Goal: Information Seeking & Learning: Find specific fact

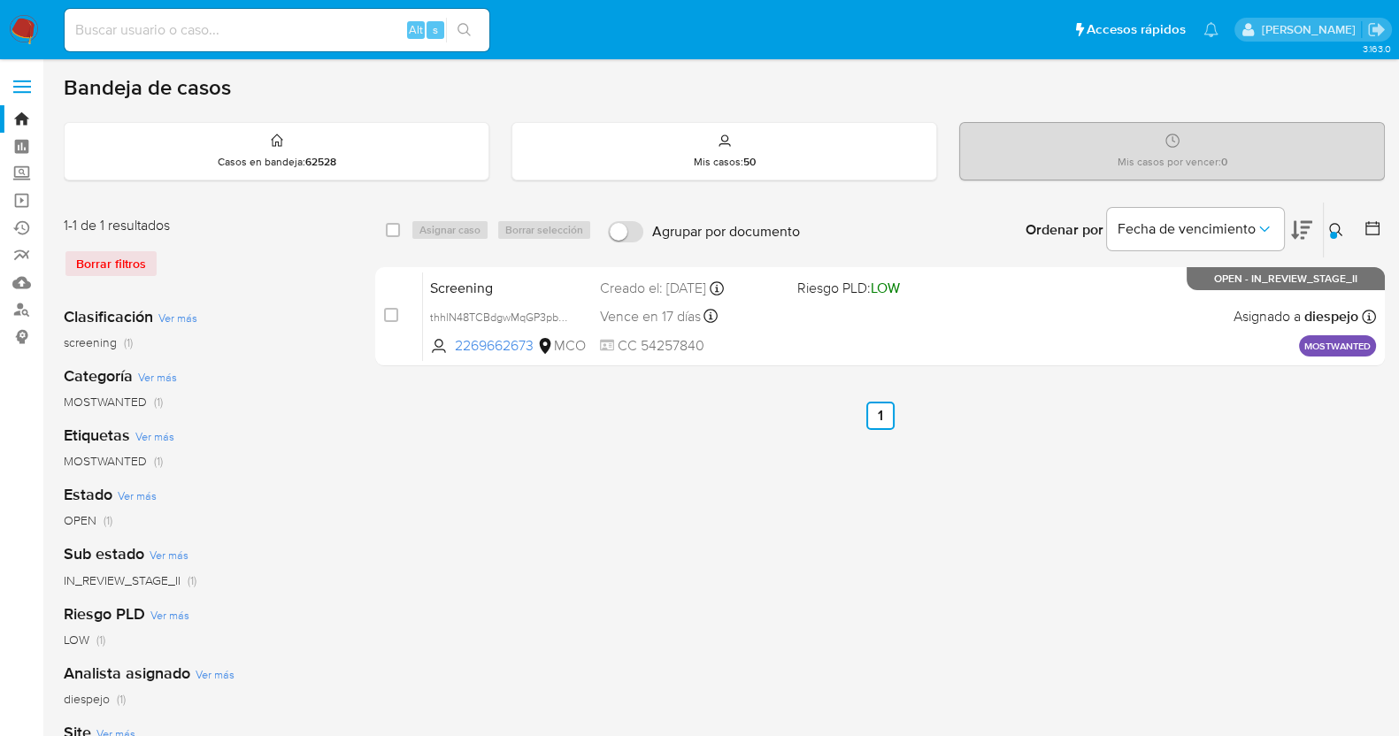
click at [1331, 219] on button at bounding box center [1338, 229] width 29 height 21
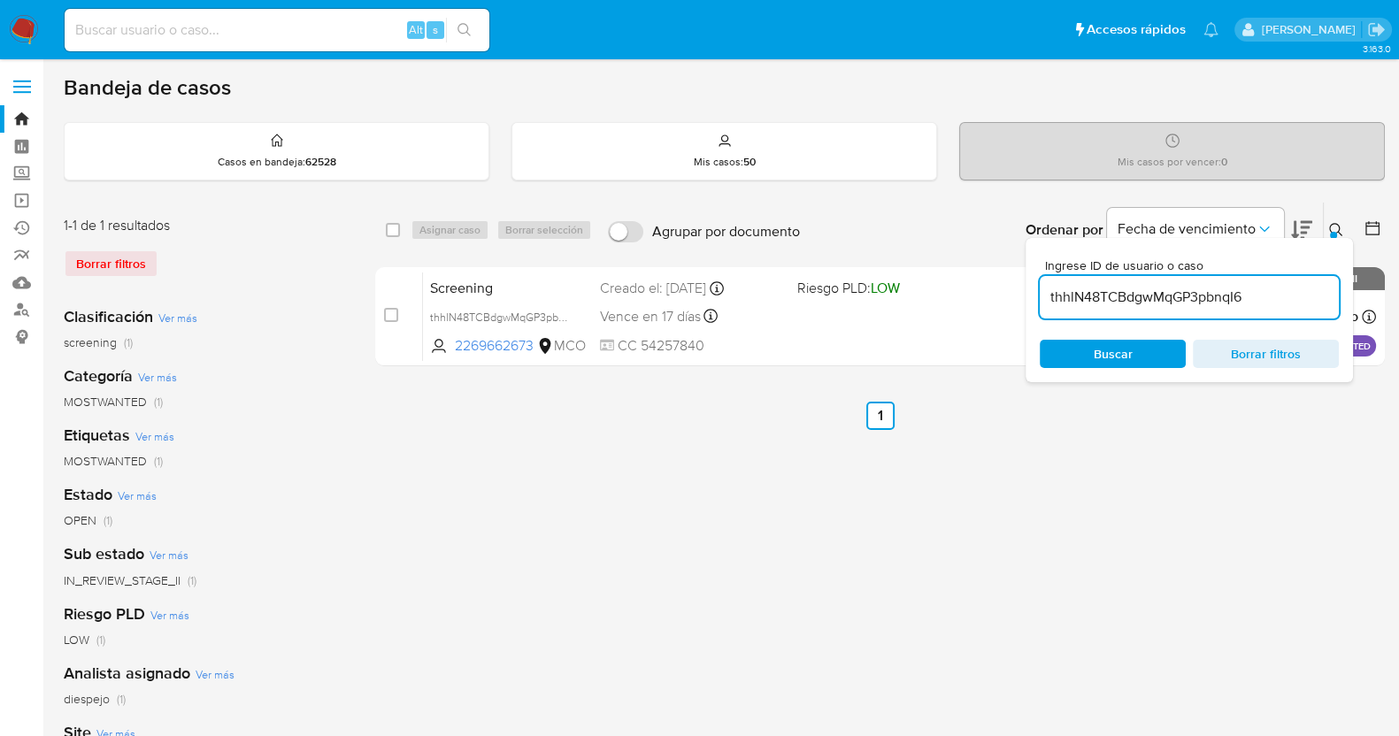
click at [1147, 293] on input "thhlN48TCBdgwMqGP3pbnqI6" at bounding box center [1189, 297] width 299 height 23
type input "F2kF1DrHWIqvMuKawDTovT5F"
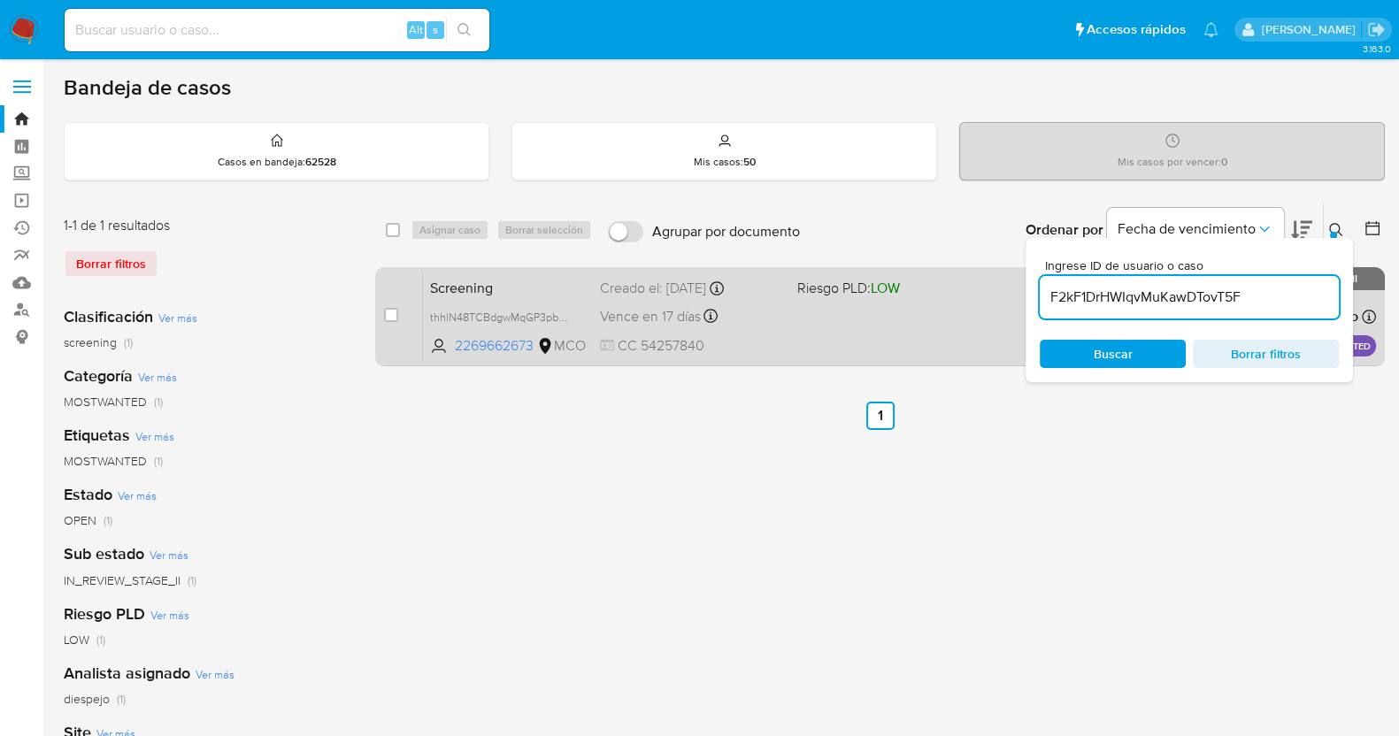
click at [855, 334] on div "Screening thhlN48TCBdgwMqGP3pbnqI6 2269662673 MCO Riesgo PLD: LOW Creado el: 01…" at bounding box center [899, 316] width 953 height 89
click at [869, 327] on div "Screening thhlN48TCBdgwMqGP3pbnqI6 2269662673 MCO Riesgo PLD: LOW Creado el: 01…" at bounding box center [899, 316] width 953 height 89
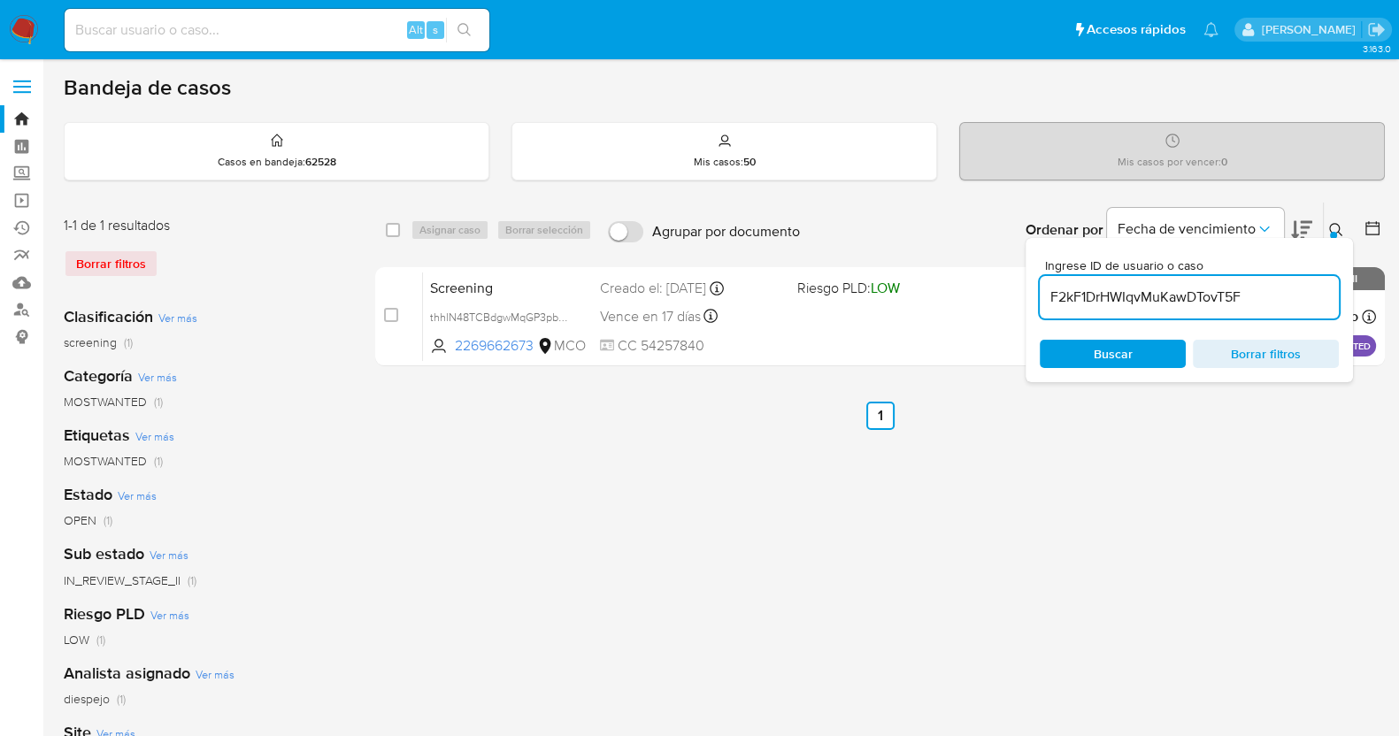
click at [1117, 342] on span "Buscar" at bounding box center [1113, 354] width 39 height 28
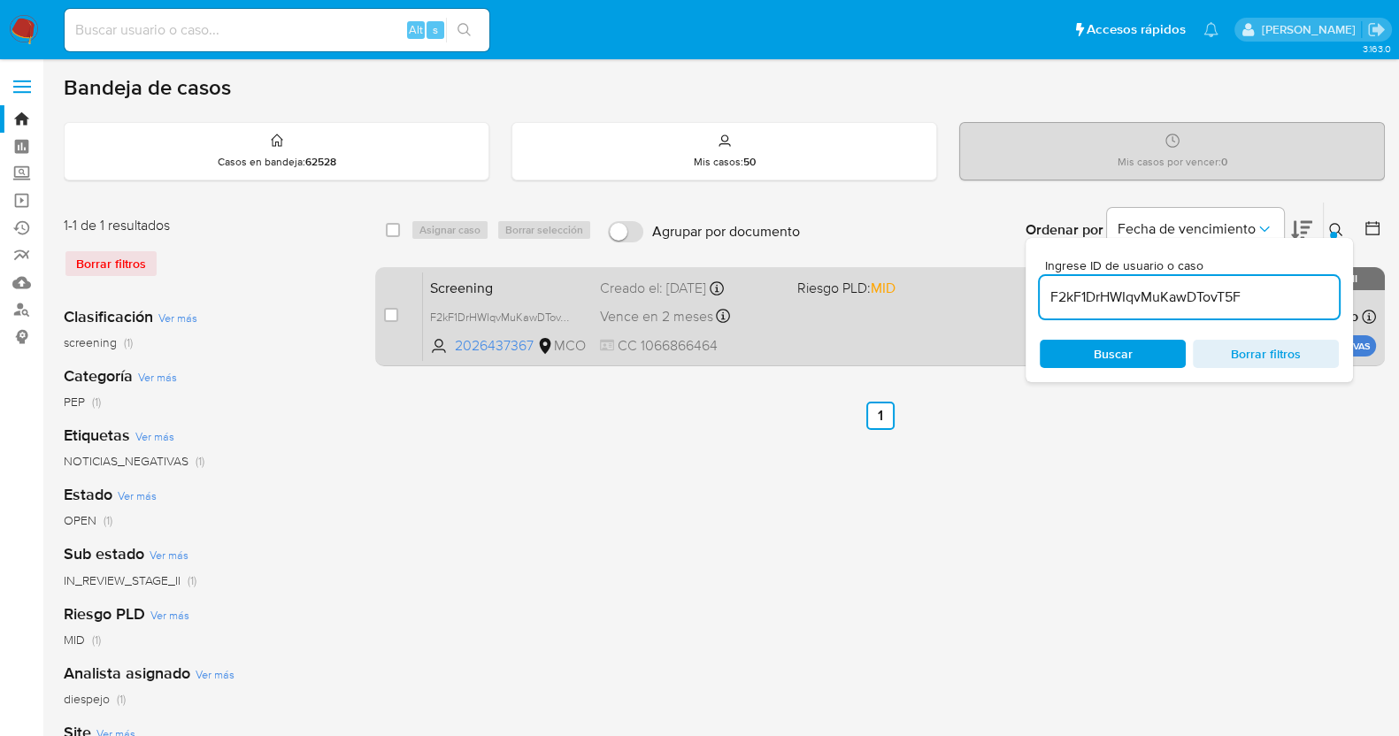
click at [856, 324] on div "Screening F2kF1DrHWIqvMuKawDTovT5F 2026437367 MCO Riesgo PLD: MID Creado el: 30…" at bounding box center [899, 316] width 953 height 89
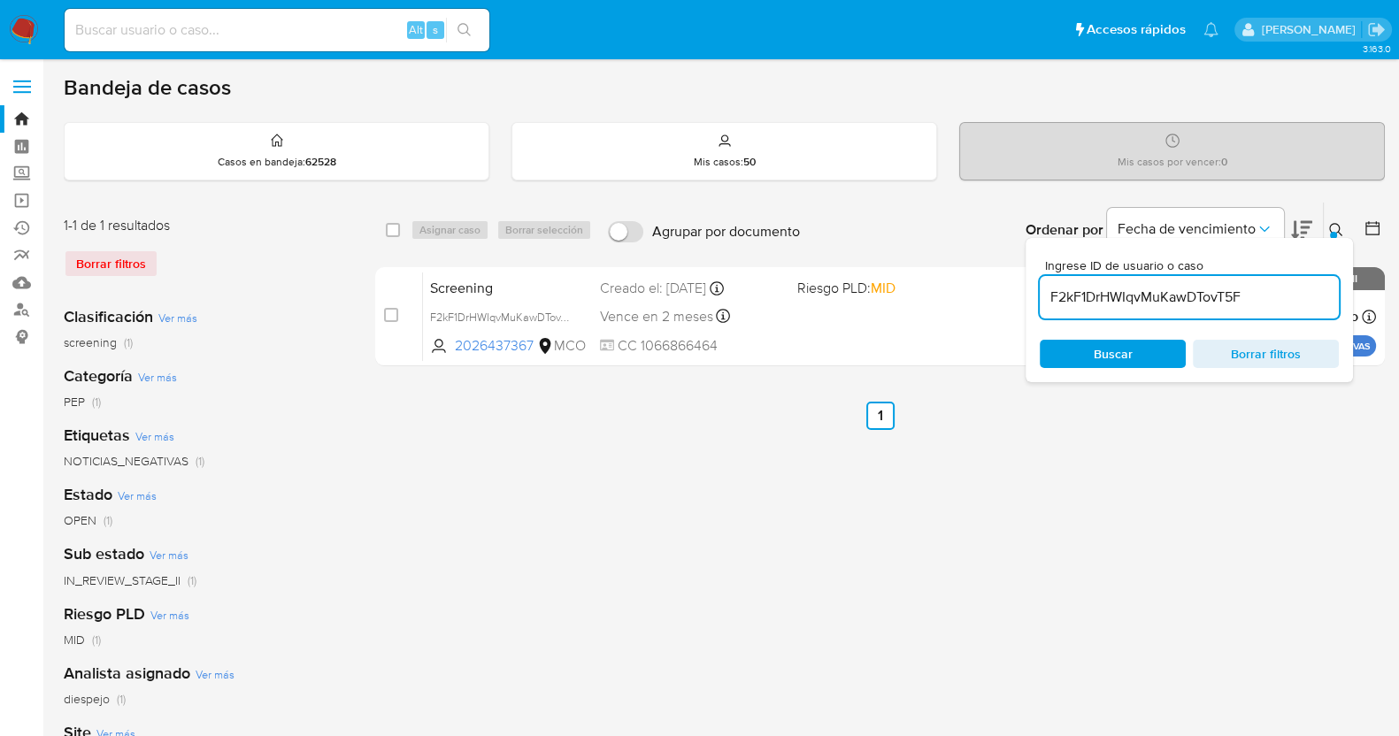
click at [1271, 359] on span "Borrar filtros" at bounding box center [1265, 353] width 121 height 25
click at [1212, 298] on input "F2kF1DrHWIqvMuKawDTovT5F" at bounding box center [1189, 297] width 299 height 23
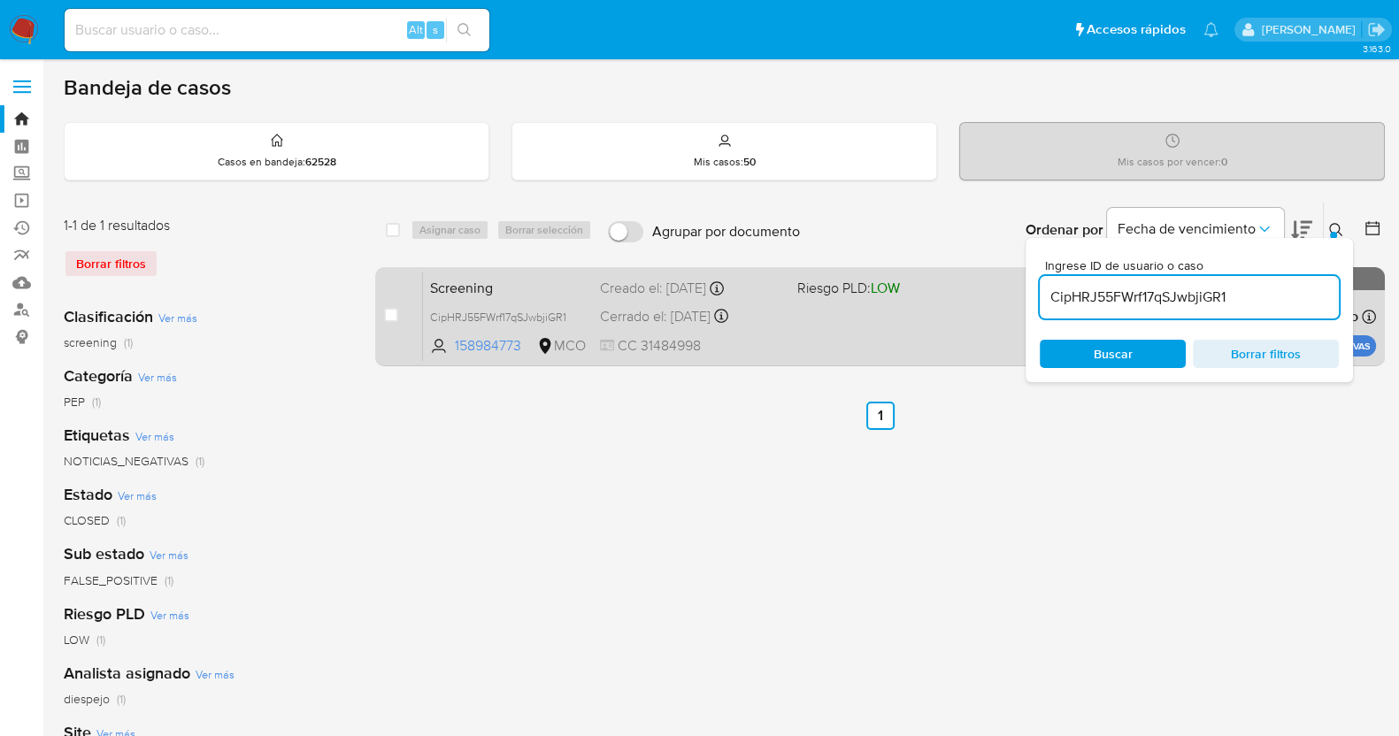
click at [789, 336] on div "Screening CipHRJ55FWrf17qSJwbjiGR1 158984773 MCO Riesgo PLD: LOW Creado el: 30/…" at bounding box center [899, 316] width 953 height 89
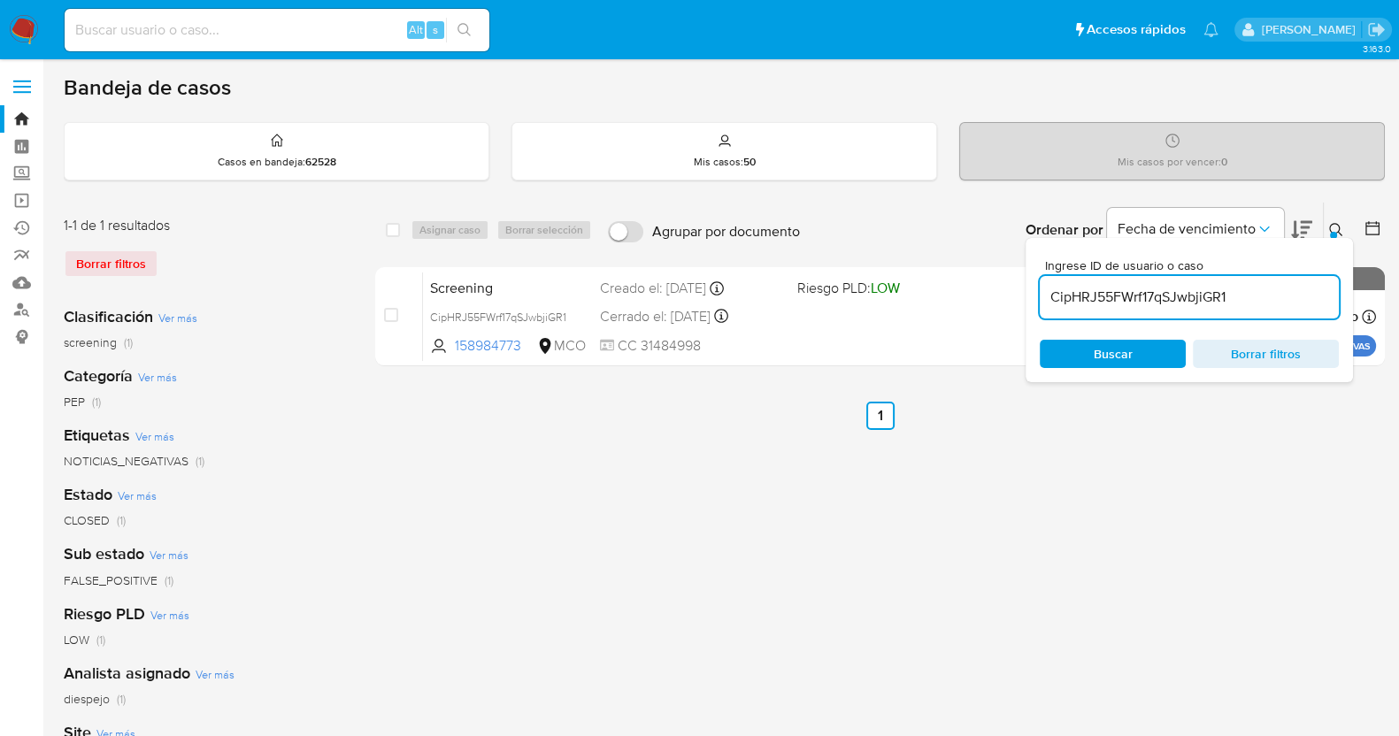
click at [1066, 286] on input "CipHRJ55FWrf17qSJwbjiGR1" at bounding box center [1189, 297] width 299 height 23
paste input "PLjkXH0rffVEgRfNuD2rlx3H"
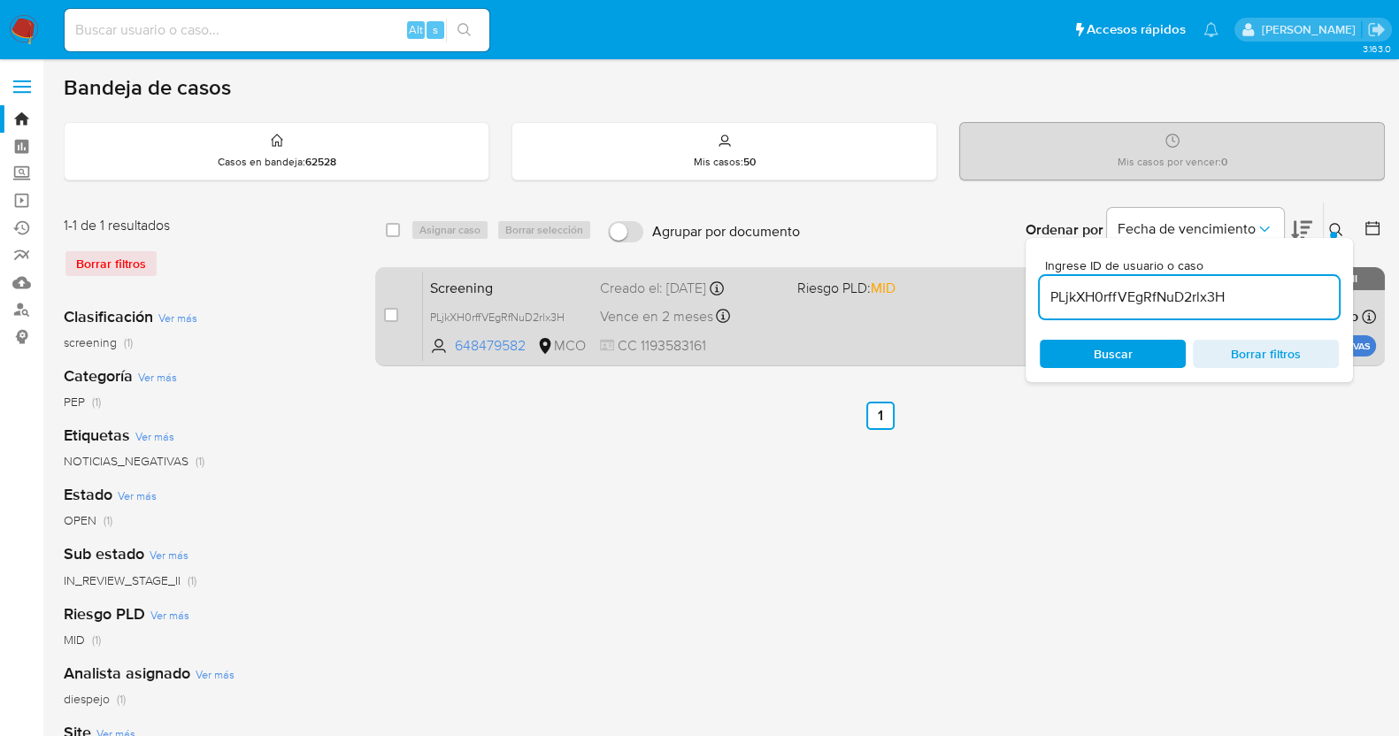
click at [977, 338] on div "Screening PLjkXH0rffVEgRfNuD2rlx3H 648479582 MCO Riesgo PLD: MID Creado el: 30/…" at bounding box center [899, 316] width 953 height 89
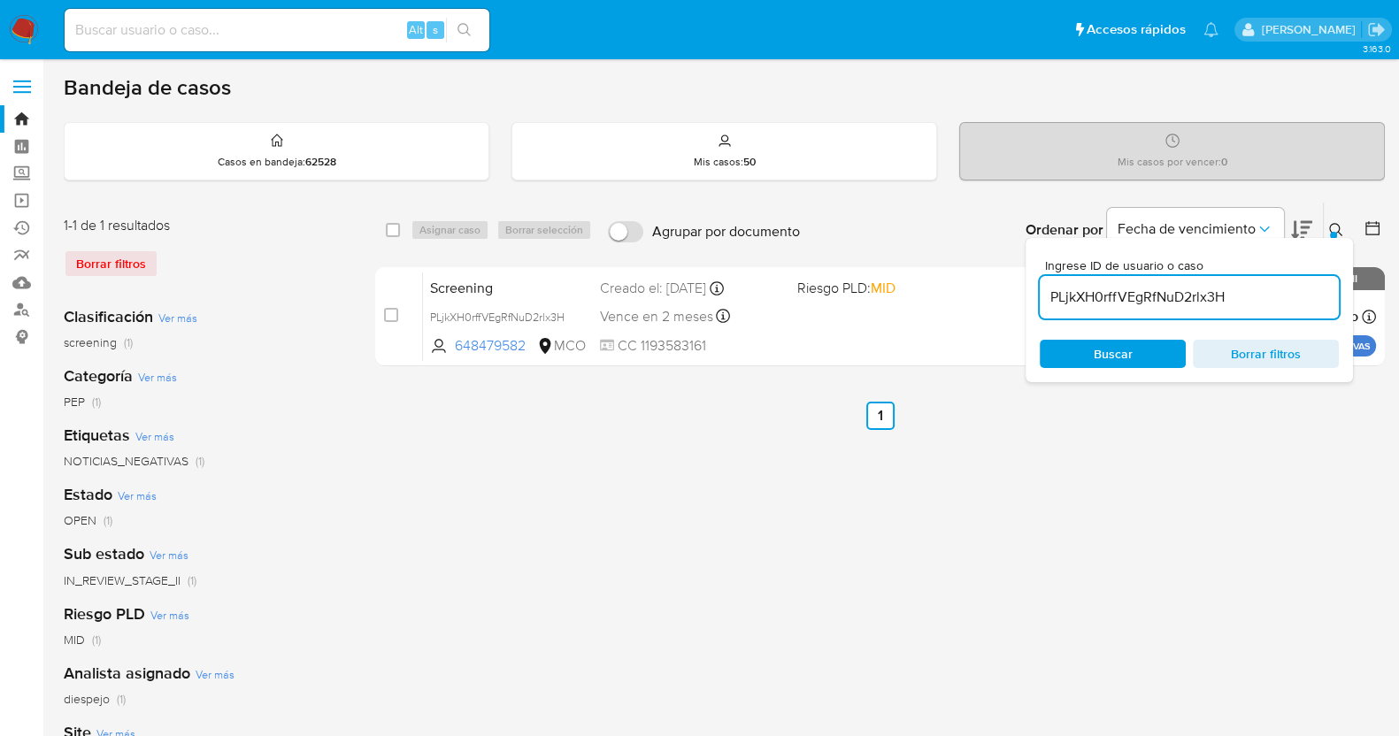
click at [1115, 296] on input "PLjkXH0rffVEgRfNuD2rlx3H" at bounding box center [1189, 297] width 299 height 23
paste input "9phMQWFEGP256lrpz9xU2IVO"
type input "9phMQWFEGP256lrpz9xU2IVO"
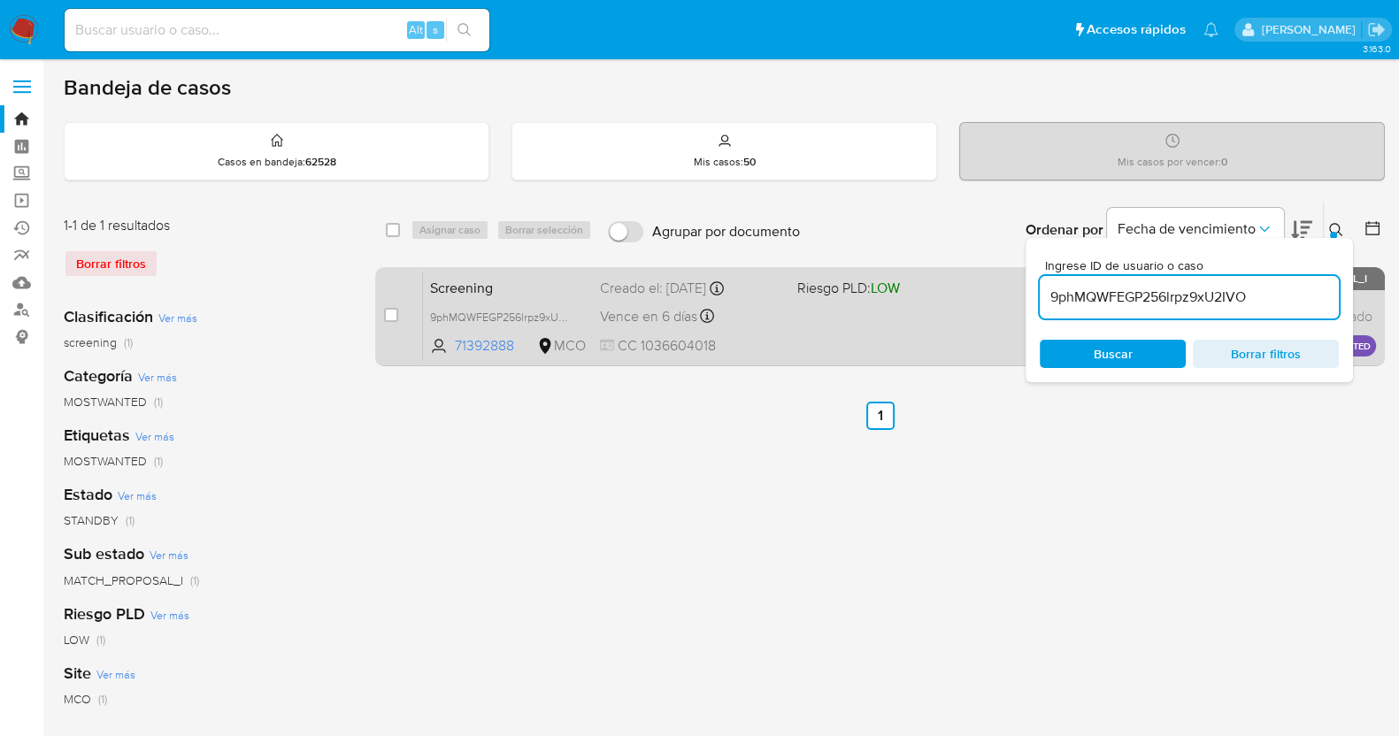
click at [946, 318] on div "Screening 9phMQWFEGP256lrpz9xU2IVO 71392888 MCO Riesgo PLD: LOW Creado el: 21/0…" at bounding box center [899, 316] width 953 height 89
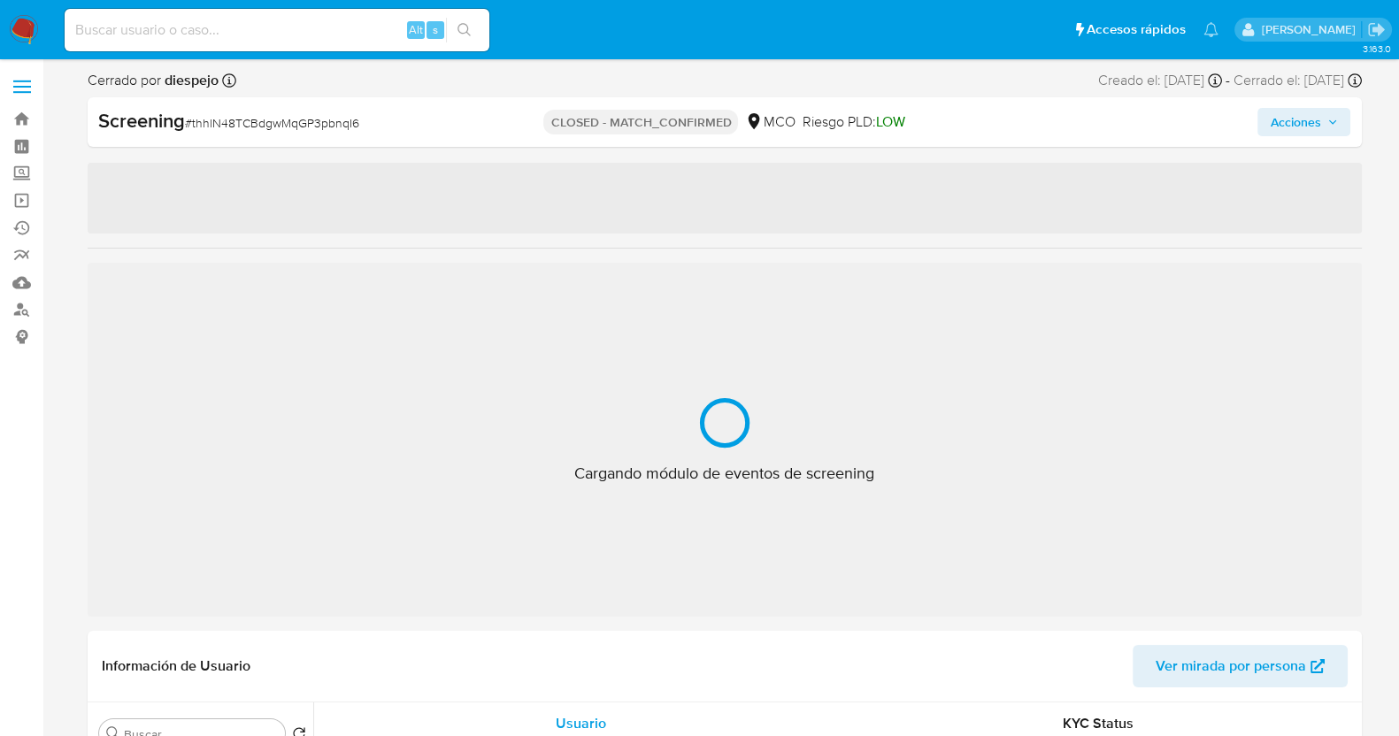
select select "10"
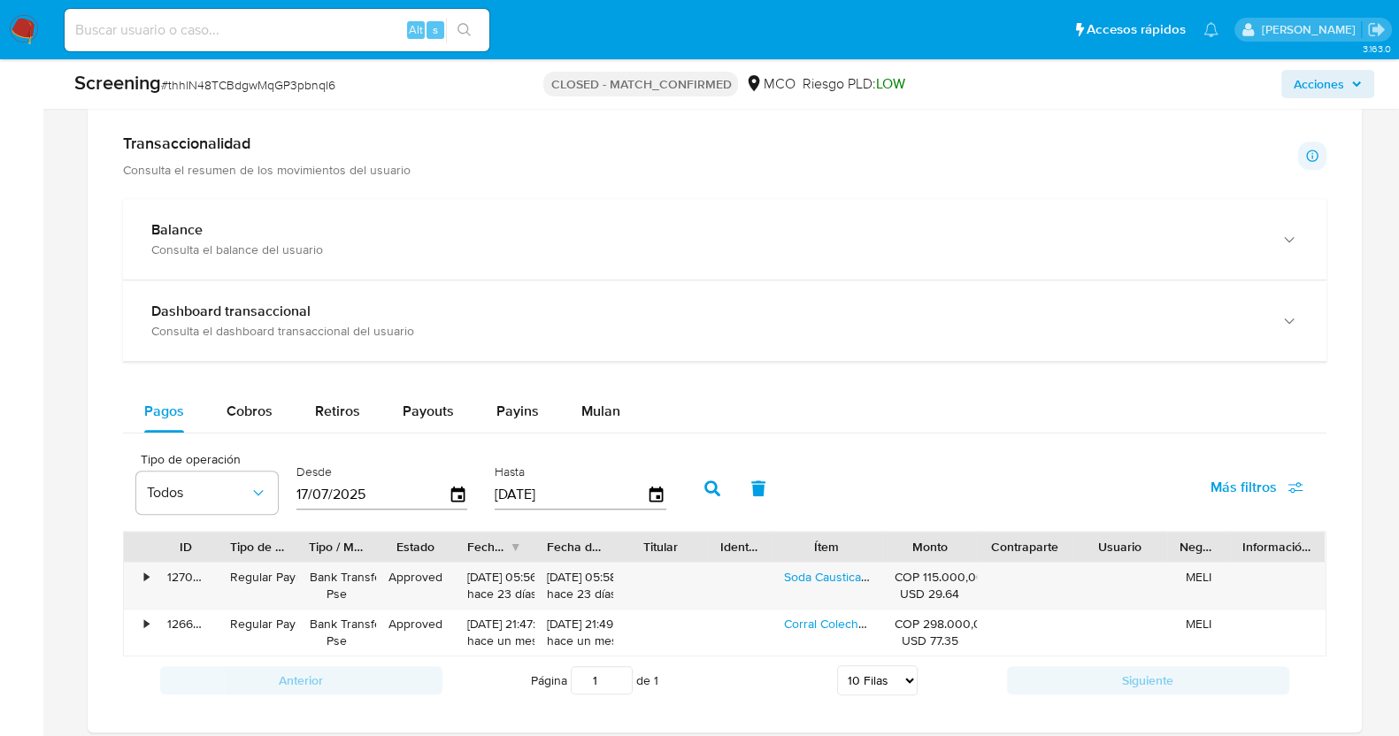
scroll to position [1547, 0]
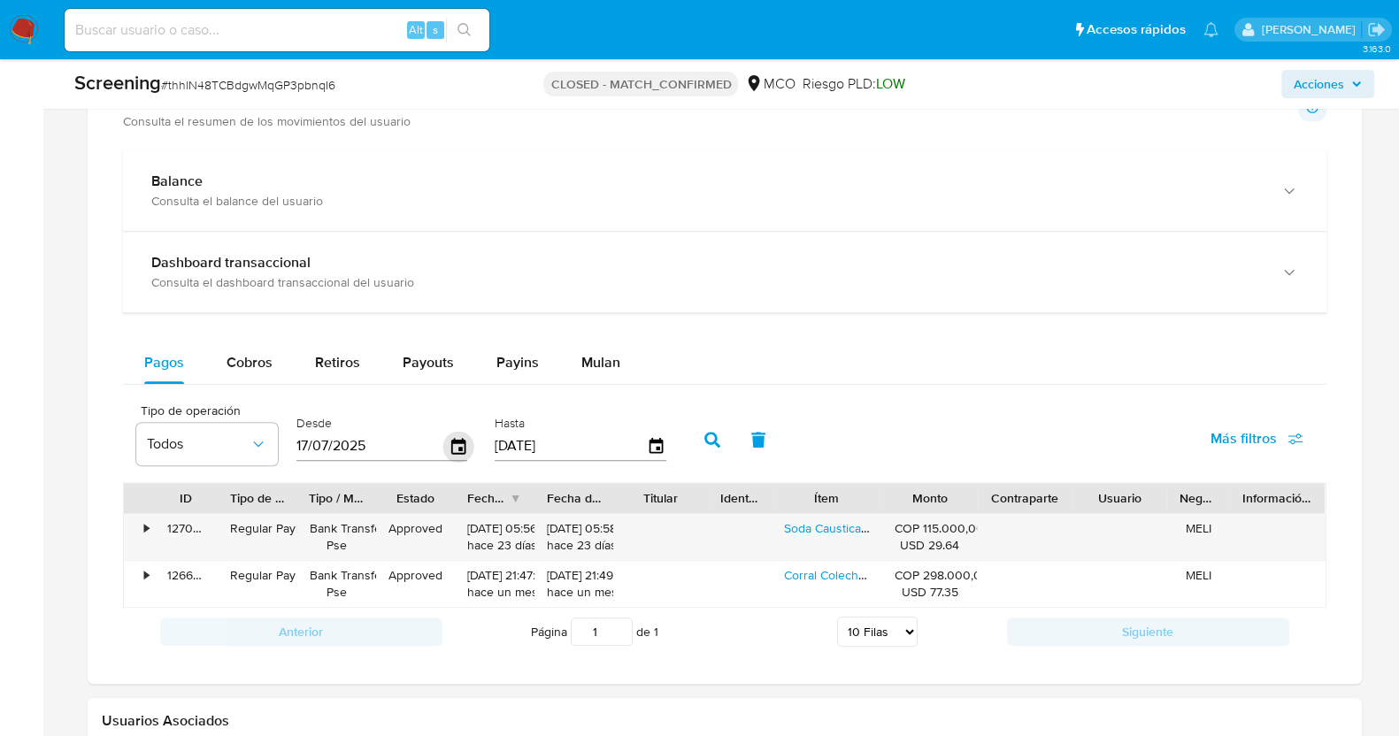
click at [457, 439] on icon "button" at bounding box center [457, 446] width 14 height 16
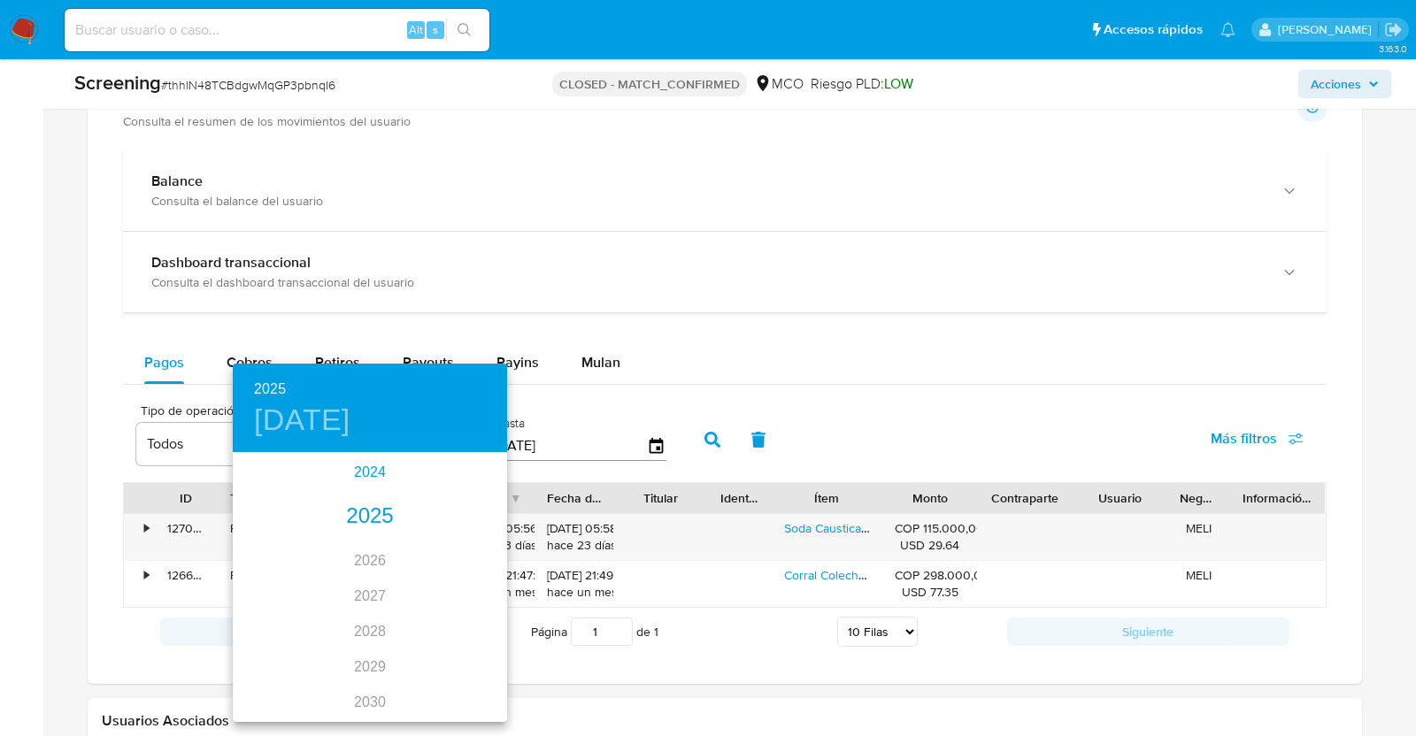
click at [360, 478] on div "2024" at bounding box center [370, 472] width 274 height 35
click at [265, 692] on div "oct." at bounding box center [278, 687] width 91 height 66
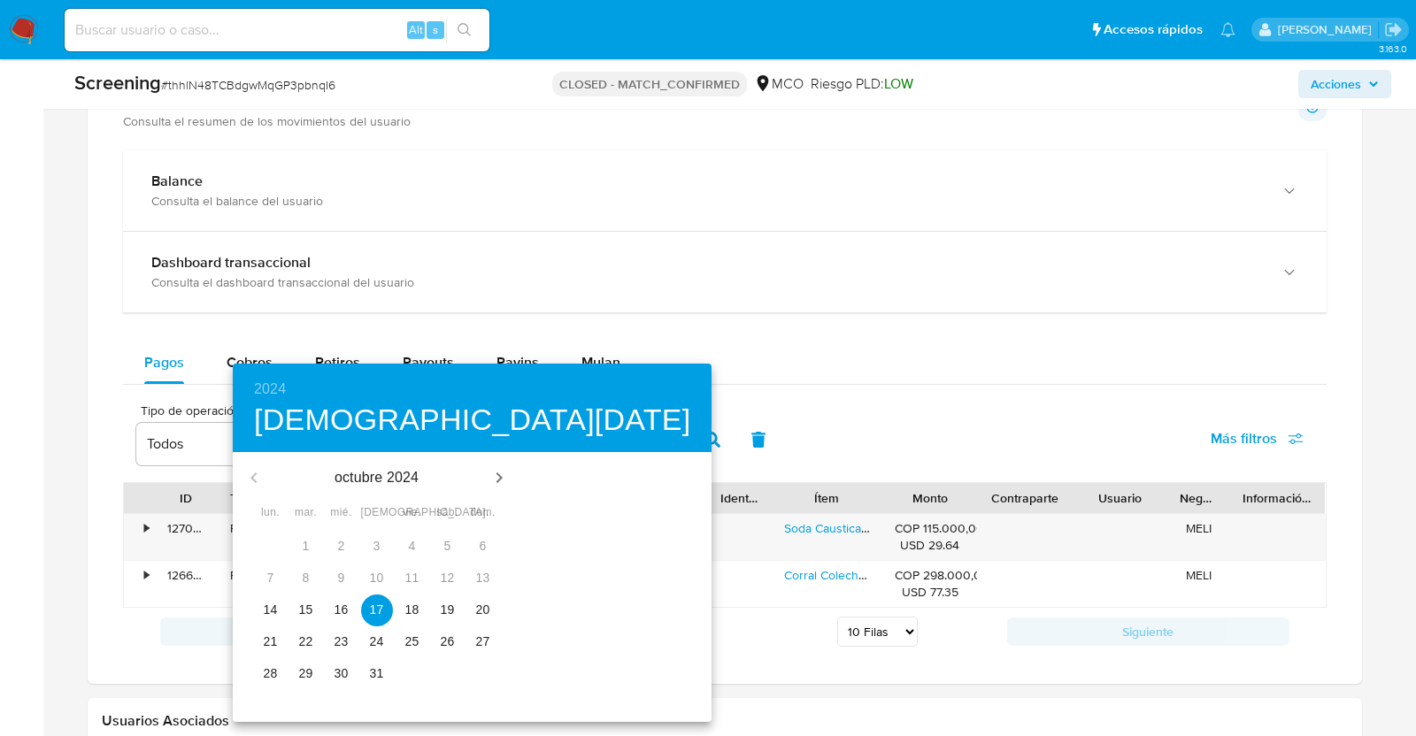
drag, startPoint x: 257, startPoint y: 617, endPoint x: 281, endPoint y: 609, distance: 26.0
click at [264, 615] on p "14" at bounding box center [271, 610] width 14 height 18
type input "[DATE]"
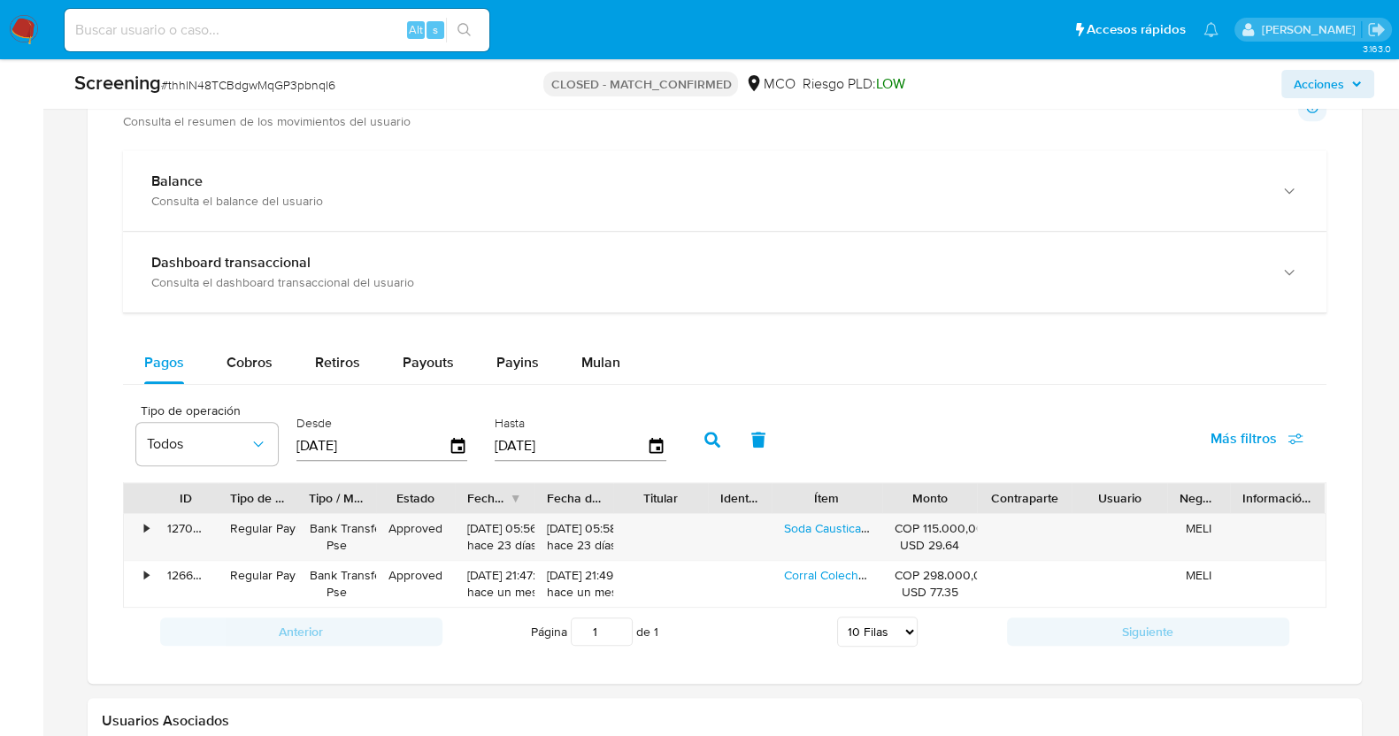
click at [704, 432] on icon "button" at bounding box center [712, 440] width 16 height 16
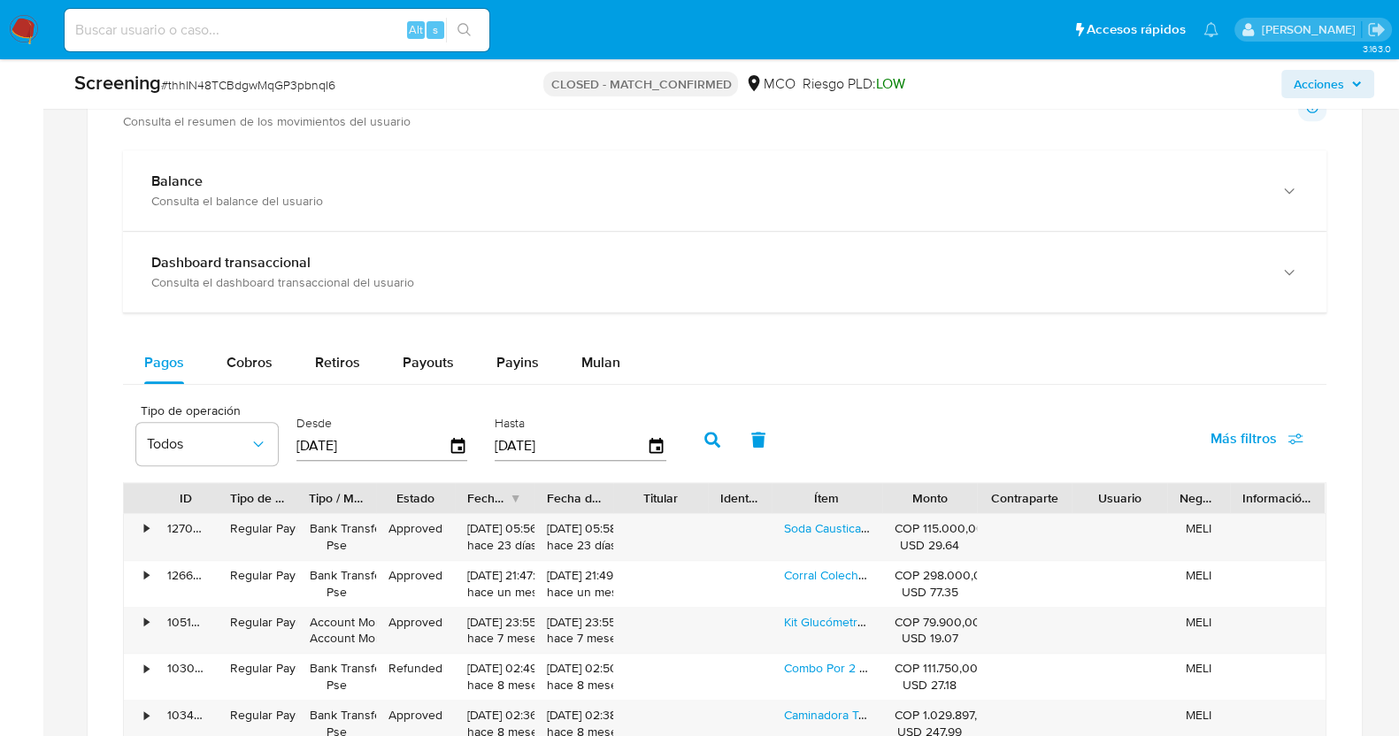
scroll to position [1658, 0]
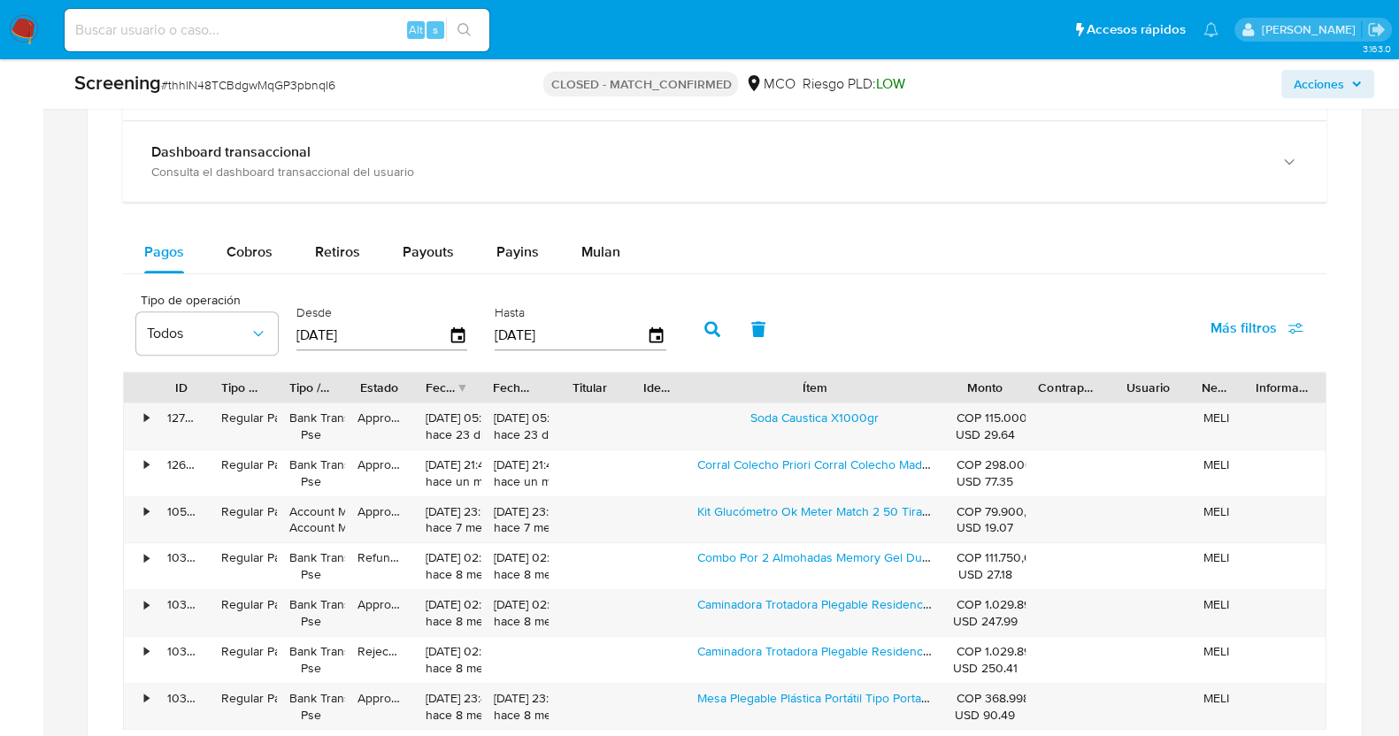
drag, startPoint x: 889, startPoint y: 387, endPoint x: 1038, endPoint y: 380, distance: 148.8
click at [1038, 380] on div "ID Tipo de operación Tipo / Método Estado Fecha de creación Fecha de aprobación…" at bounding box center [724, 387] width 1201 height 30
click at [270, 257] on span "Cobros" at bounding box center [249, 252] width 46 height 20
select select "10"
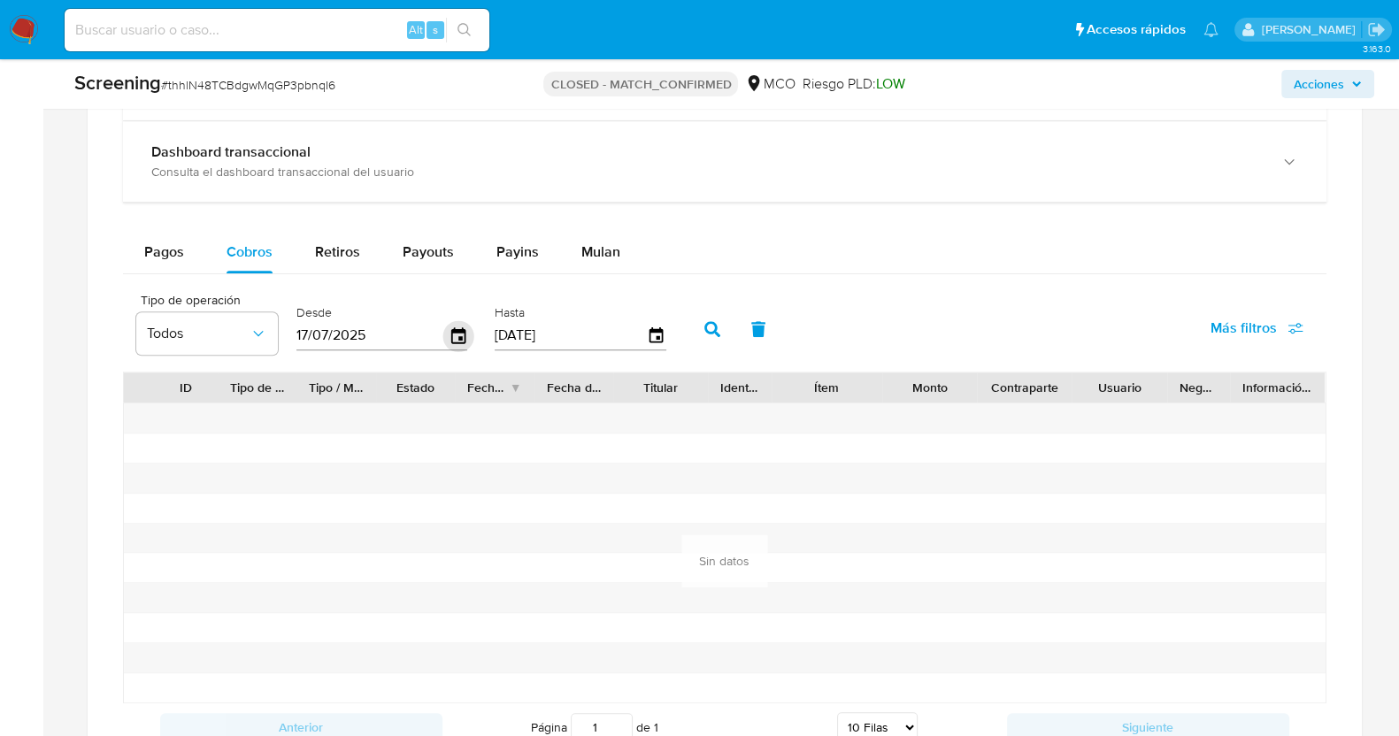
click at [454, 329] on icon "button" at bounding box center [457, 335] width 31 height 31
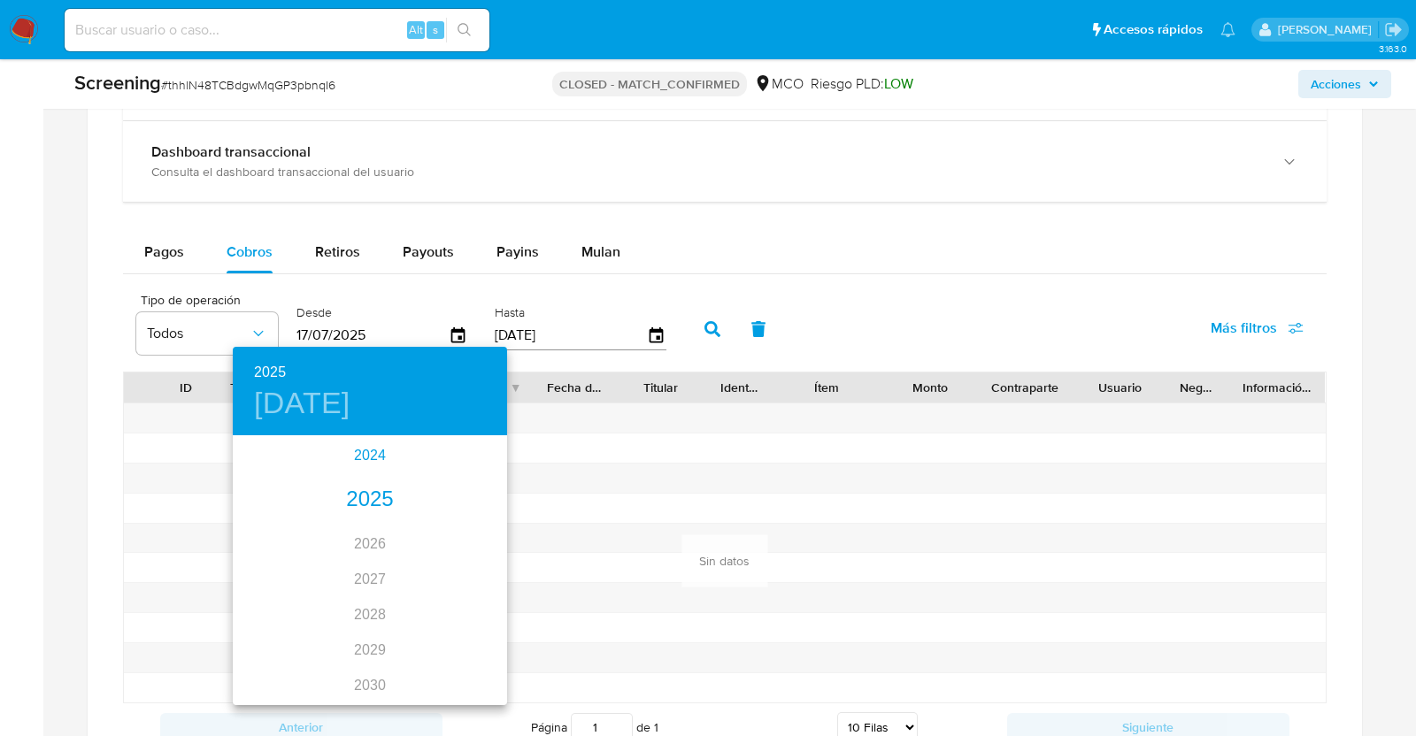
click at [358, 451] on div "2024" at bounding box center [370, 455] width 274 height 35
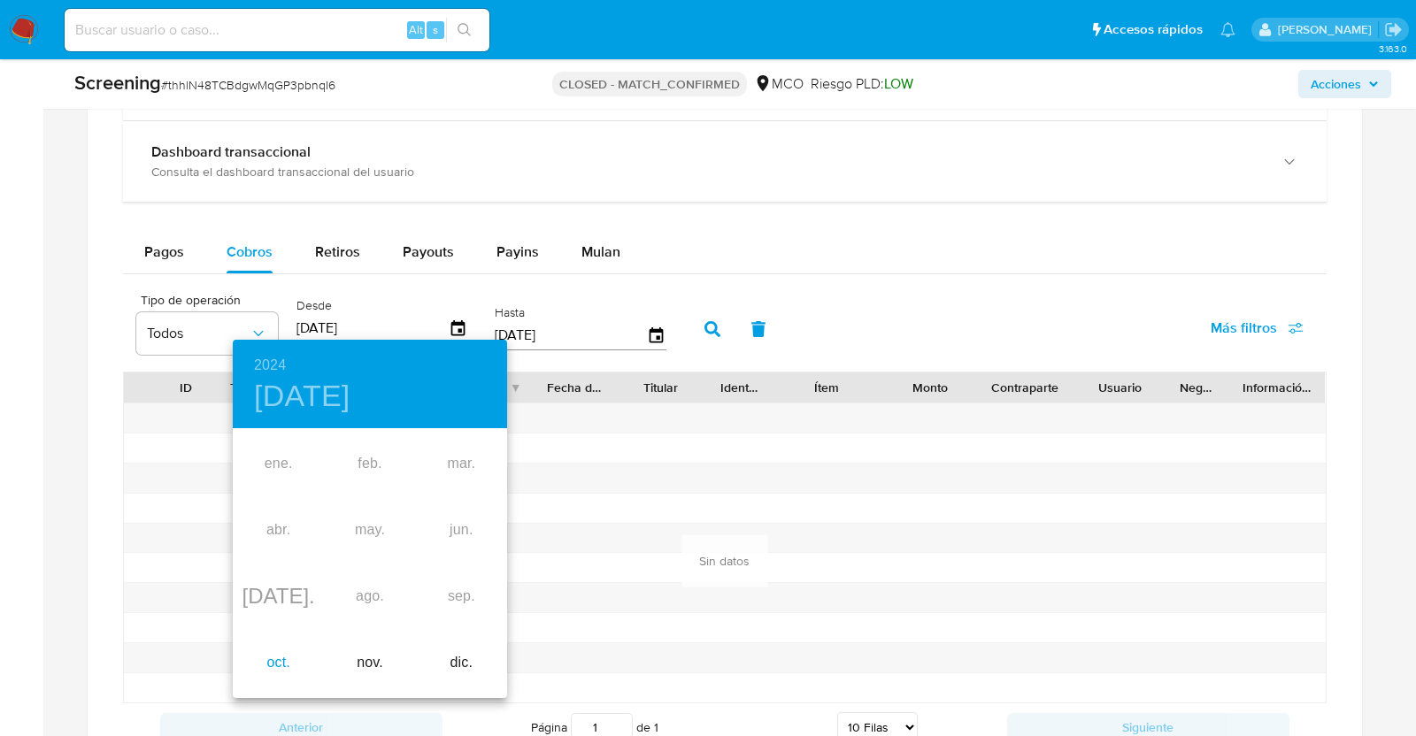
click at [278, 671] on div "oct." at bounding box center [278, 663] width 91 height 66
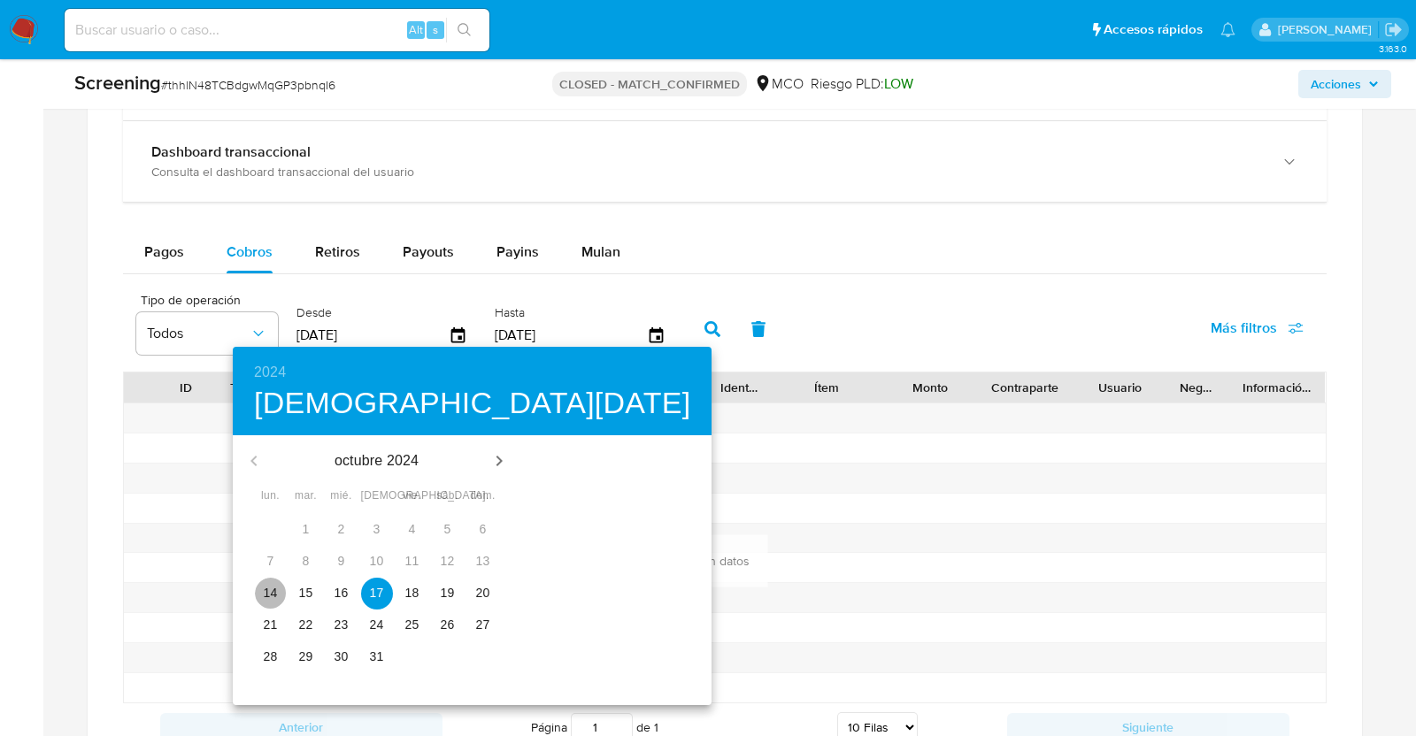
click at [272, 592] on span "14" at bounding box center [271, 593] width 32 height 18
type input "14/10/2024"
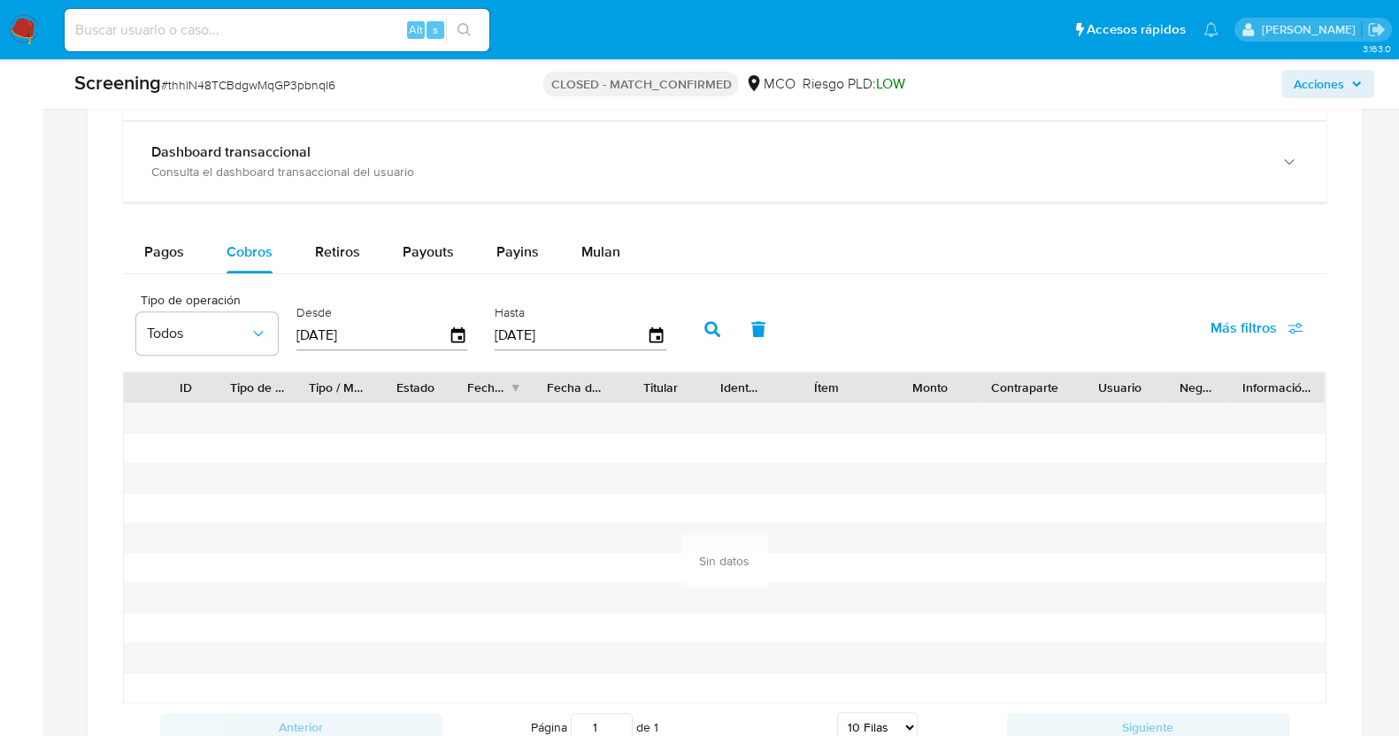
click at [708, 329] on icon "button" at bounding box center [712, 329] width 16 height 16
click at [356, 249] on span "Retiros" at bounding box center [337, 252] width 45 height 20
select select "10"
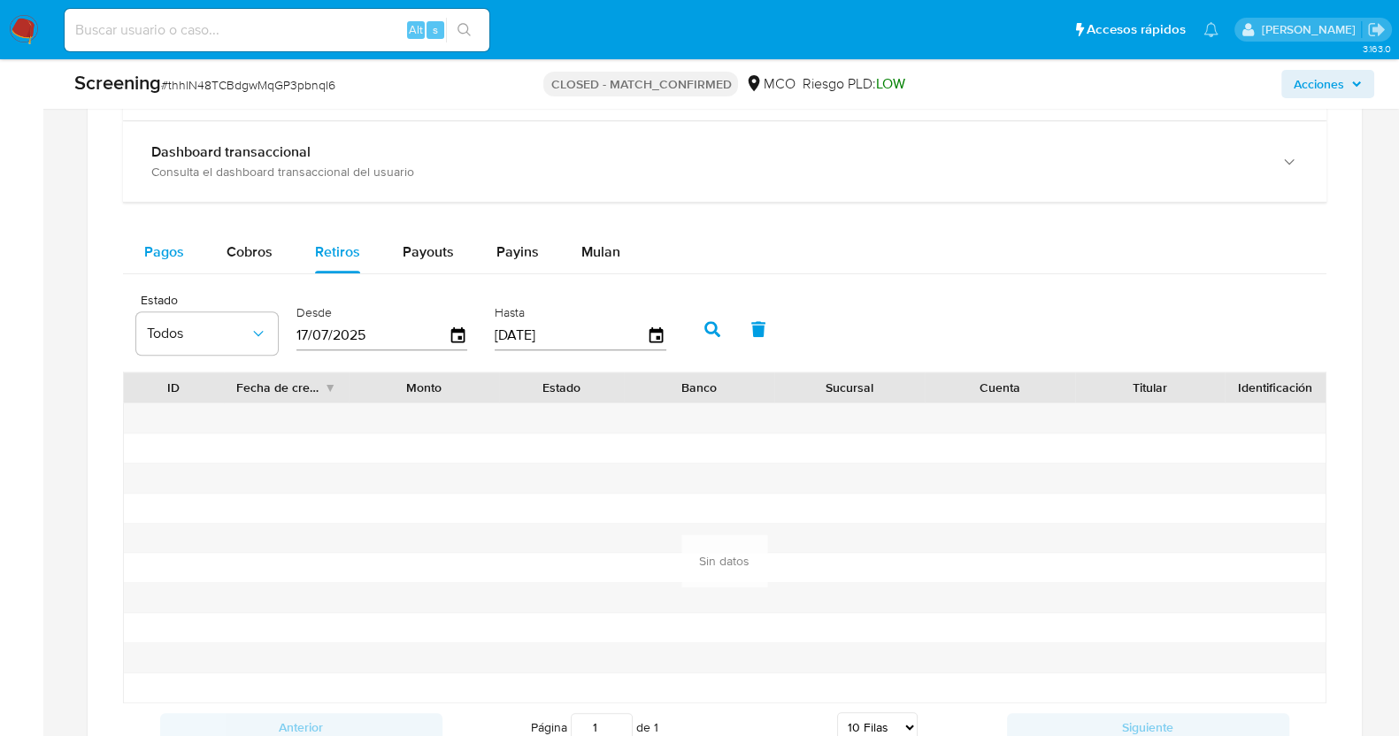
click at [170, 249] on span "Pagos" at bounding box center [164, 252] width 40 height 20
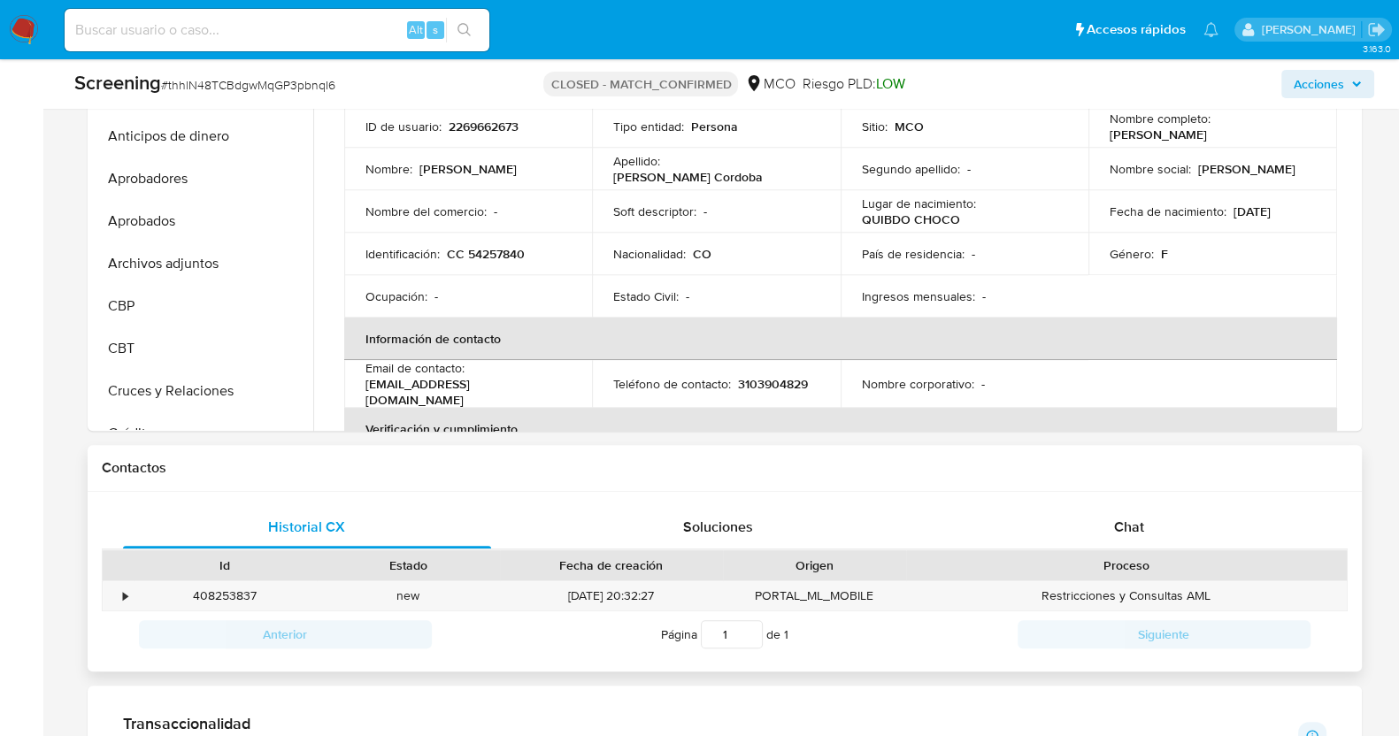
scroll to position [884, 0]
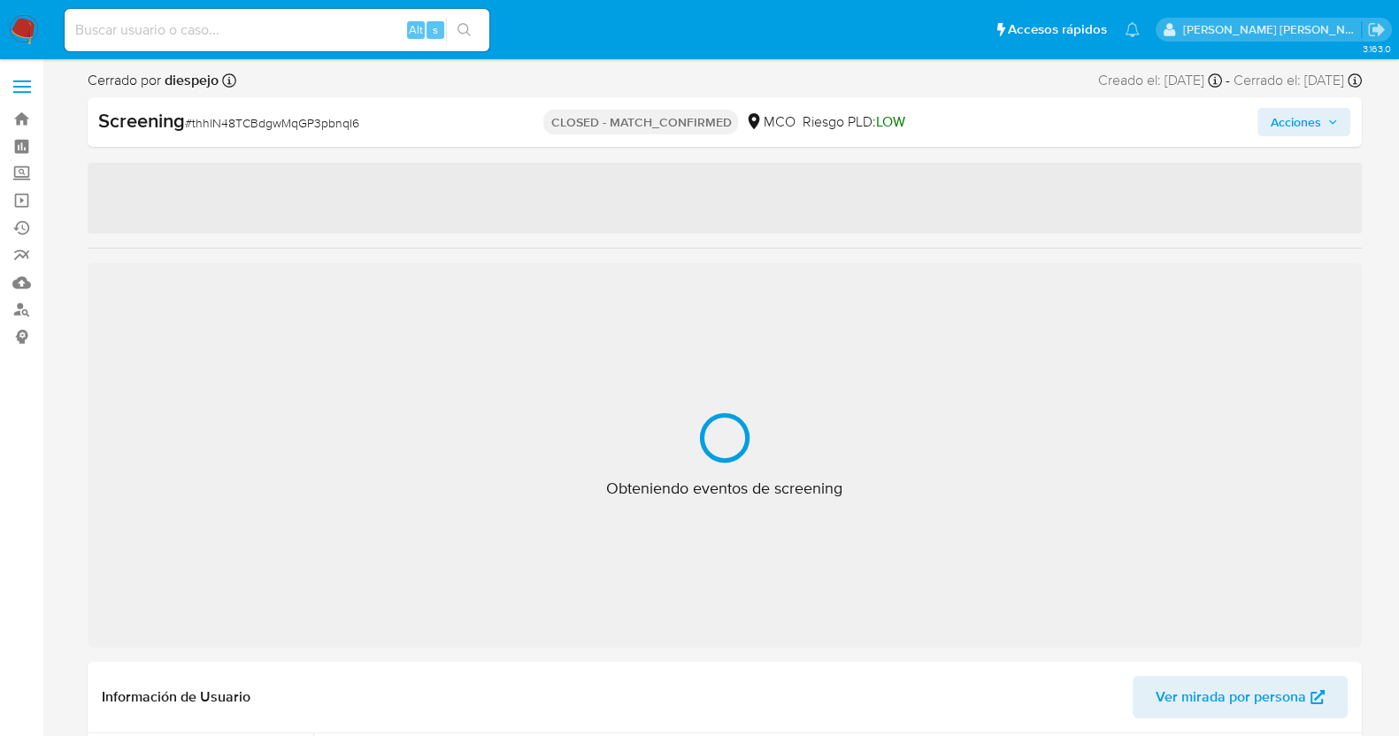
select select "10"
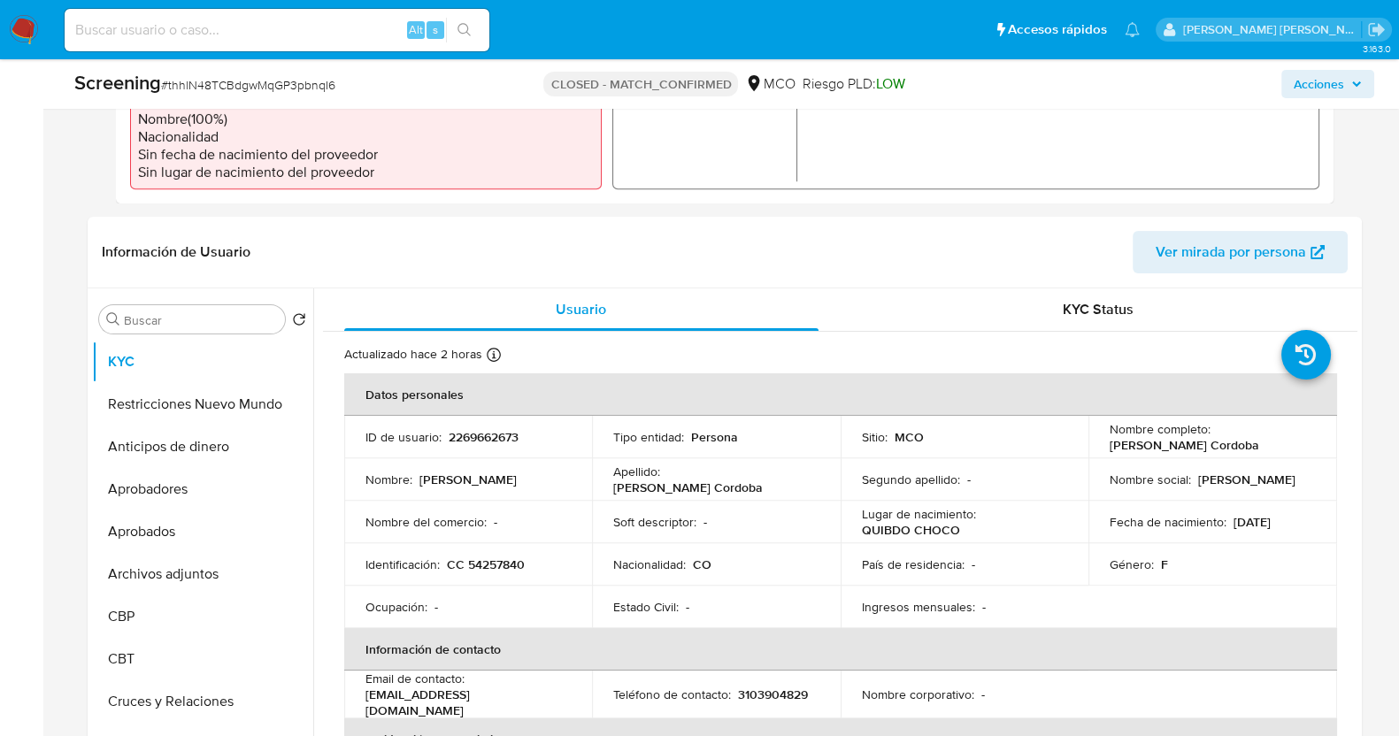
scroll to position [664, 0]
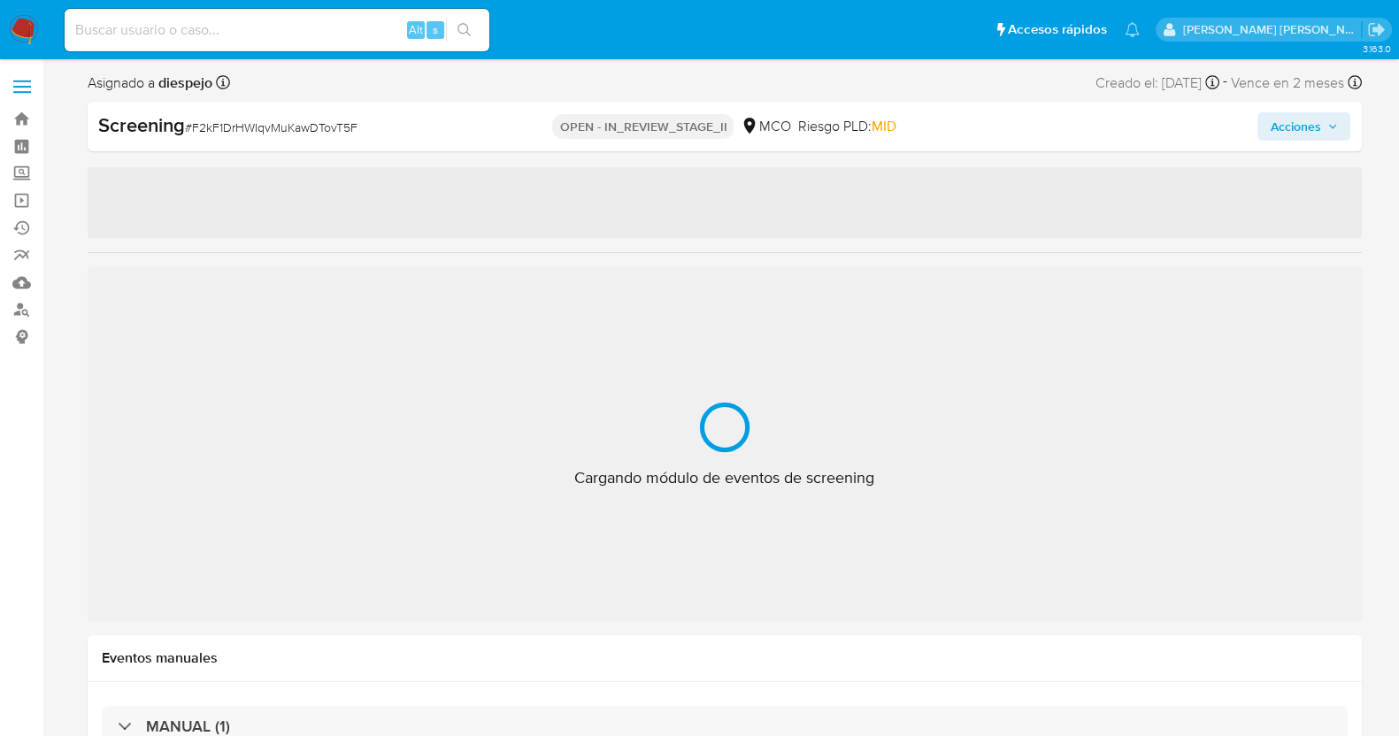
select select "10"
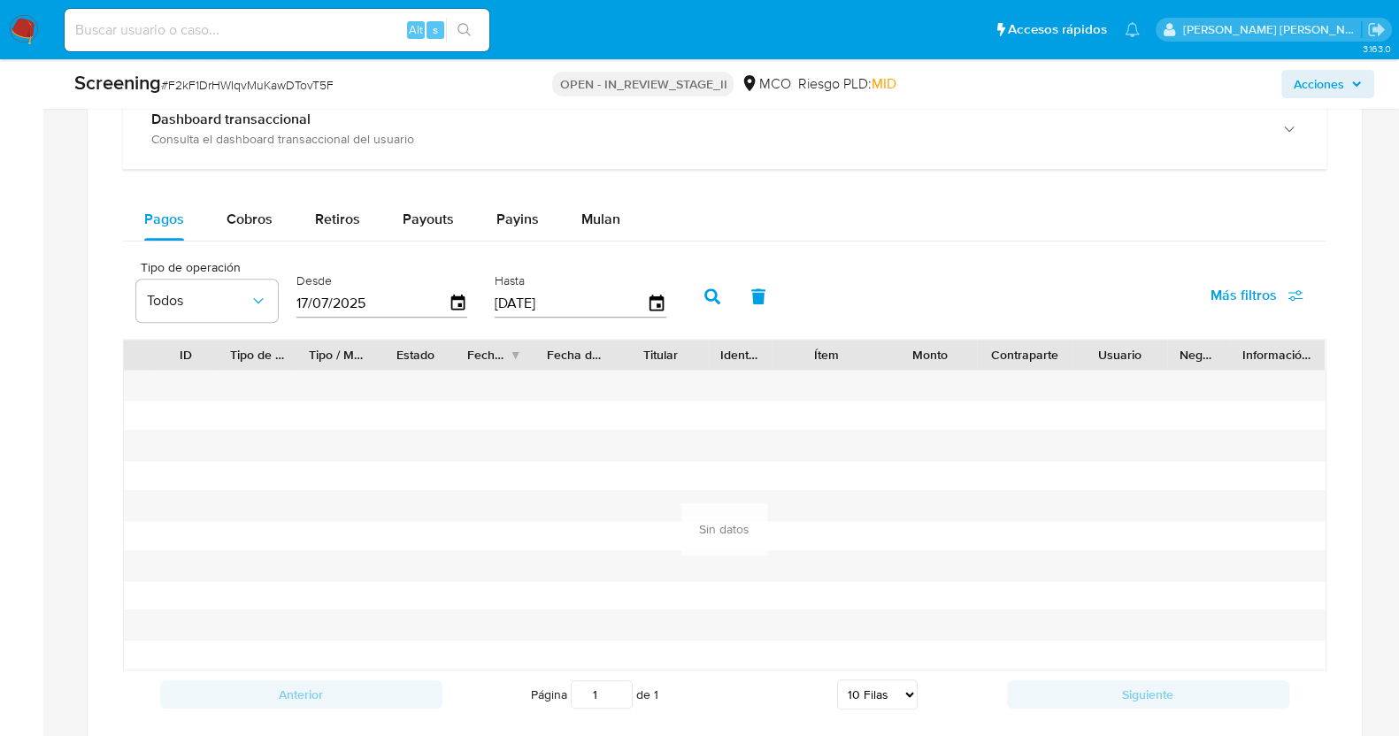
scroll to position [1547, 0]
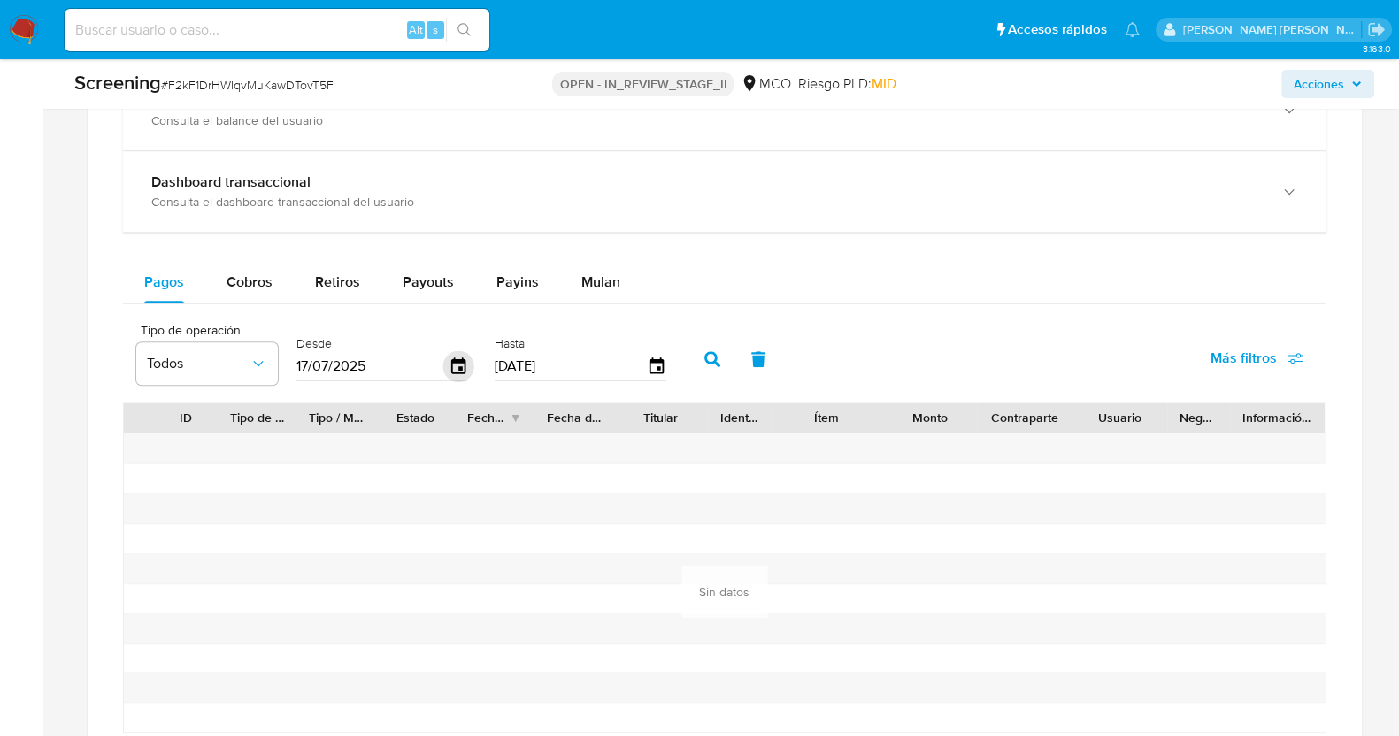
click at [449, 363] on icon "button" at bounding box center [457, 366] width 31 height 31
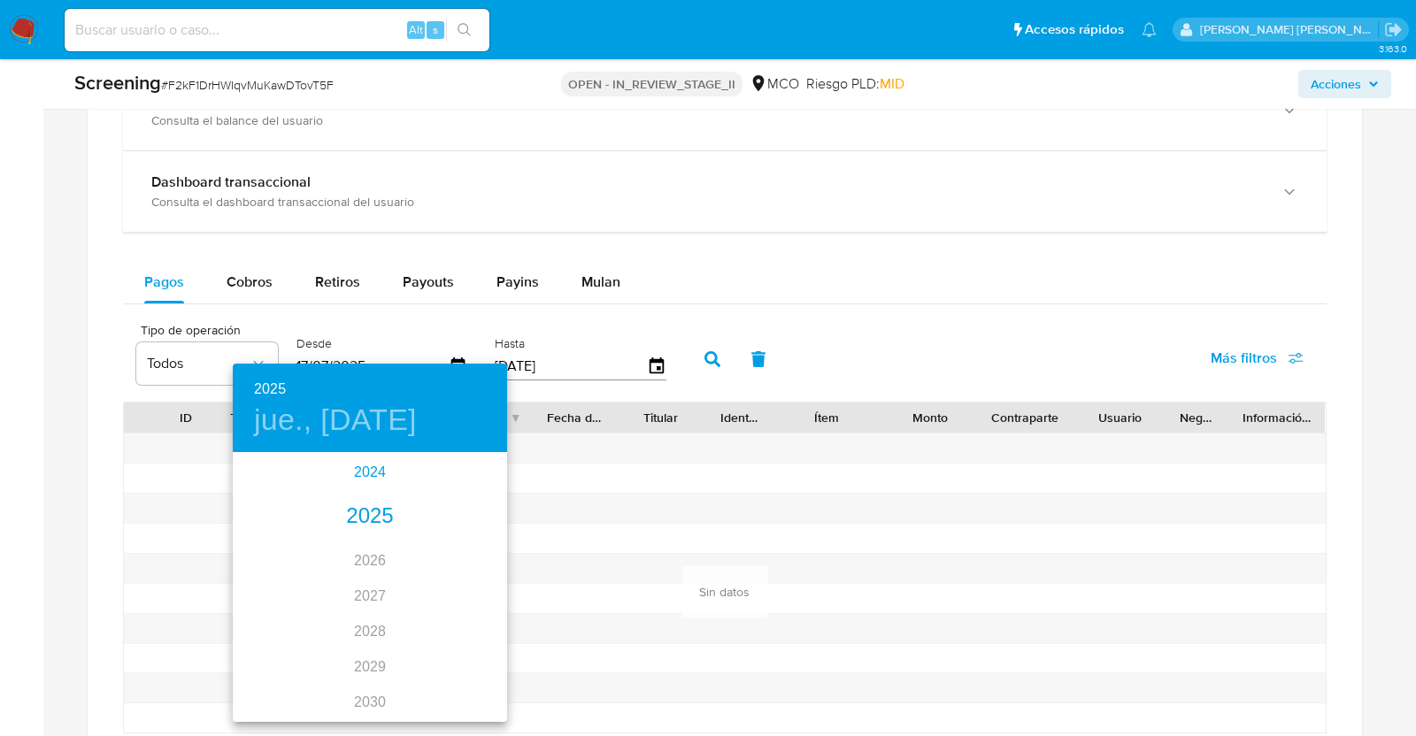
click at [366, 470] on div "2024" at bounding box center [370, 472] width 274 height 35
click at [283, 679] on div "oct." at bounding box center [278, 687] width 91 height 66
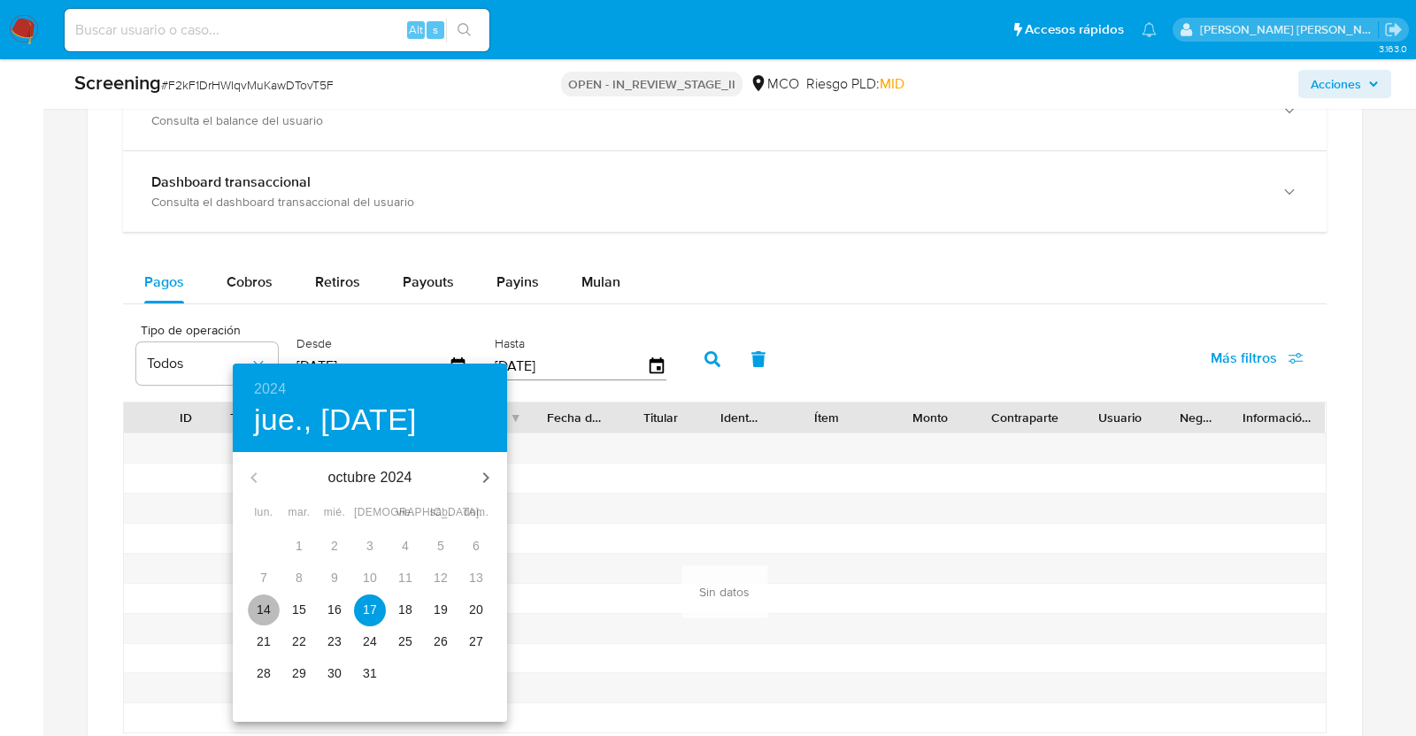
click at [261, 610] on p "14" at bounding box center [264, 610] width 14 height 18
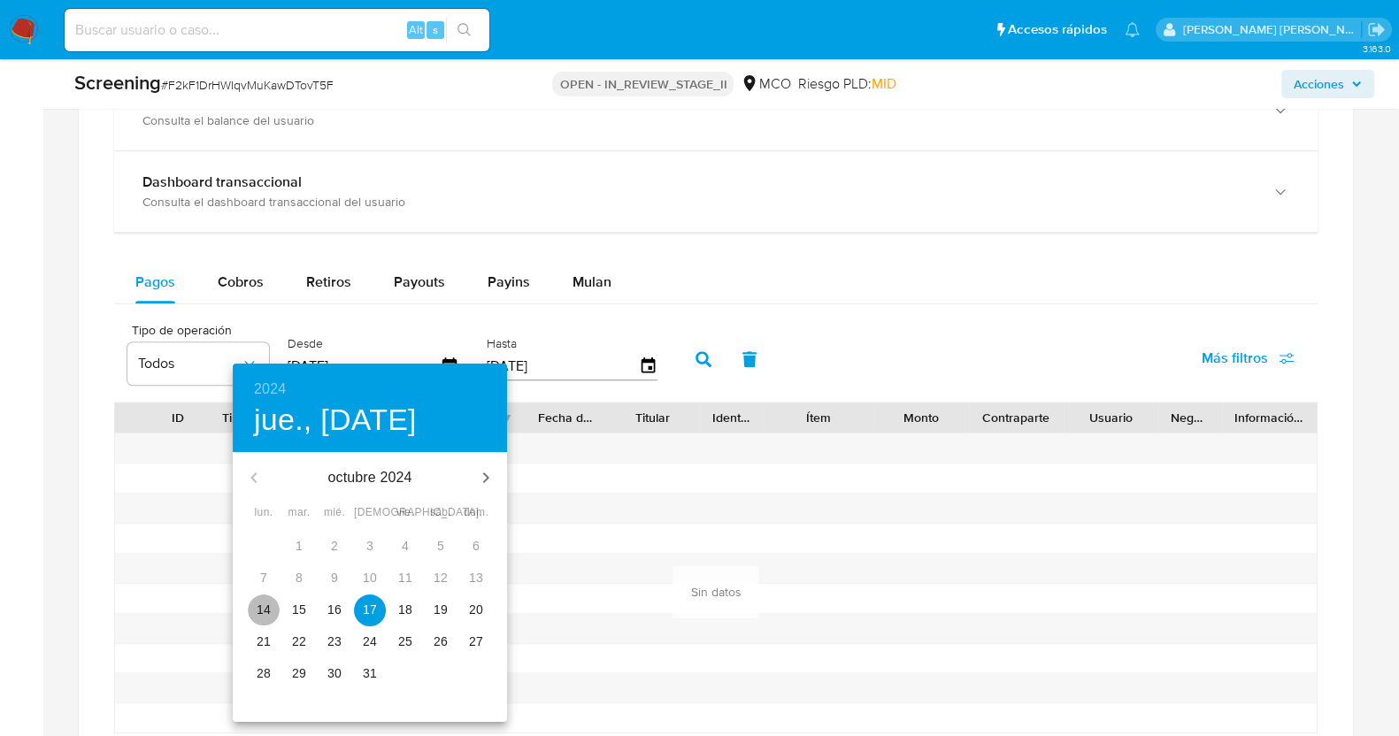
type input "14/10/2024"
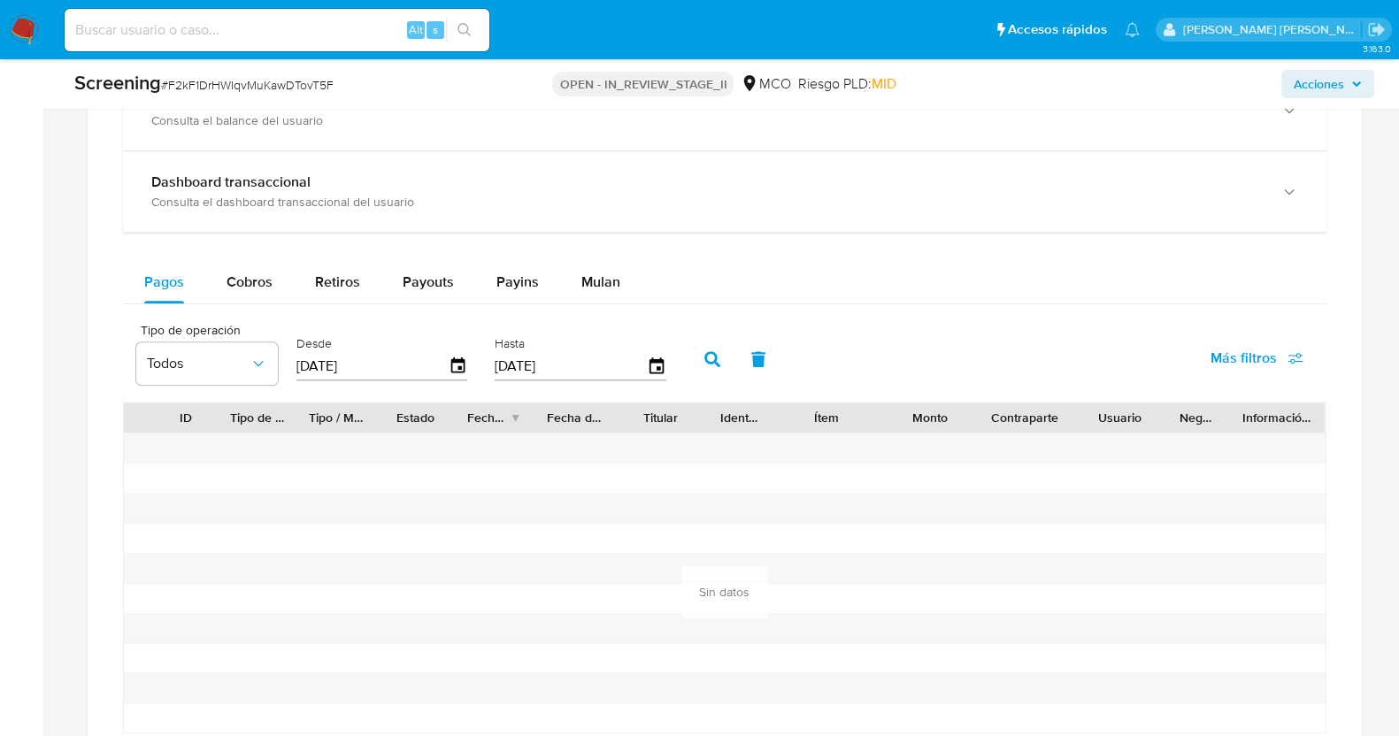
click at [704, 351] on icon "button" at bounding box center [712, 359] width 16 height 16
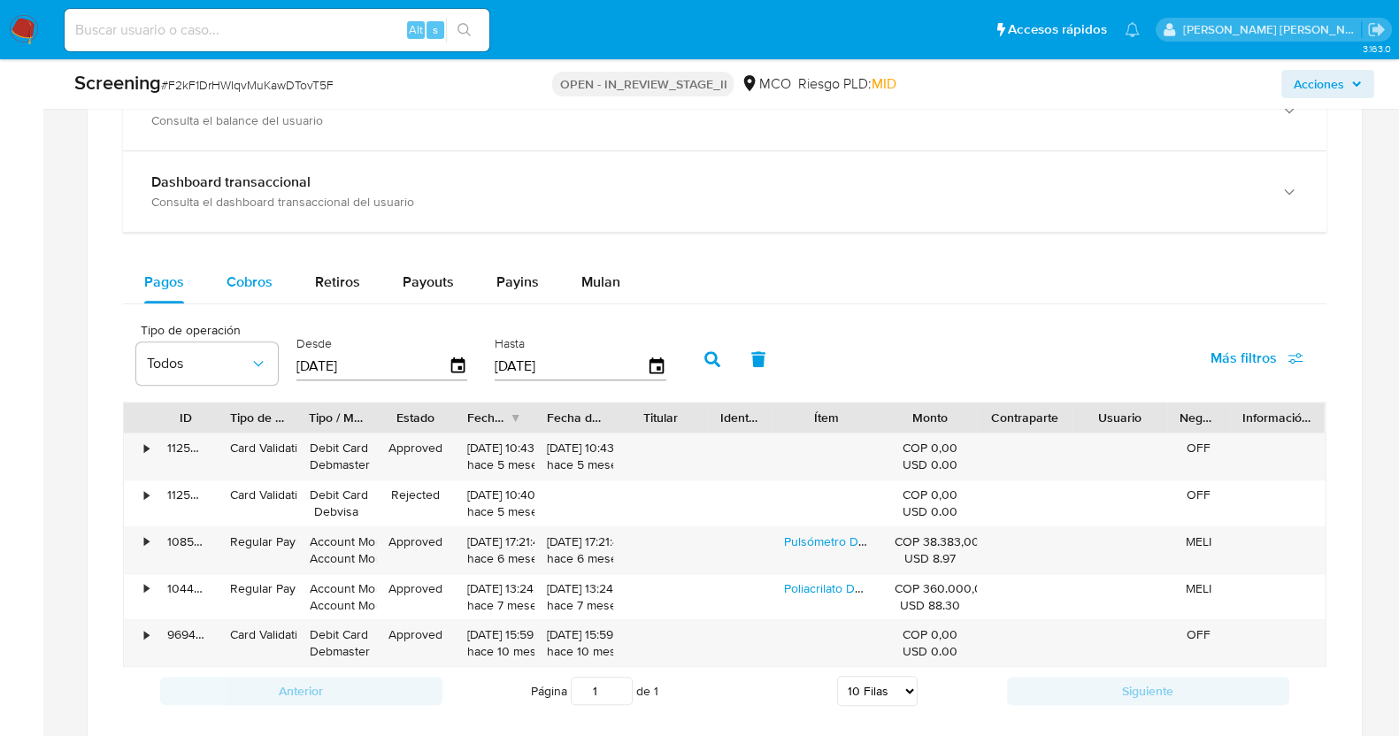
click at [265, 272] on span "Cobros" at bounding box center [249, 282] width 46 height 20
select select "10"
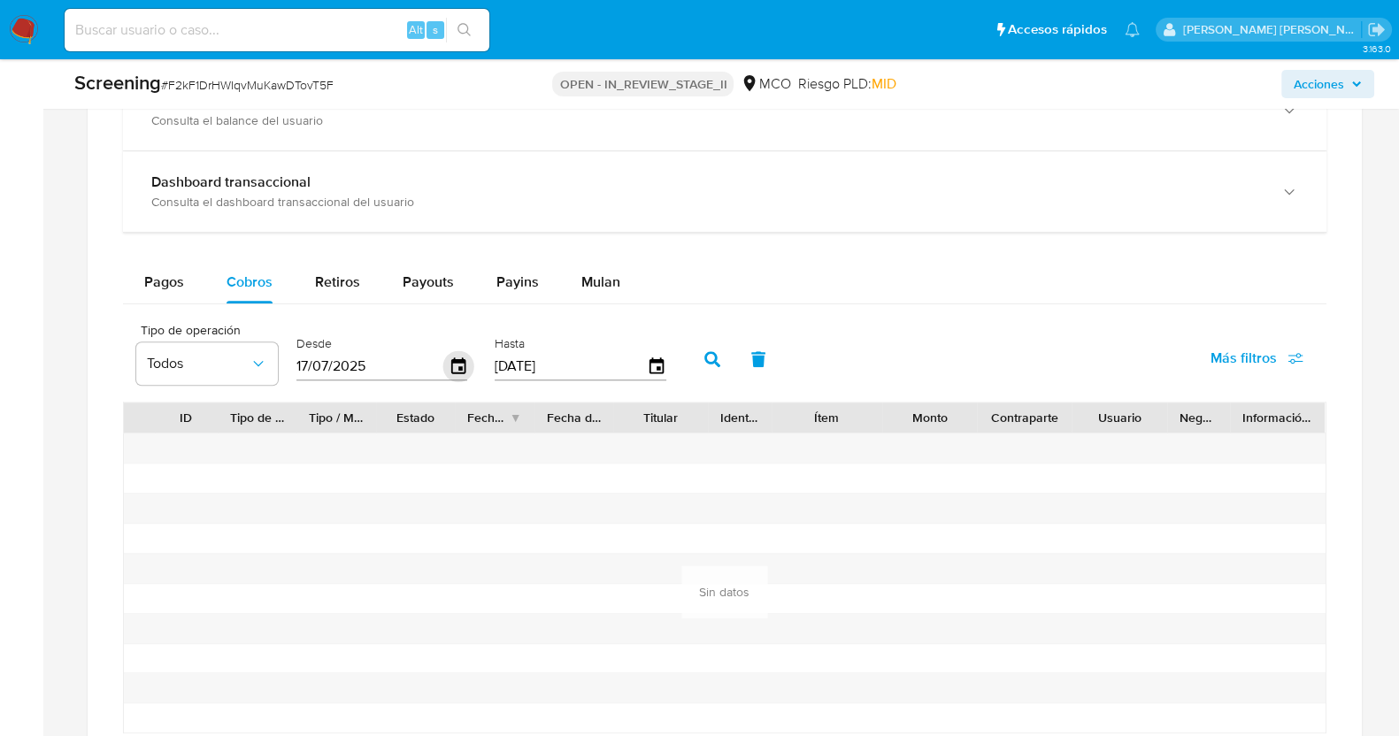
click at [459, 365] on icon "button" at bounding box center [457, 365] width 14 height 16
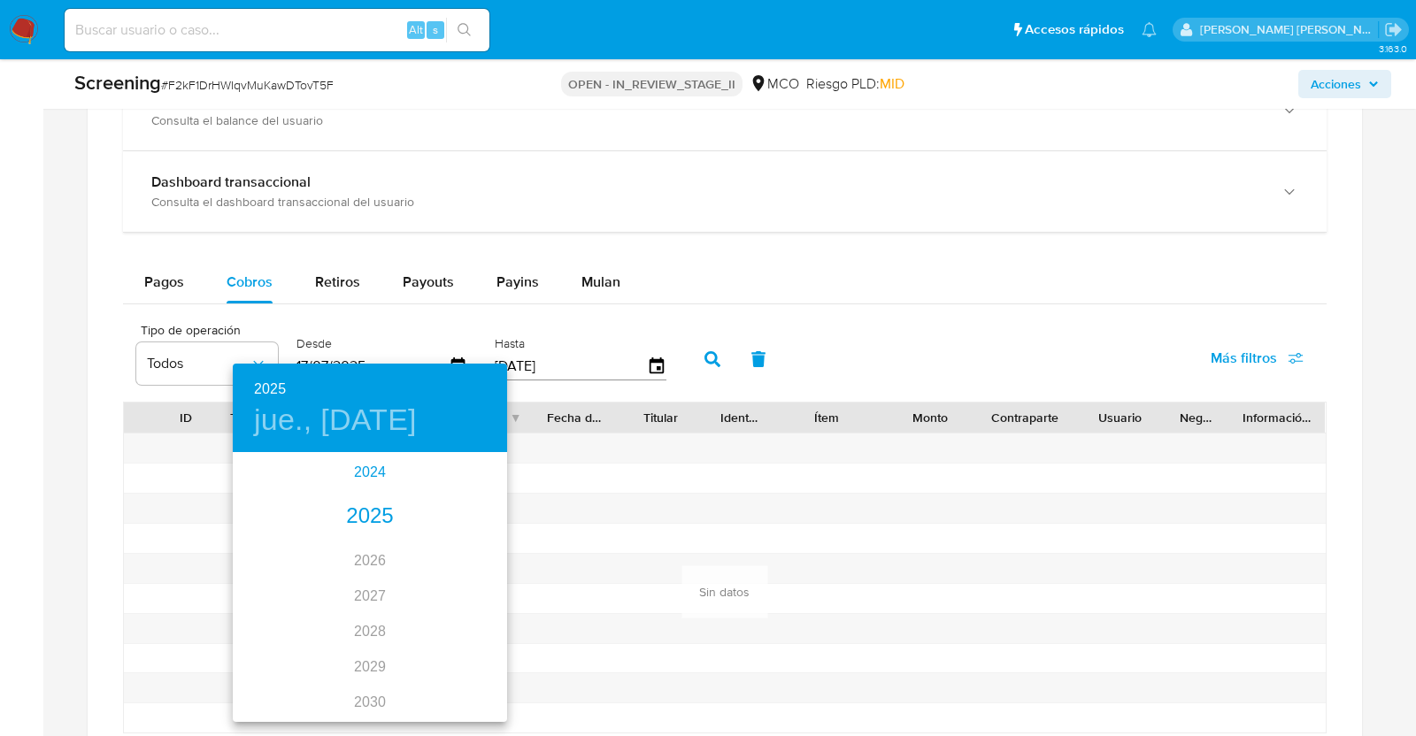
click at [363, 462] on div "2024" at bounding box center [370, 472] width 274 height 35
click at [283, 689] on div "oct." at bounding box center [278, 687] width 91 height 66
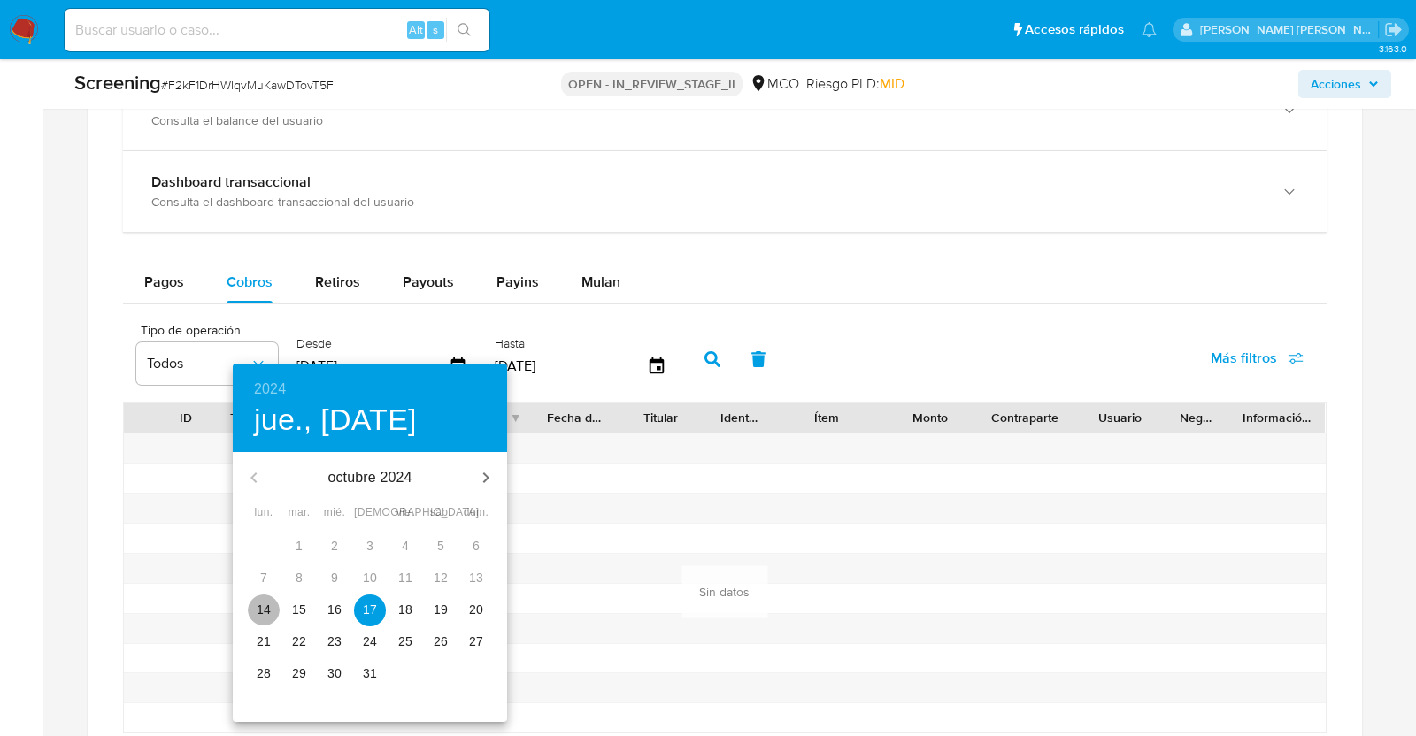
click at [265, 606] on p "14" at bounding box center [264, 610] width 14 height 18
type input "[DATE]"
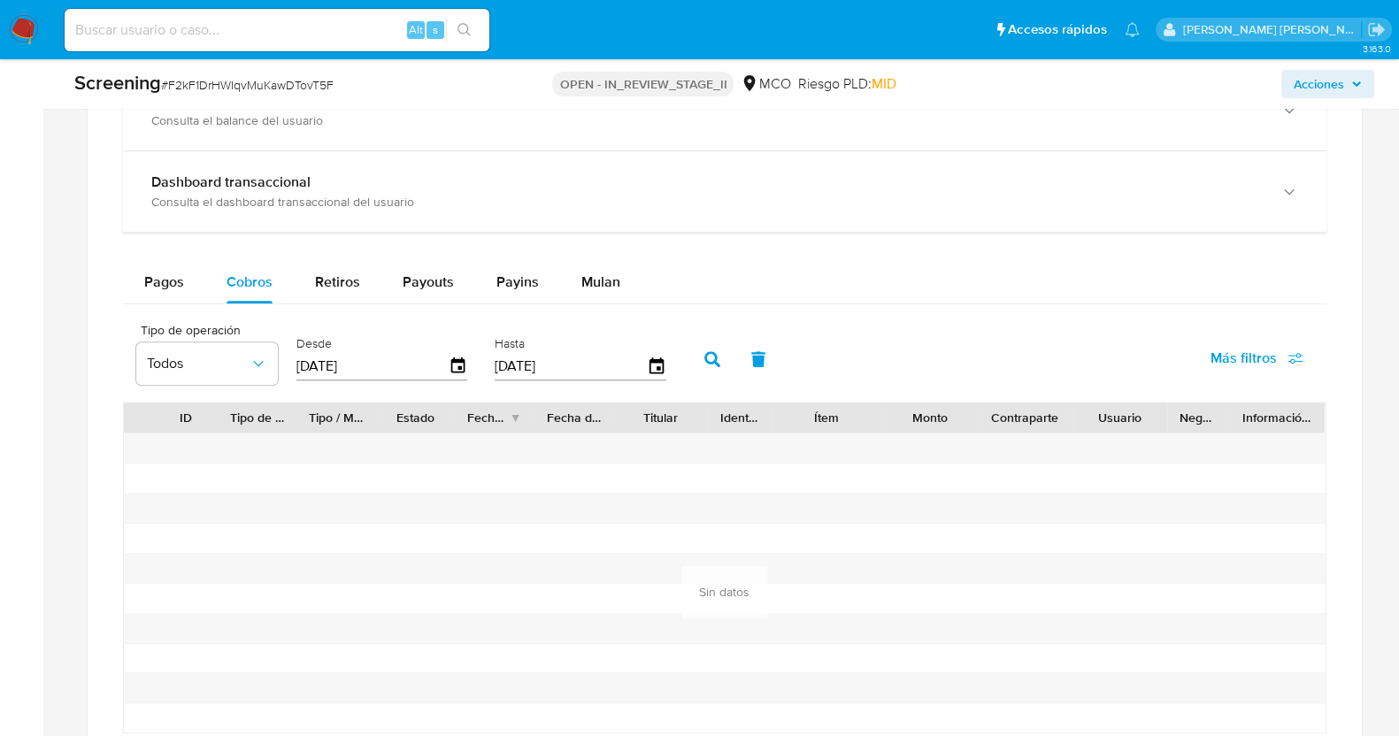
click at [706, 351] on icon "button" at bounding box center [712, 359] width 16 height 16
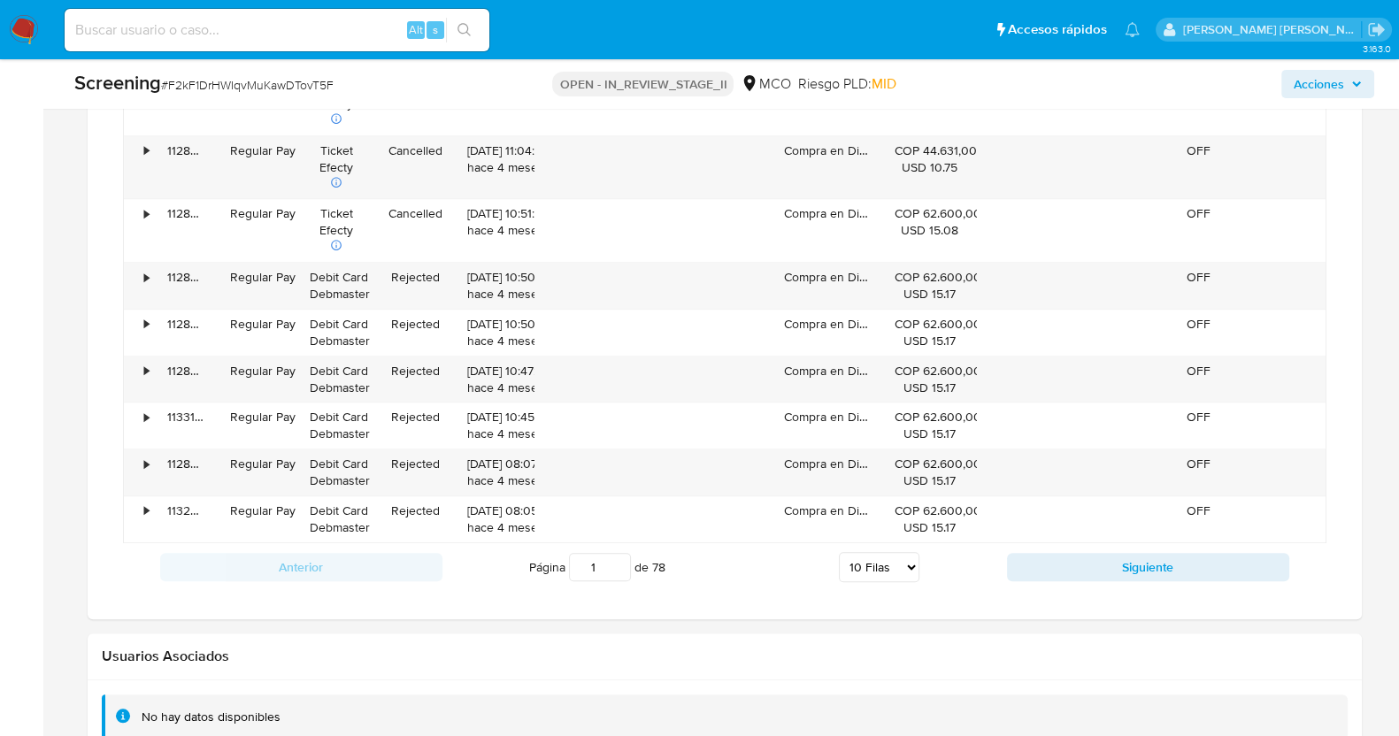
scroll to position [1991, 0]
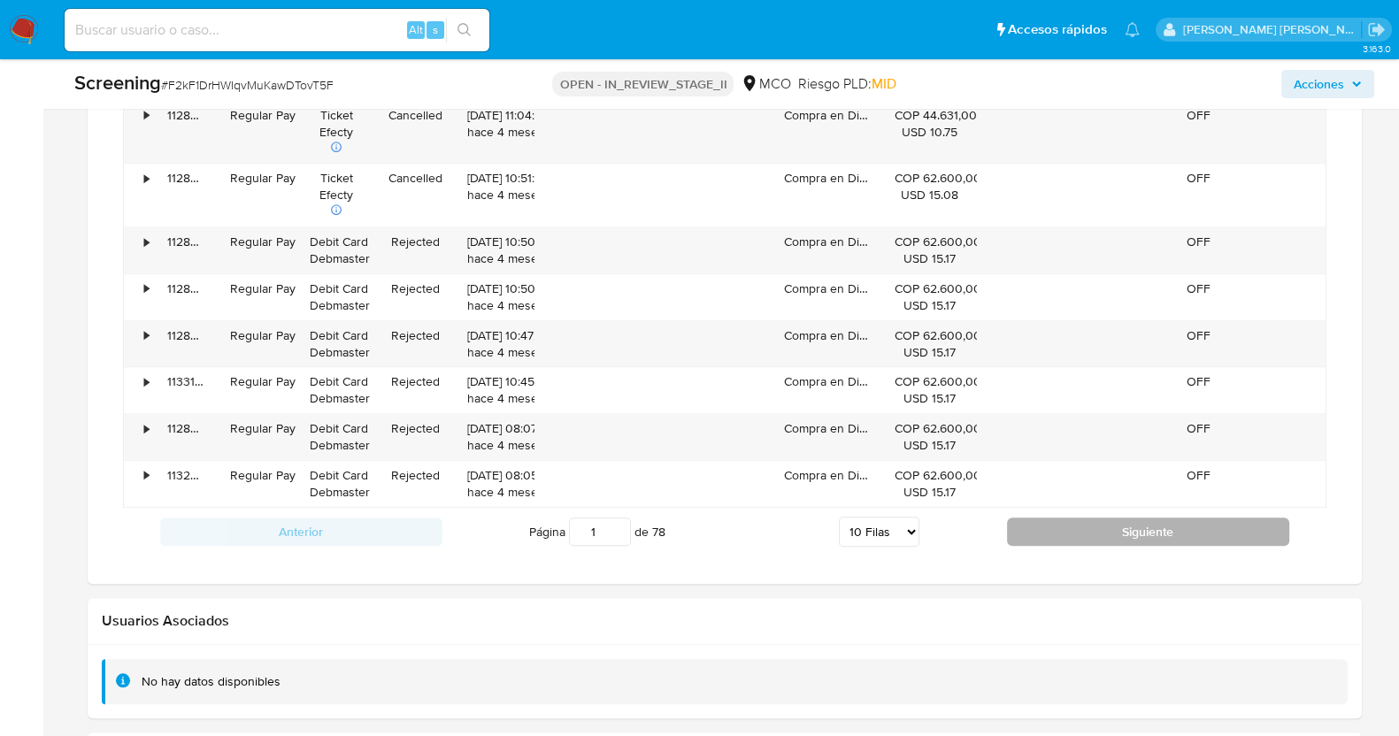
click at [1094, 530] on button "Siguiente" at bounding box center [1148, 532] width 282 height 28
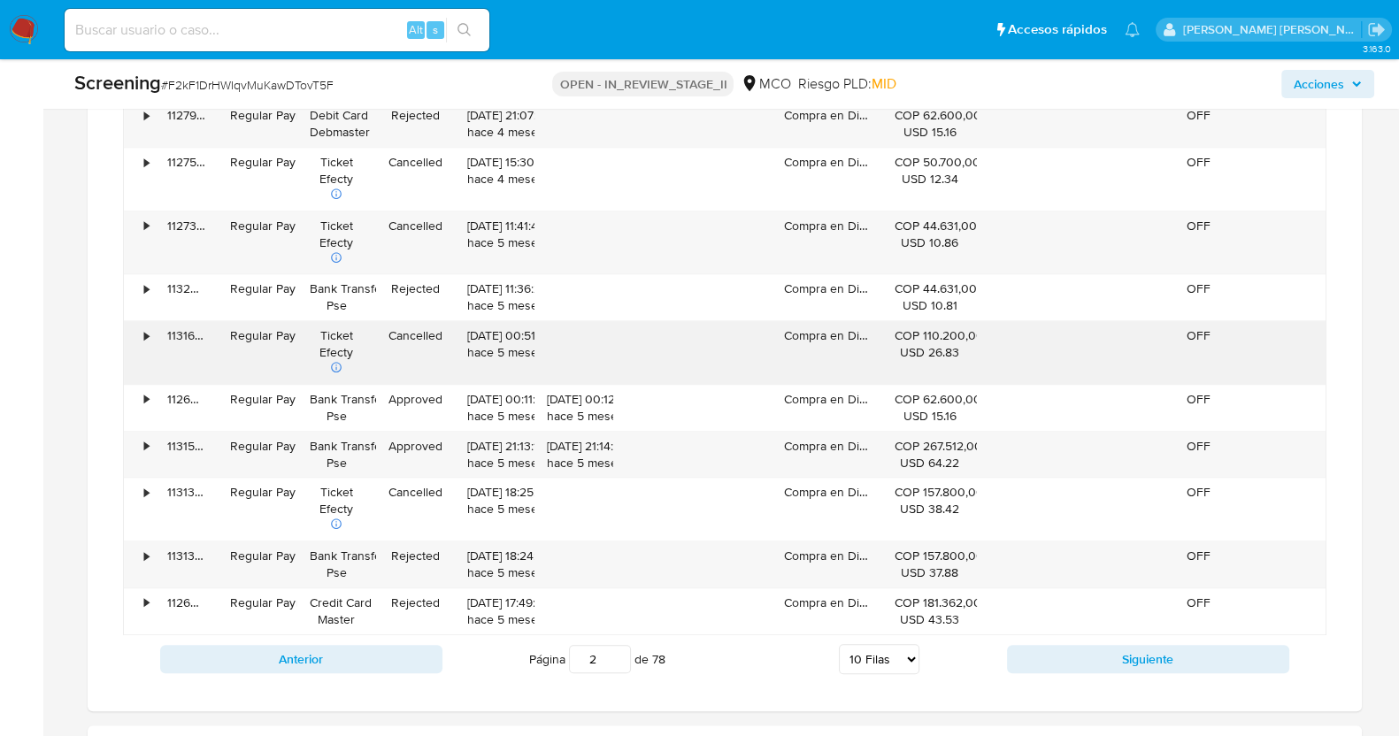
scroll to position [1769, 0]
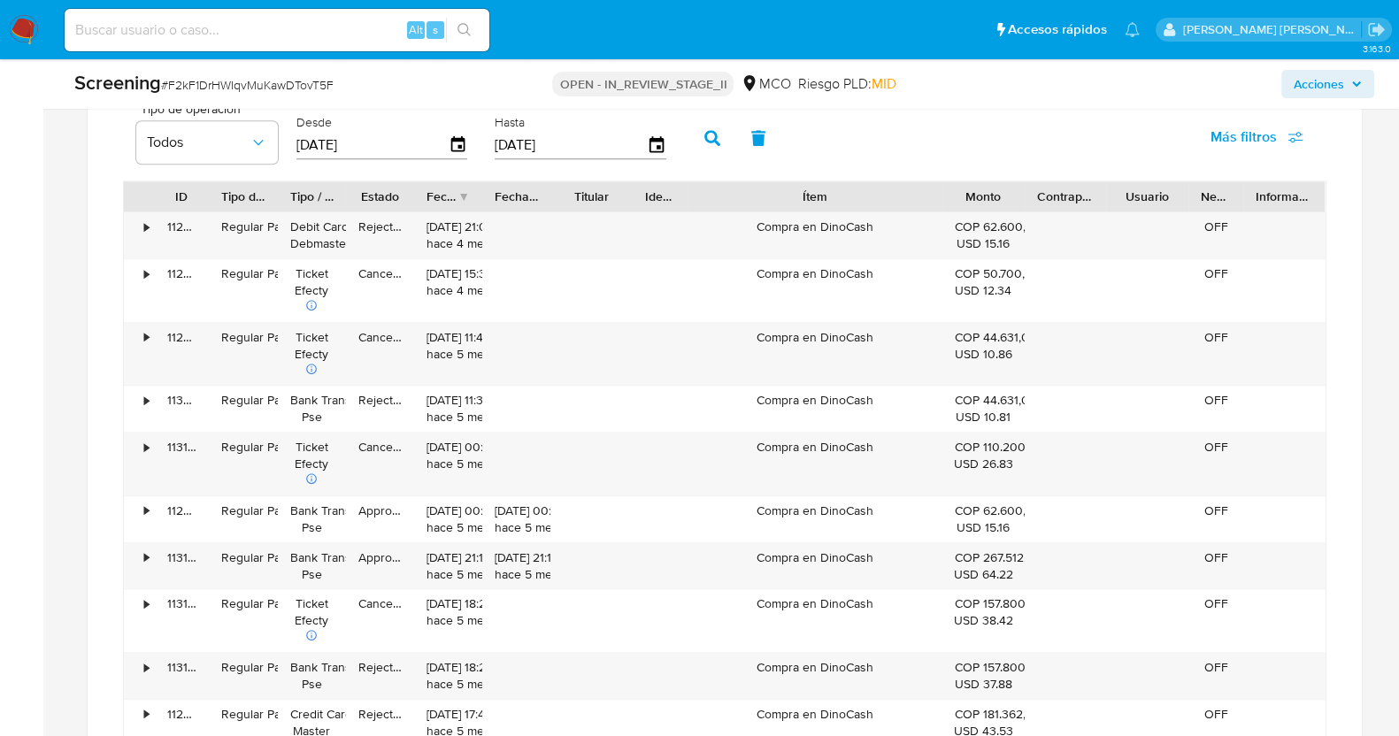
drag, startPoint x: 886, startPoint y: 201, endPoint x: 1031, endPoint y: 196, distance: 144.3
click at [1031, 196] on div "ID Tipo de operación Tipo / Método Estado Fecha de creación Fecha de aprobación…" at bounding box center [724, 196] width 1201 height 30
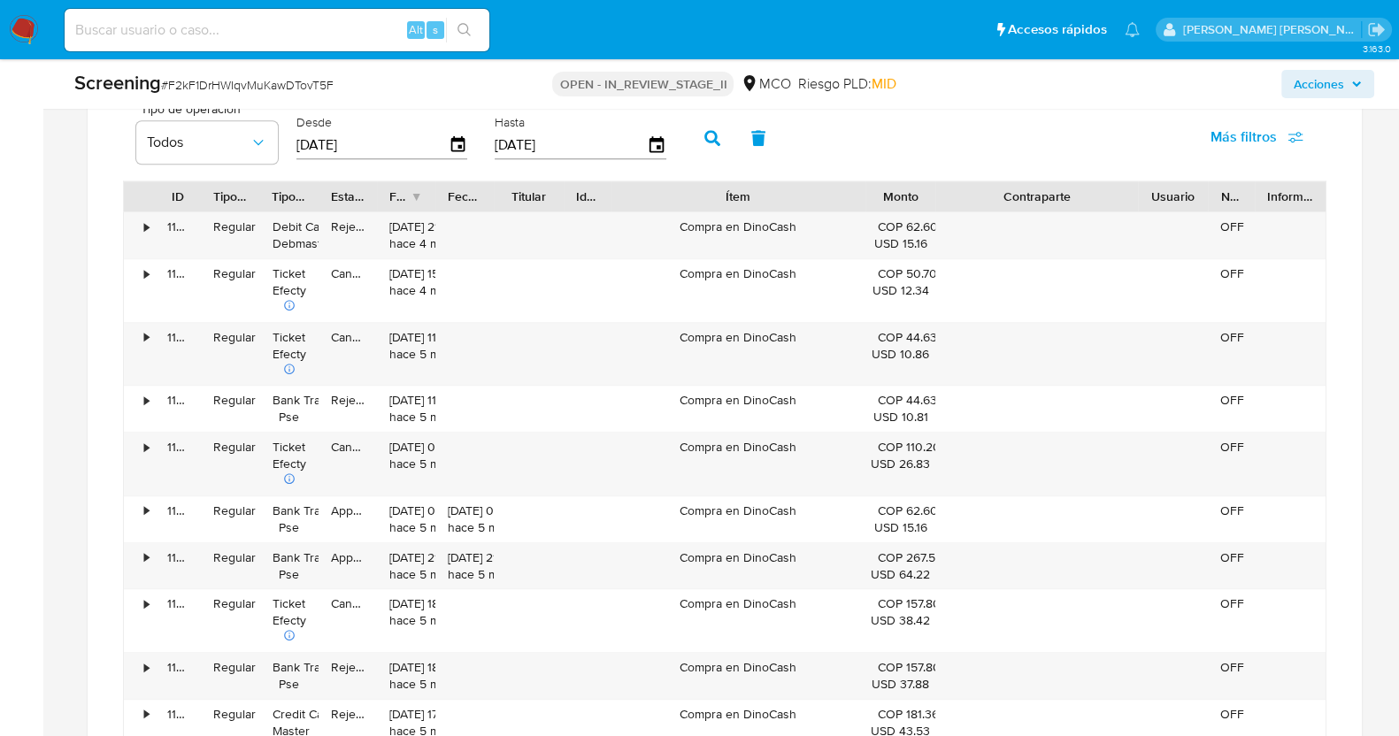
drag, startPoint x: 1109, startPoint y: 188, endPoint x: 1229, endPoint y: 180, distance: 120.5
click at [1229, 181] on div "ID Tipo de operación Tipo / Método Estado Fecha de creación Fecha de aprobación…" at bounding box center [724, 196] width 1201 height 30
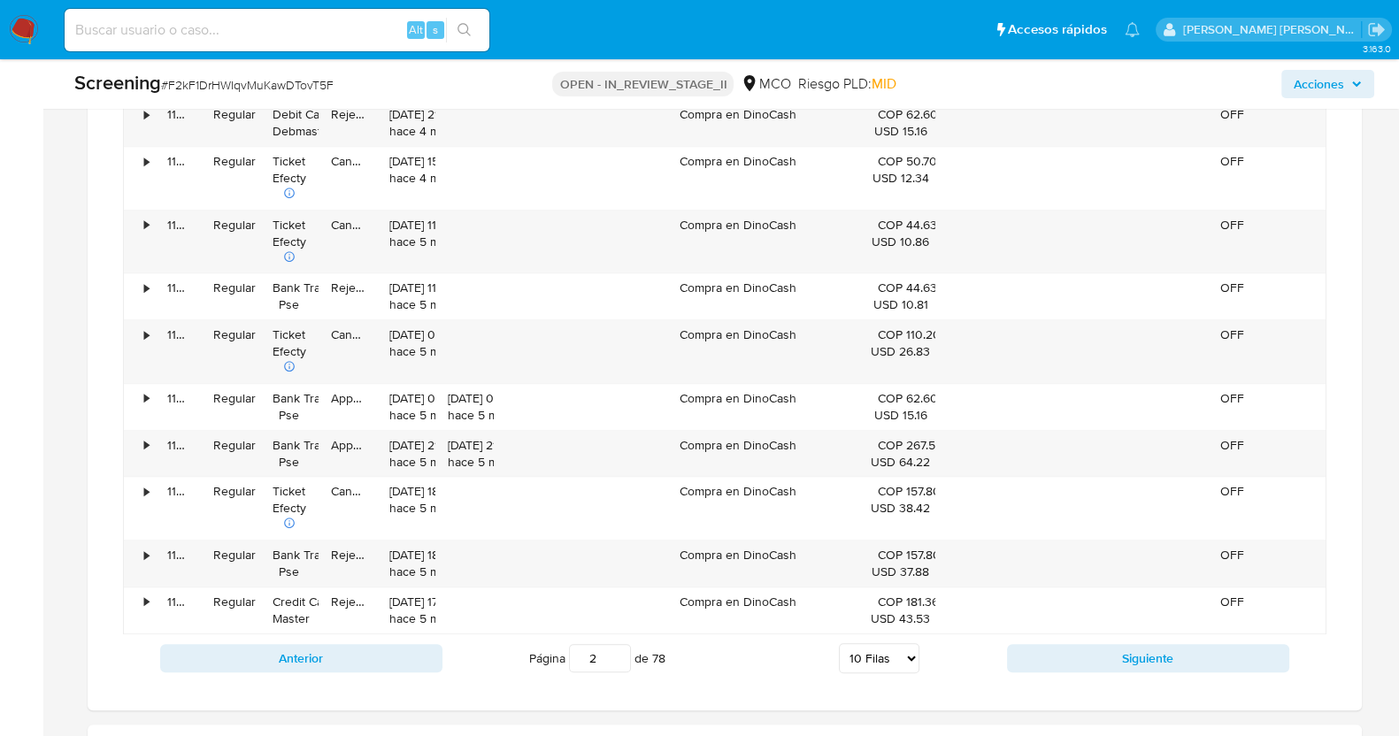
scroll to position [2212, 0]
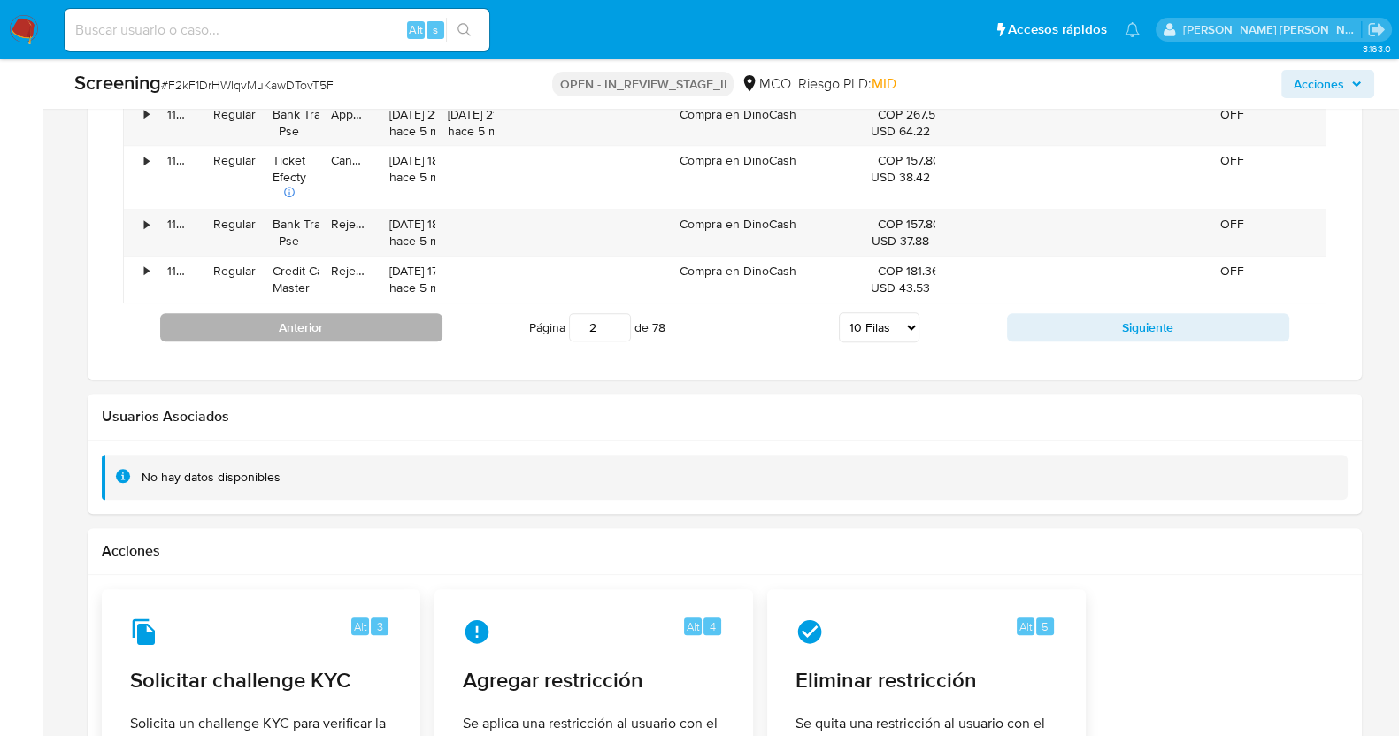
click at [311, 323] on button "Anterior" at bounding box center [301, 327] width 282 height 28
type input "1"
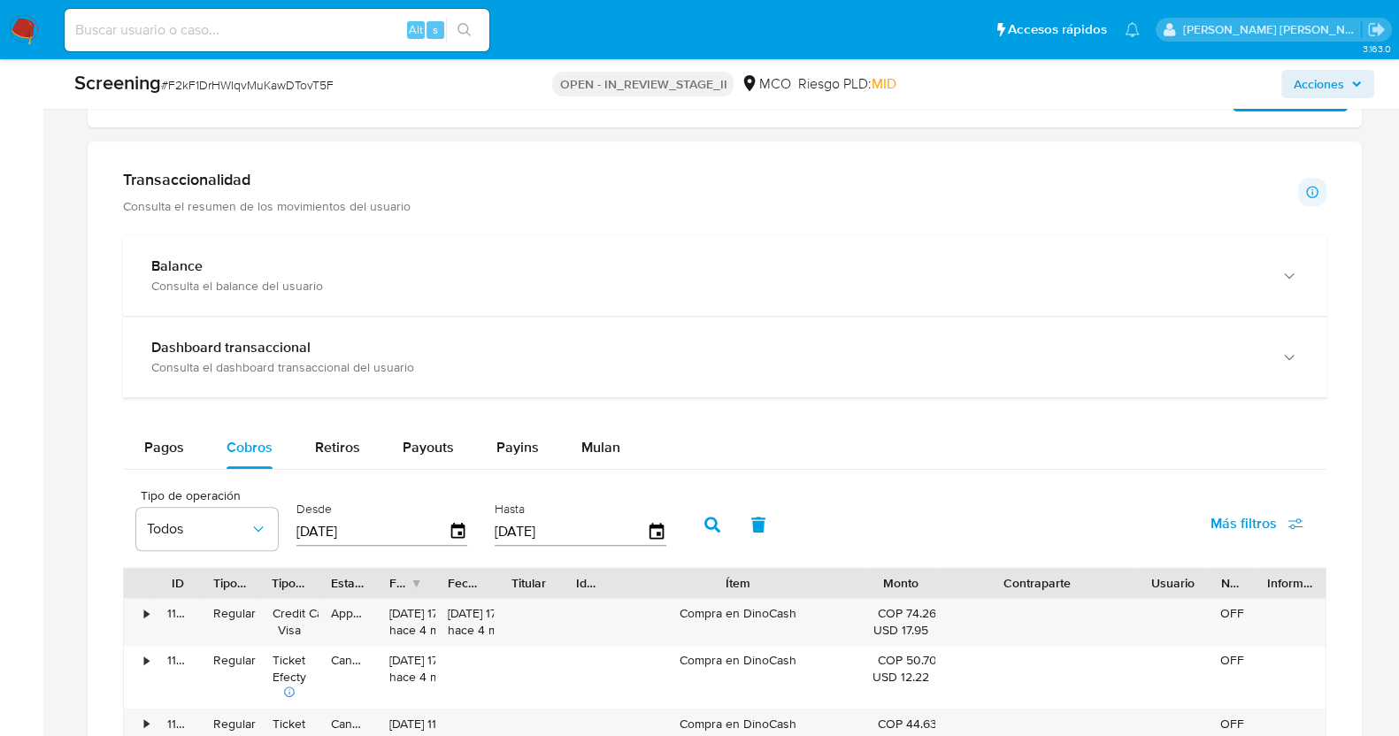
scroll to position [1769, 0]
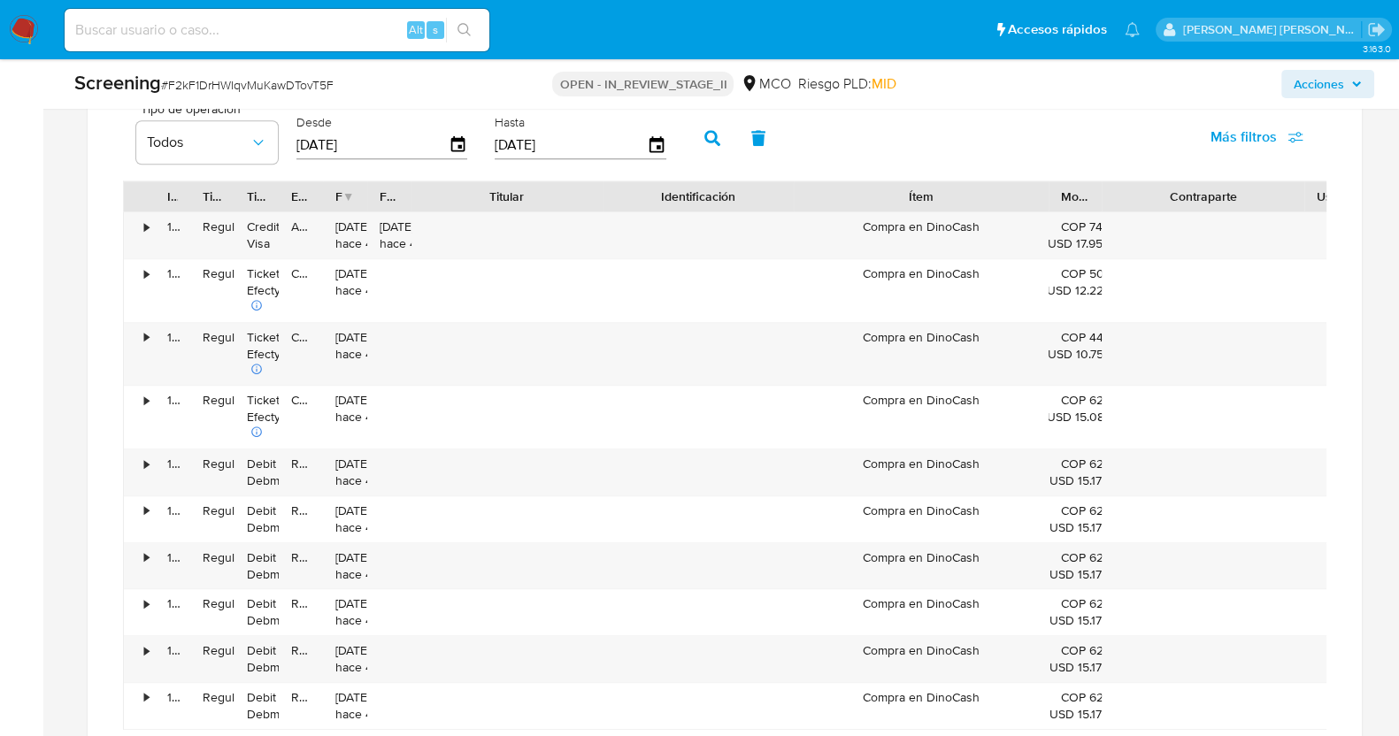
click at [679, 245] on div "ID Tipo de operación Tipo / Método Estado Fecha de creación Fecha de aprobación…" at bounding box center [724, 454] width 1203 height 549
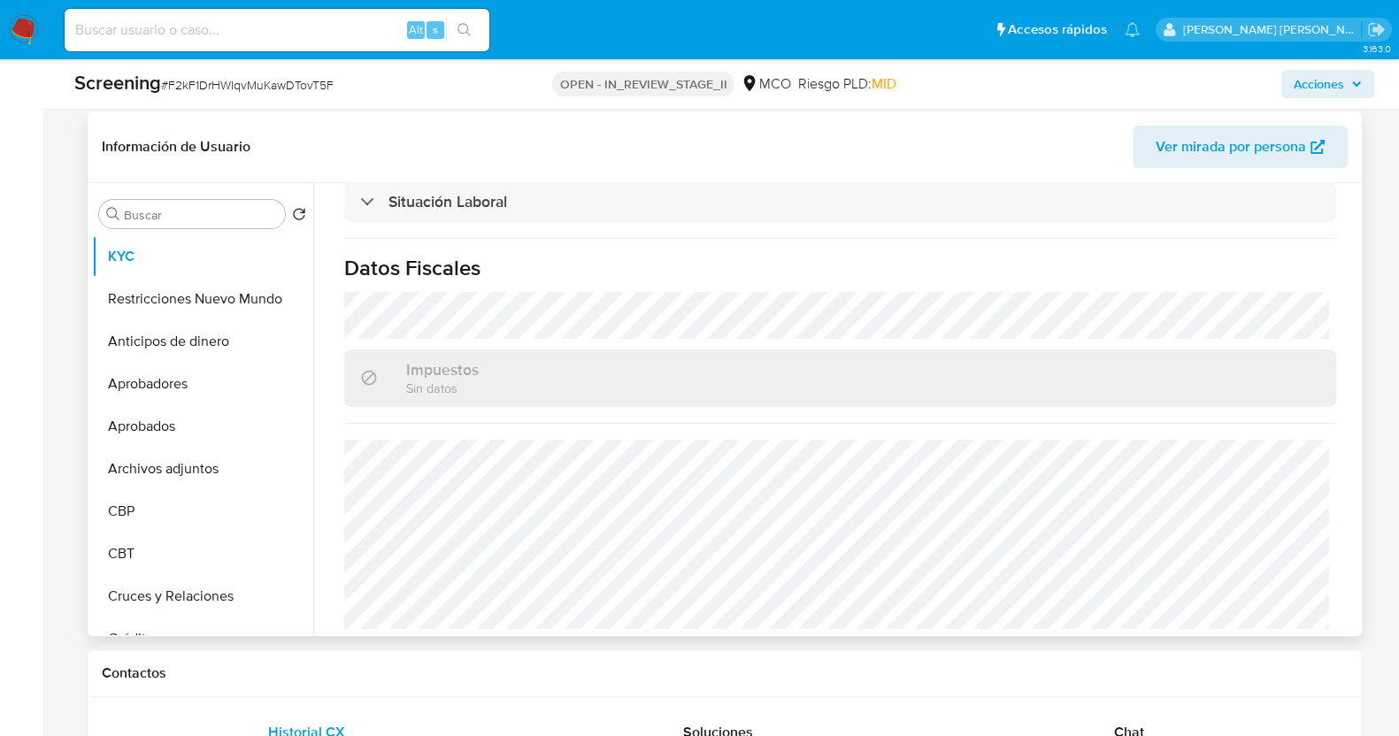
scroll to position [441, 0]
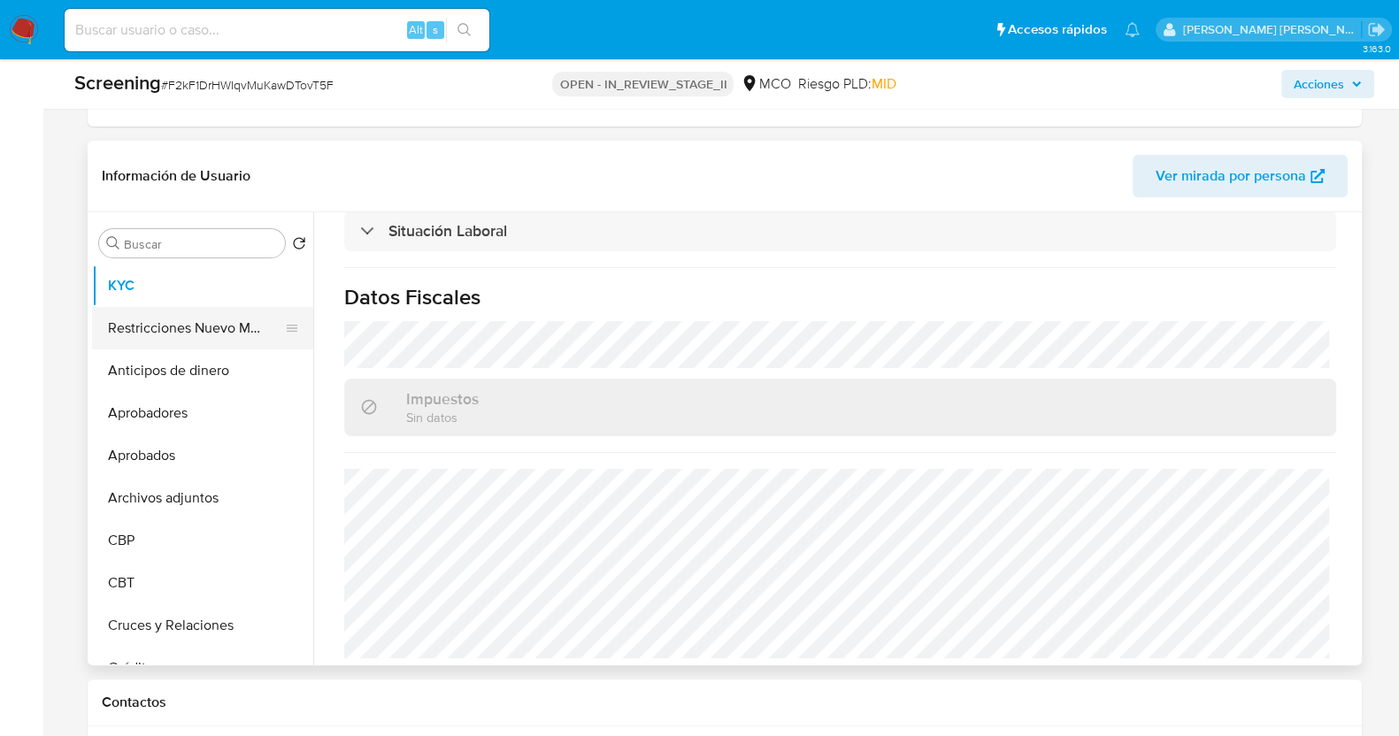
click at [188, 336] on button "Restricciones Nuevo Mundo" at bounding box center [195, 328] width 207 height 42
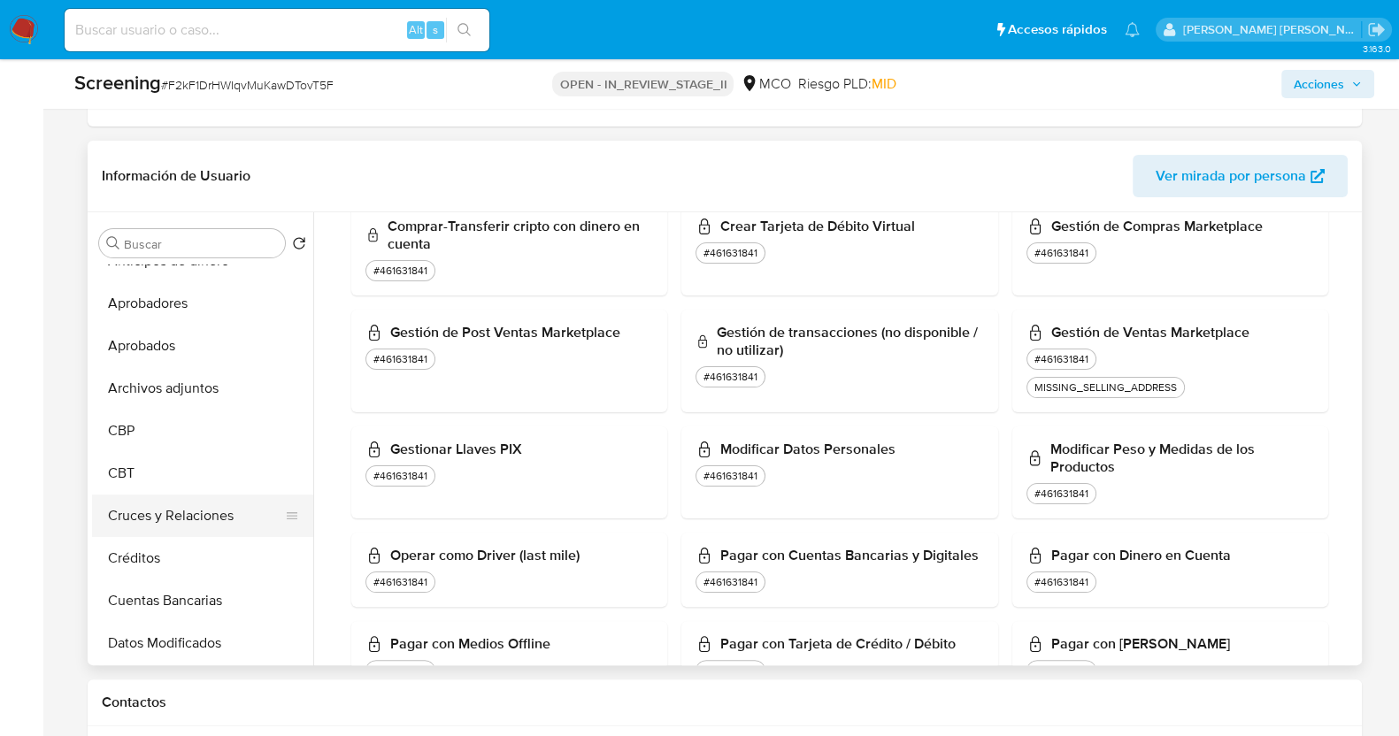
scroll to position [220, 0]
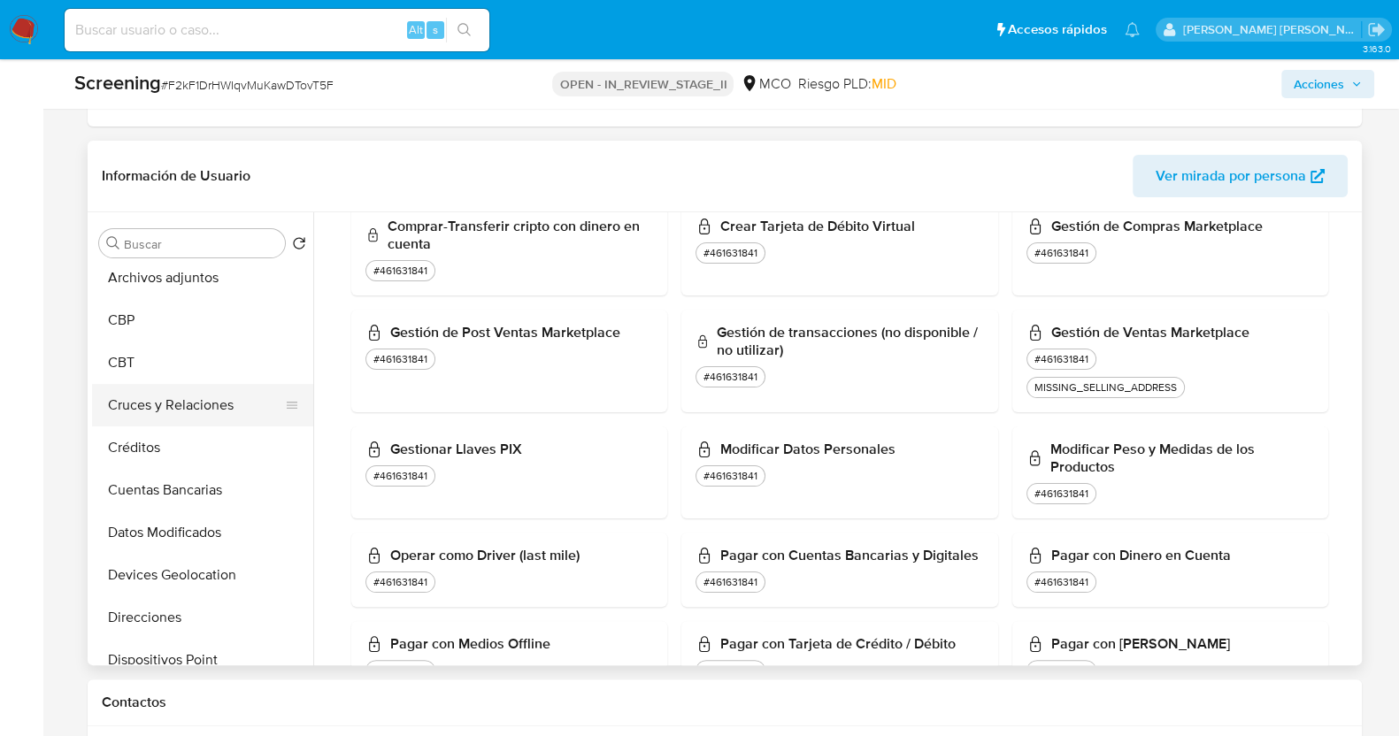
click at [165, 400] on button "Cruces y Relaciones" at bounding box center [195, 405] width 207 height 42
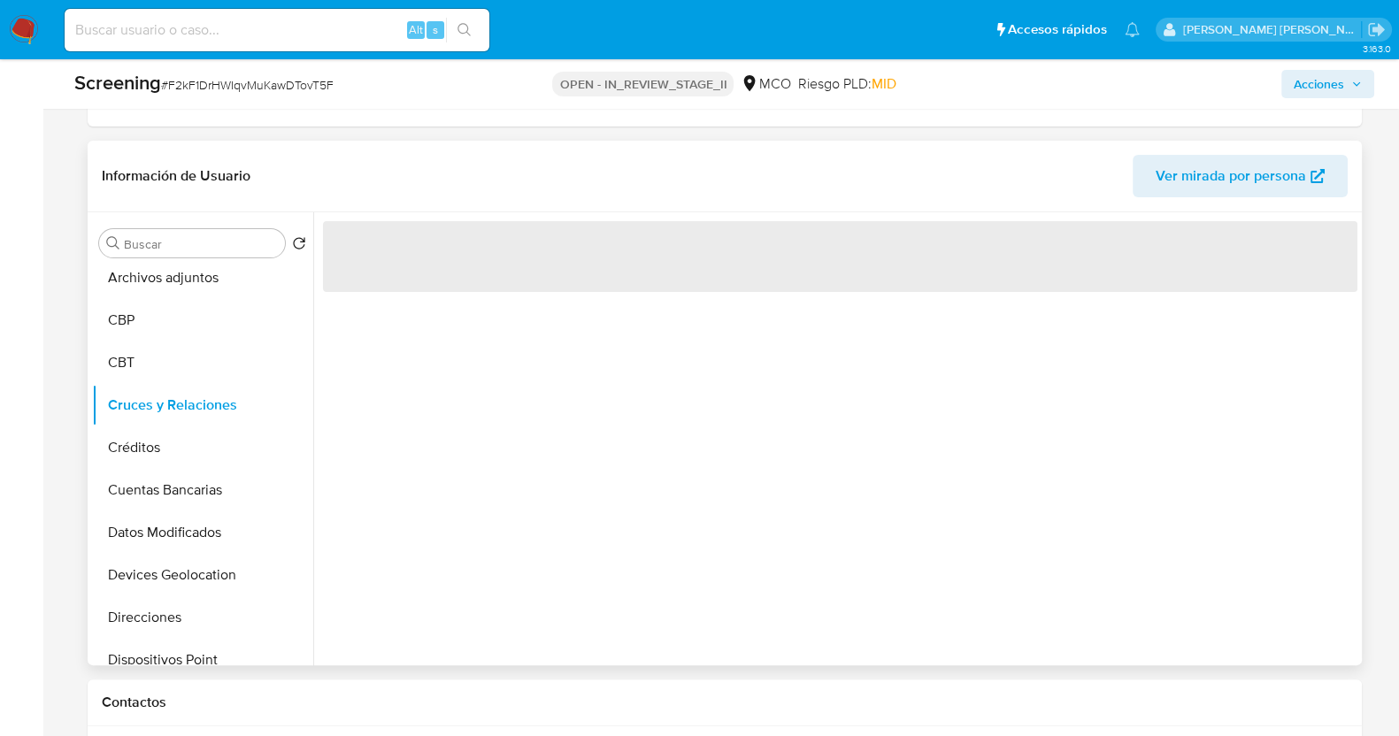
scroll to position [0, 0]
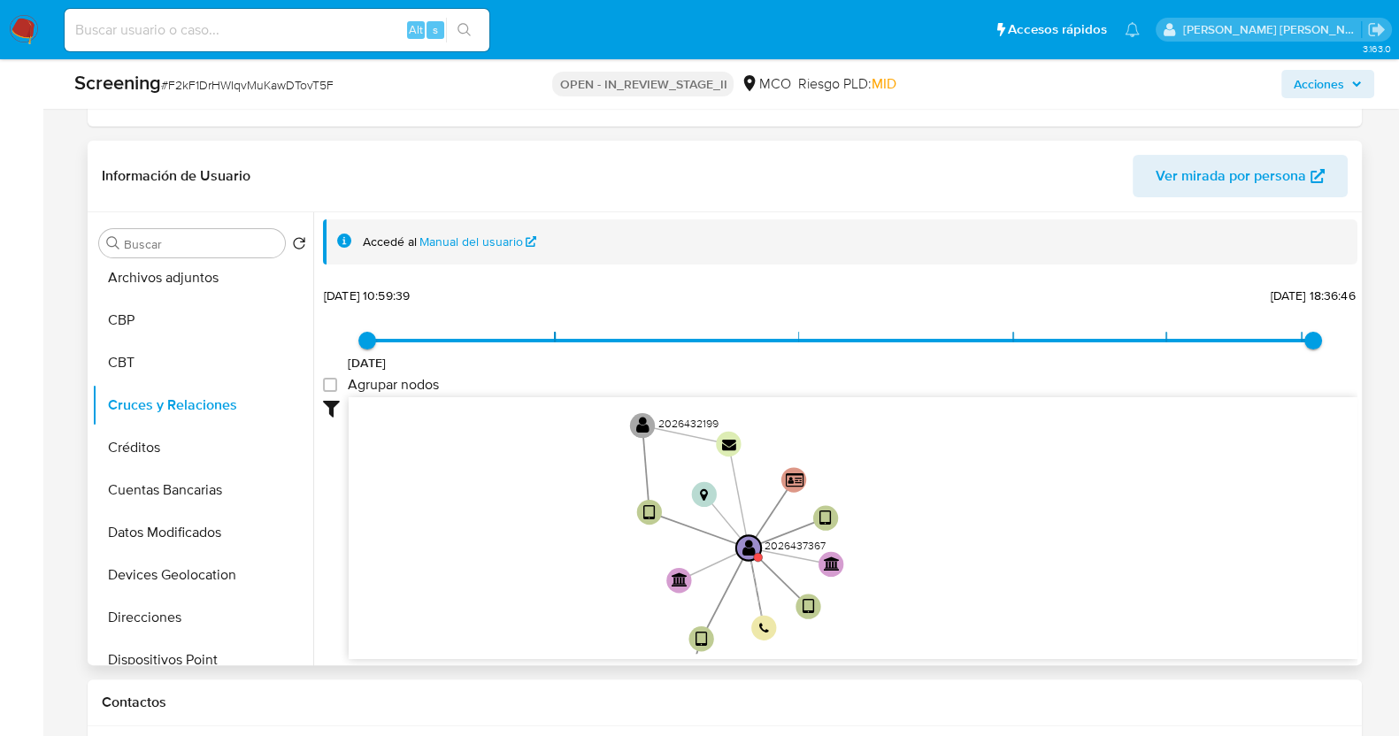
drag, startPoint x: 1143, startPoint y: 464, endPoint x: 951, endPoint y: 548, distance: 209.6
click at [951, 548] on icon "device-66f36d5d02bcddf5d469953b  device-66ba309cccb89cfb378b7c22  user-202643…" at bounding box center [853, 525] width 1009 height 257
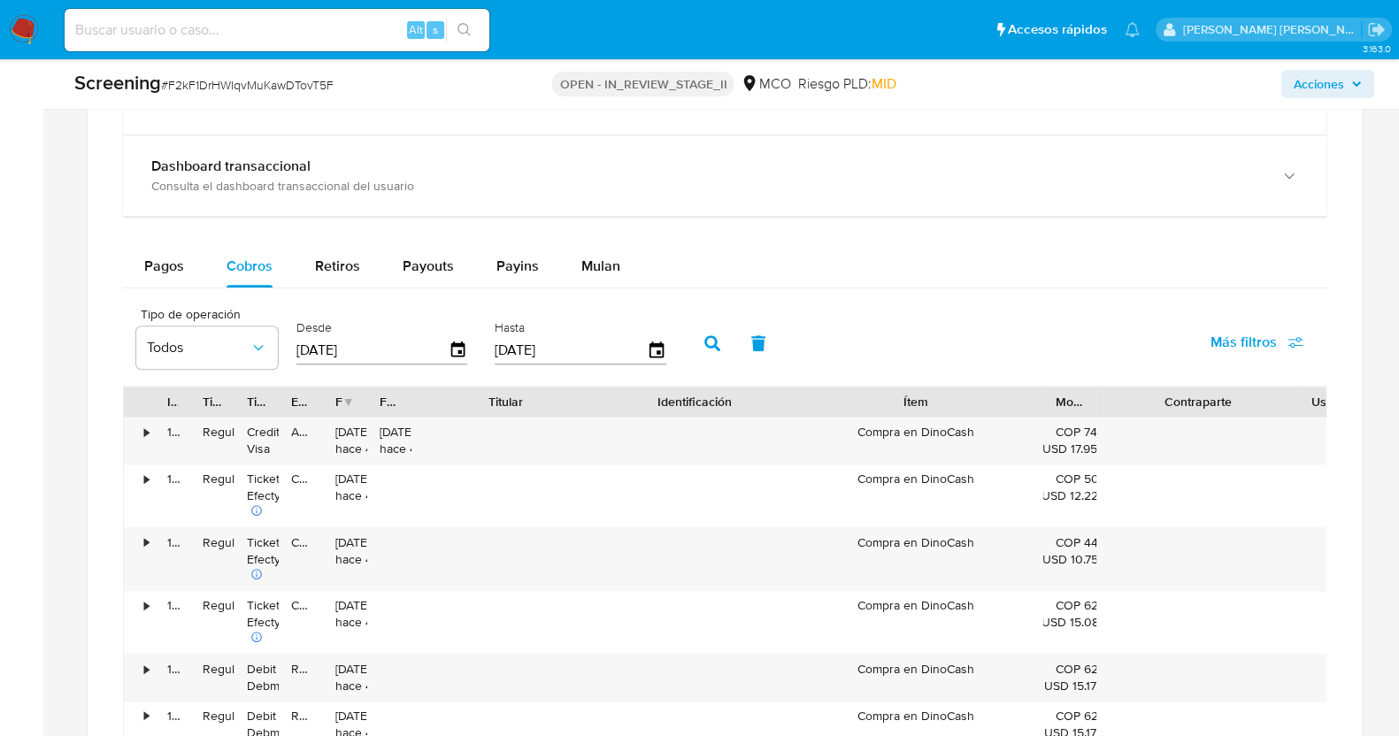
scroll to position [1769, 0]
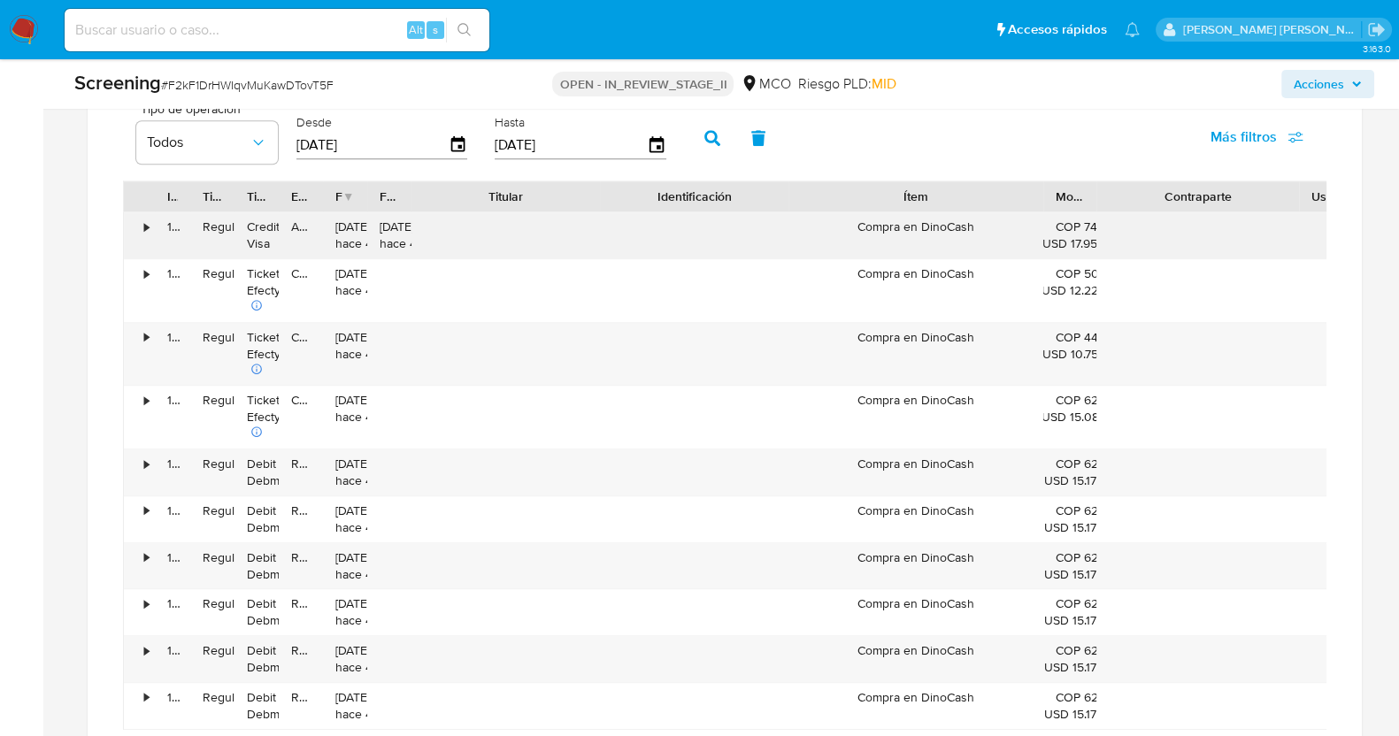
drag, startPoint x: 978, startPoint y: 225, endPoint x: 925, endPoint y: 223, distance: 54.0
click at [925, 223] on div "Compra en DinoCash" at bounding box center [915, 235] width 255 height 46
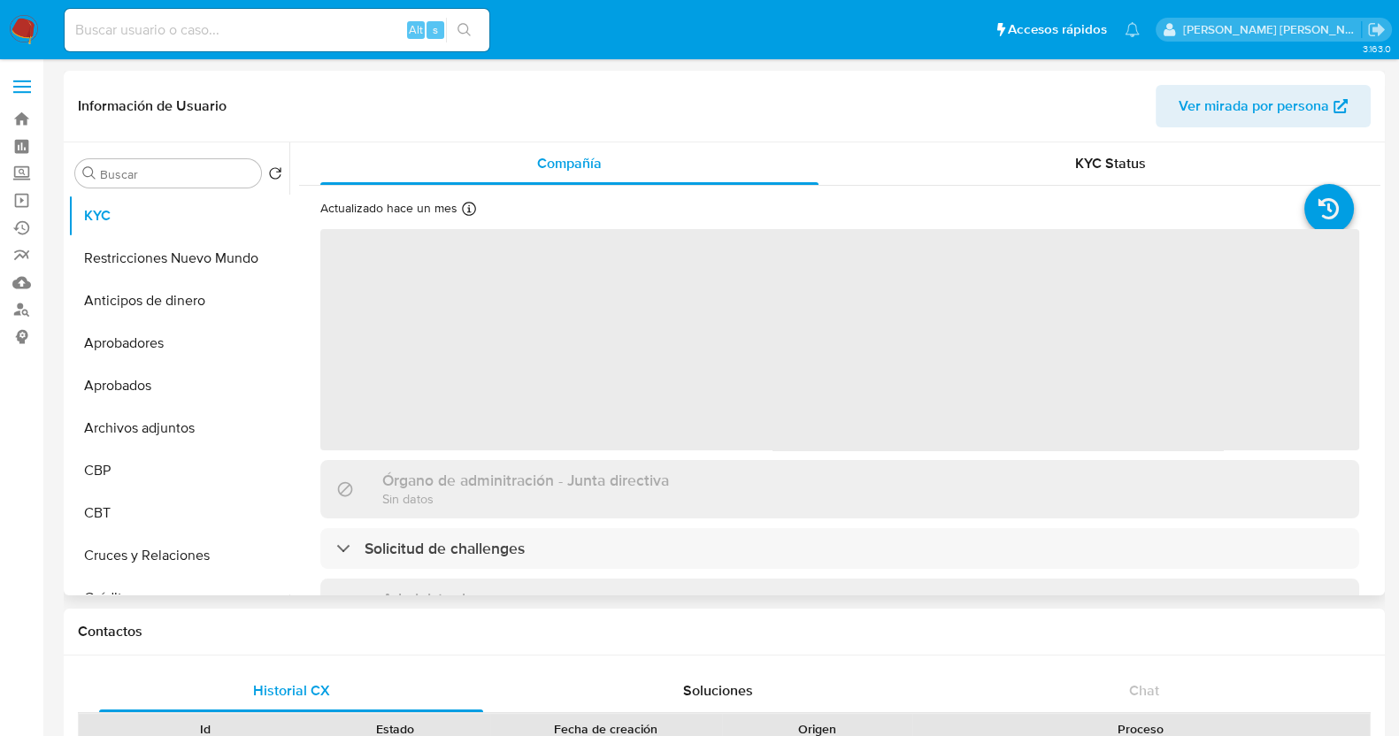
select select "10"
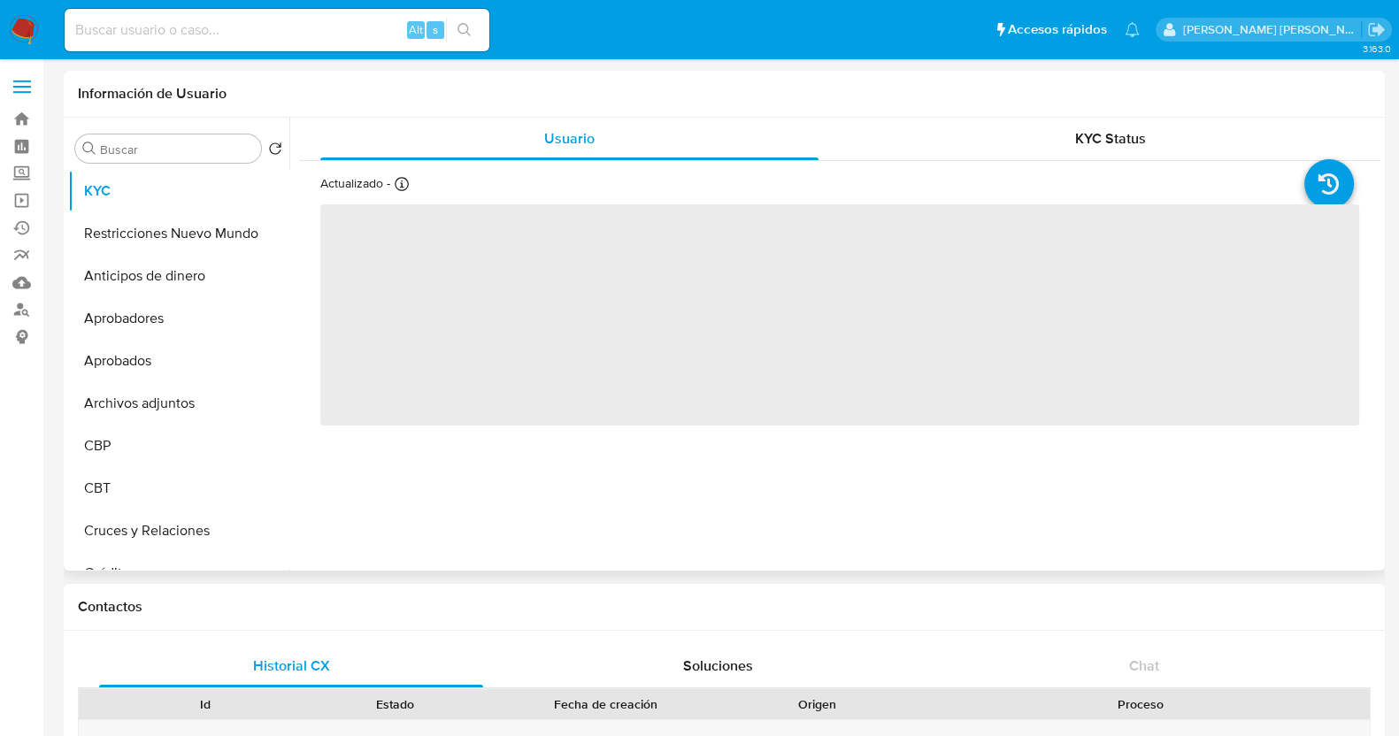
select select "10"
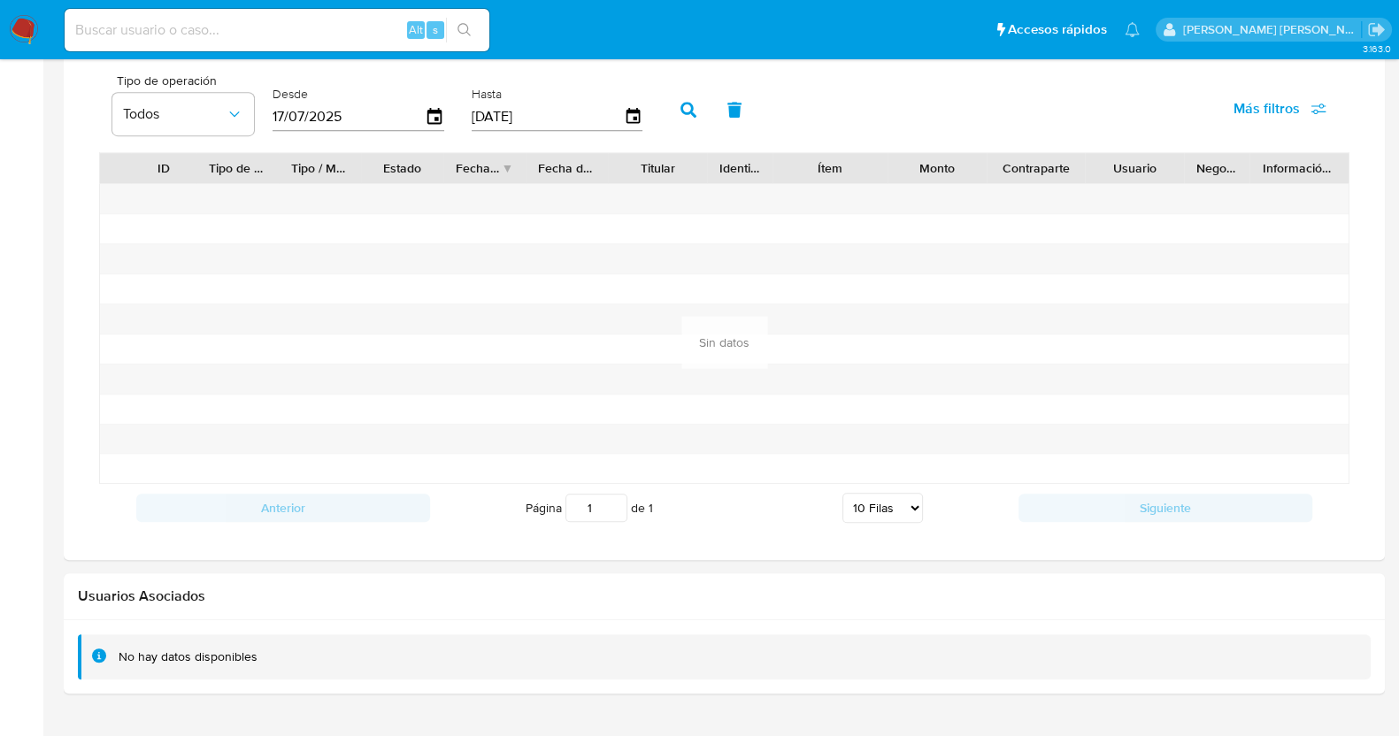
scroll to position [1257, 0]
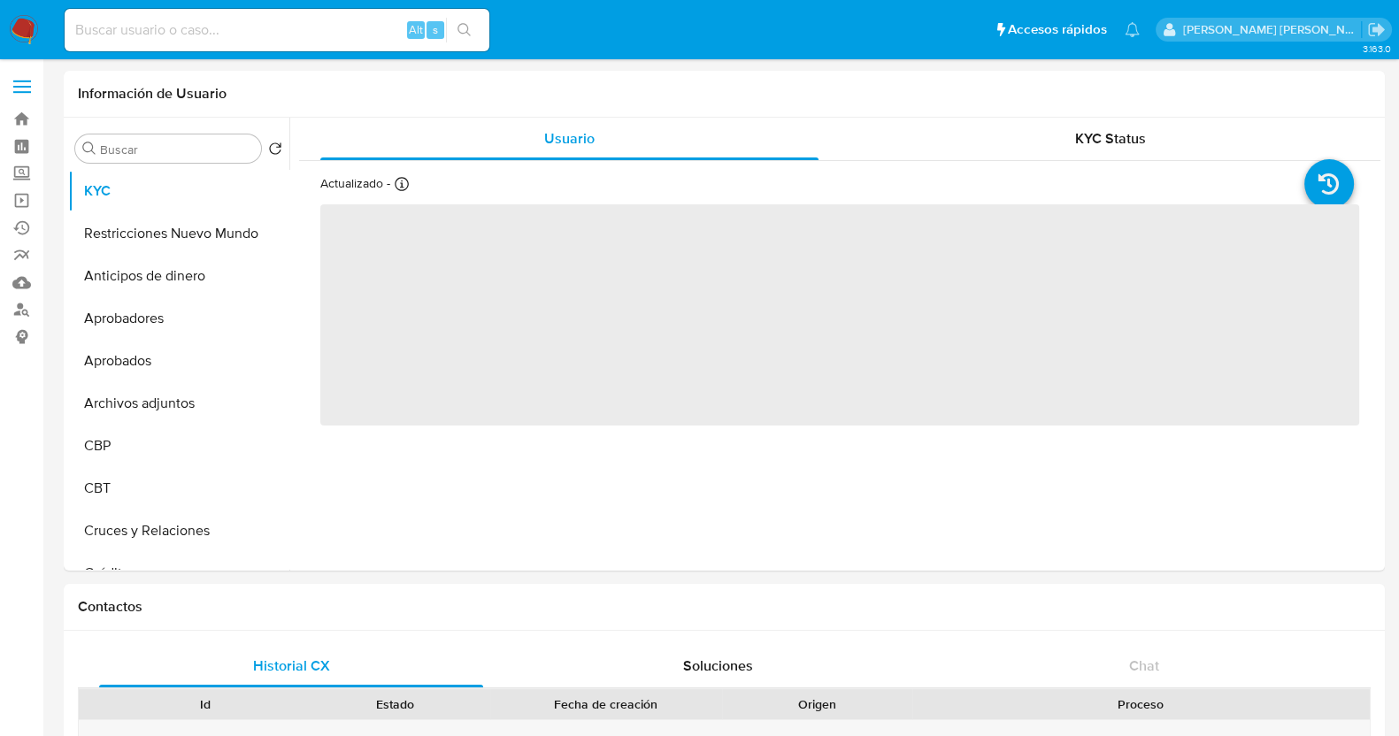
select select "10"
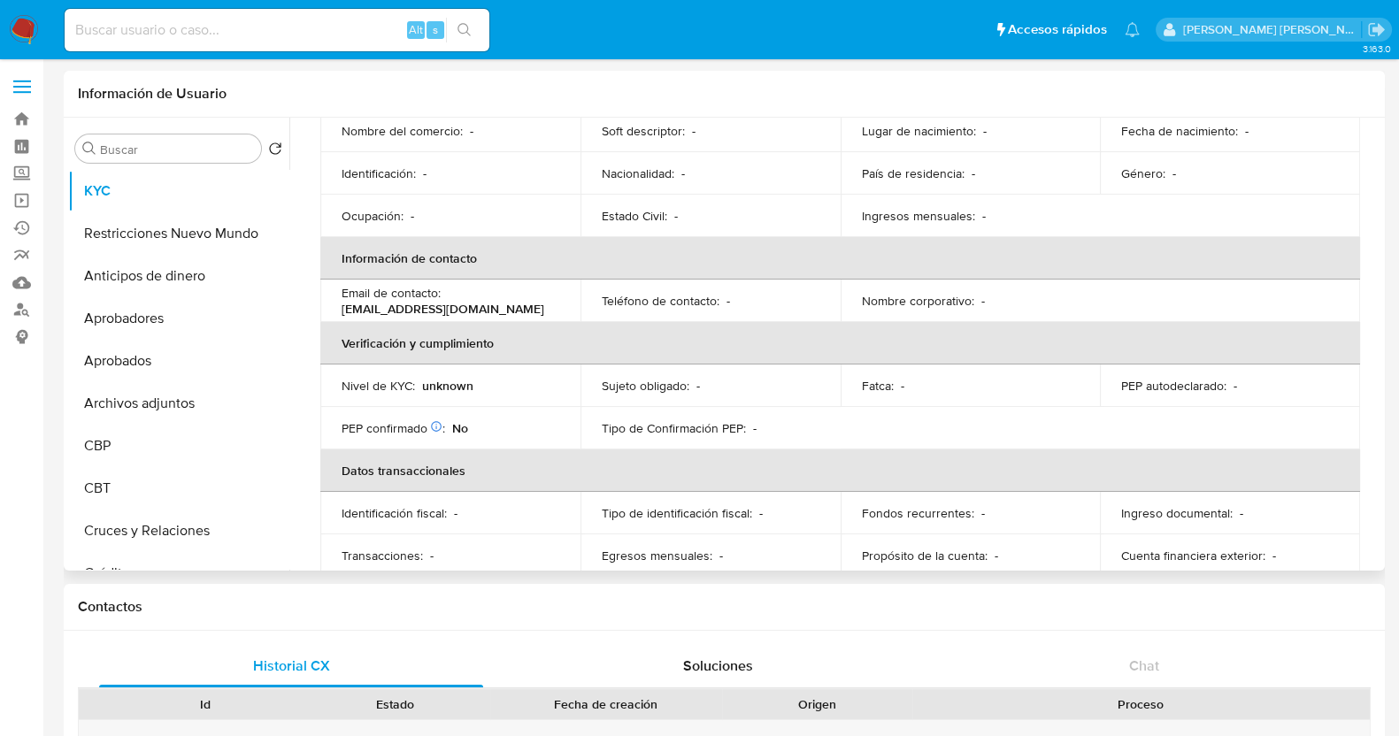
scroll to position [186, 0]
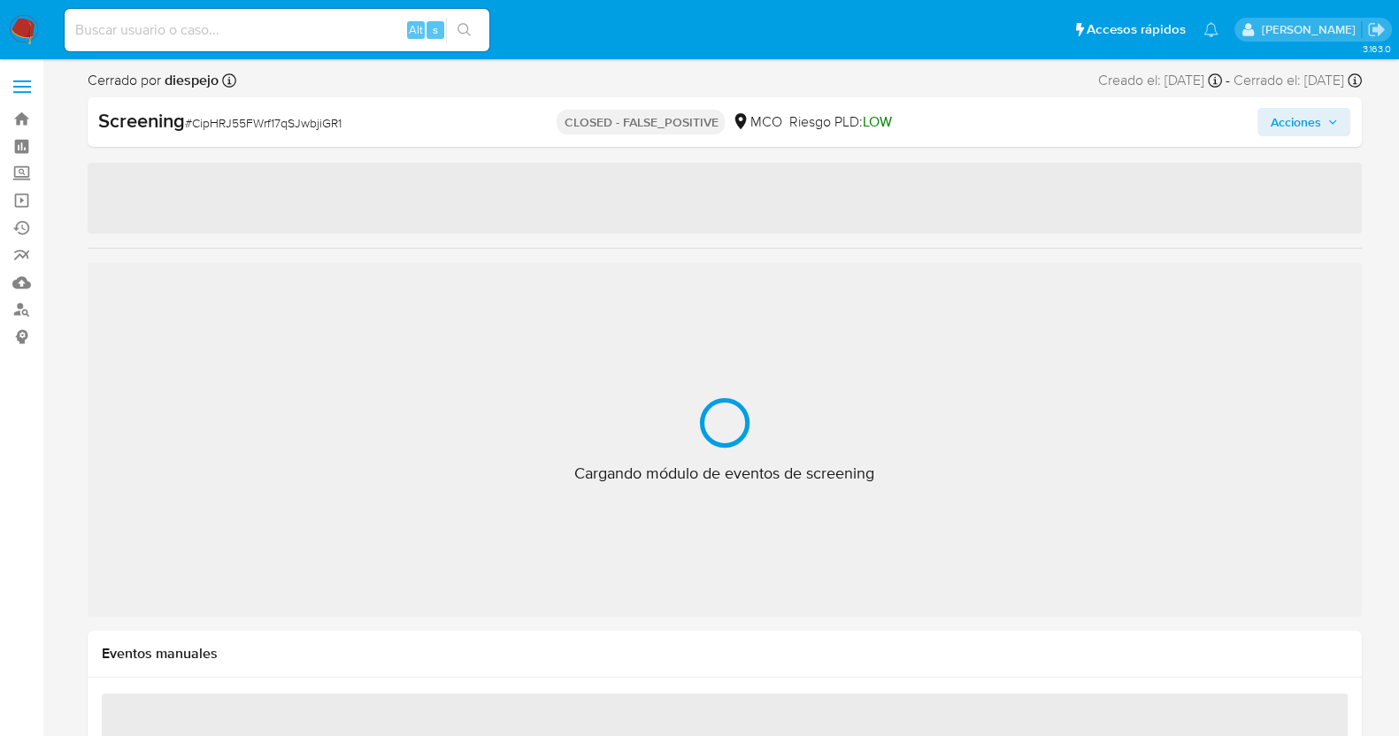
select select "10"
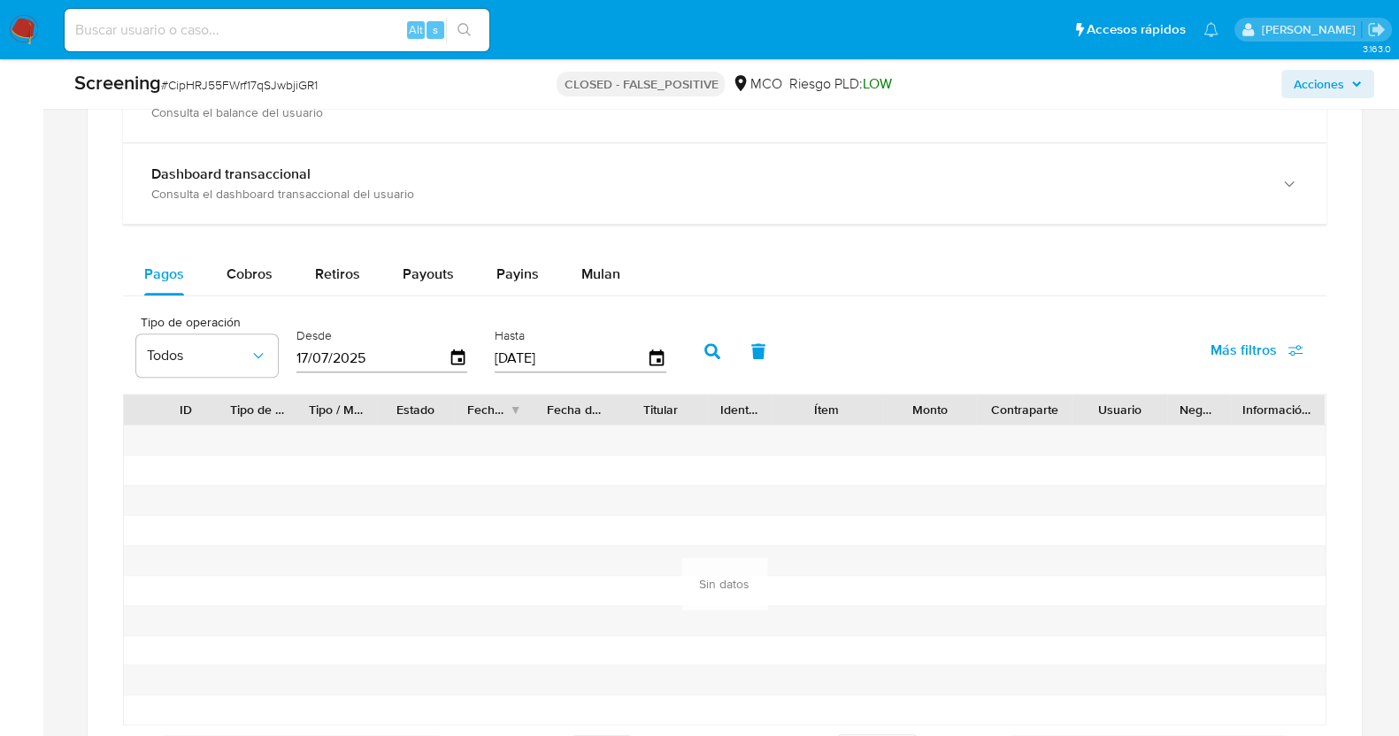
scroll to position [1547, 0]
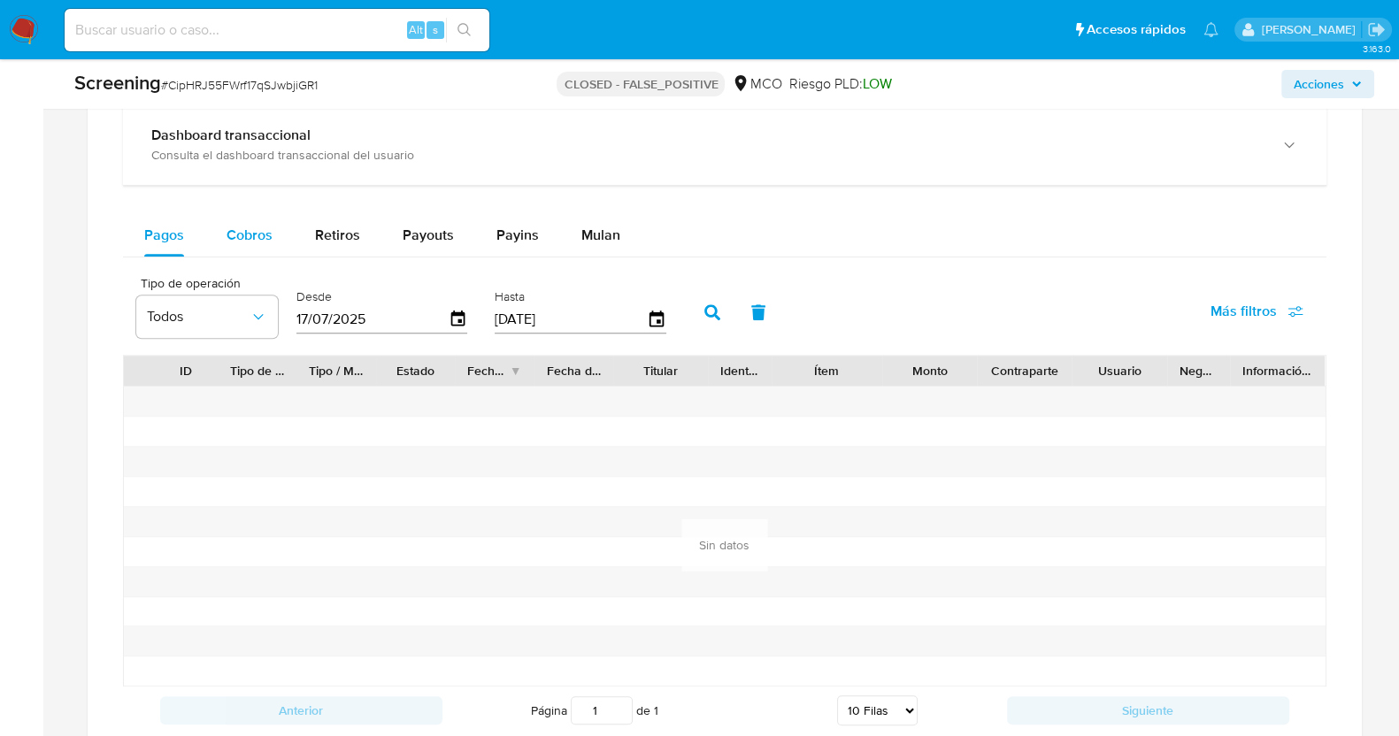
click at [239, 237] on span "Cobros" at bounding box center [249, 235] width 46 height 20
select select "10"
click at [446, 313] on icon "button" at bounding box center [457, 319] width 31 height 31
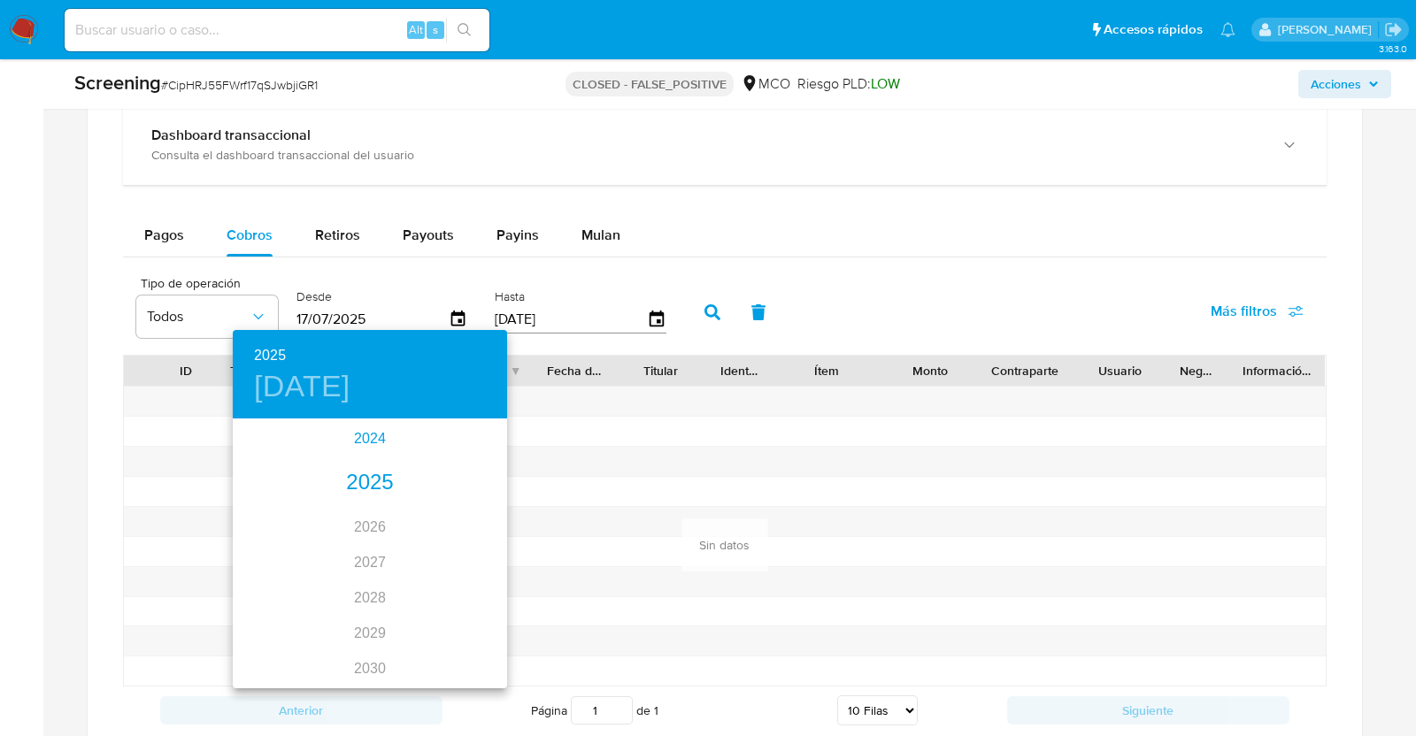
click at [357, 440] on div "2024" at bounding box center [370, 438] width 274 height 35
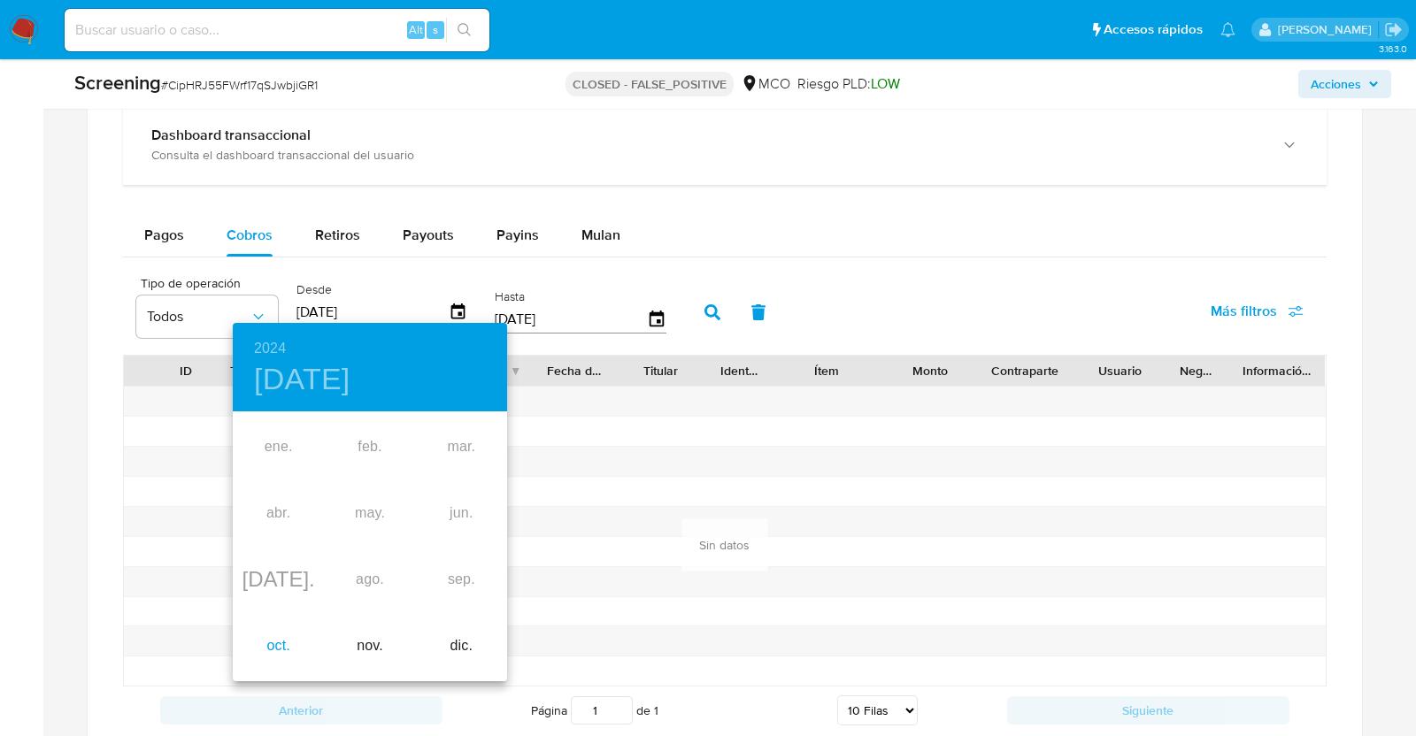
click at [275, 643] on div "oct." at bounding box center [278, 646] width 91 height 66
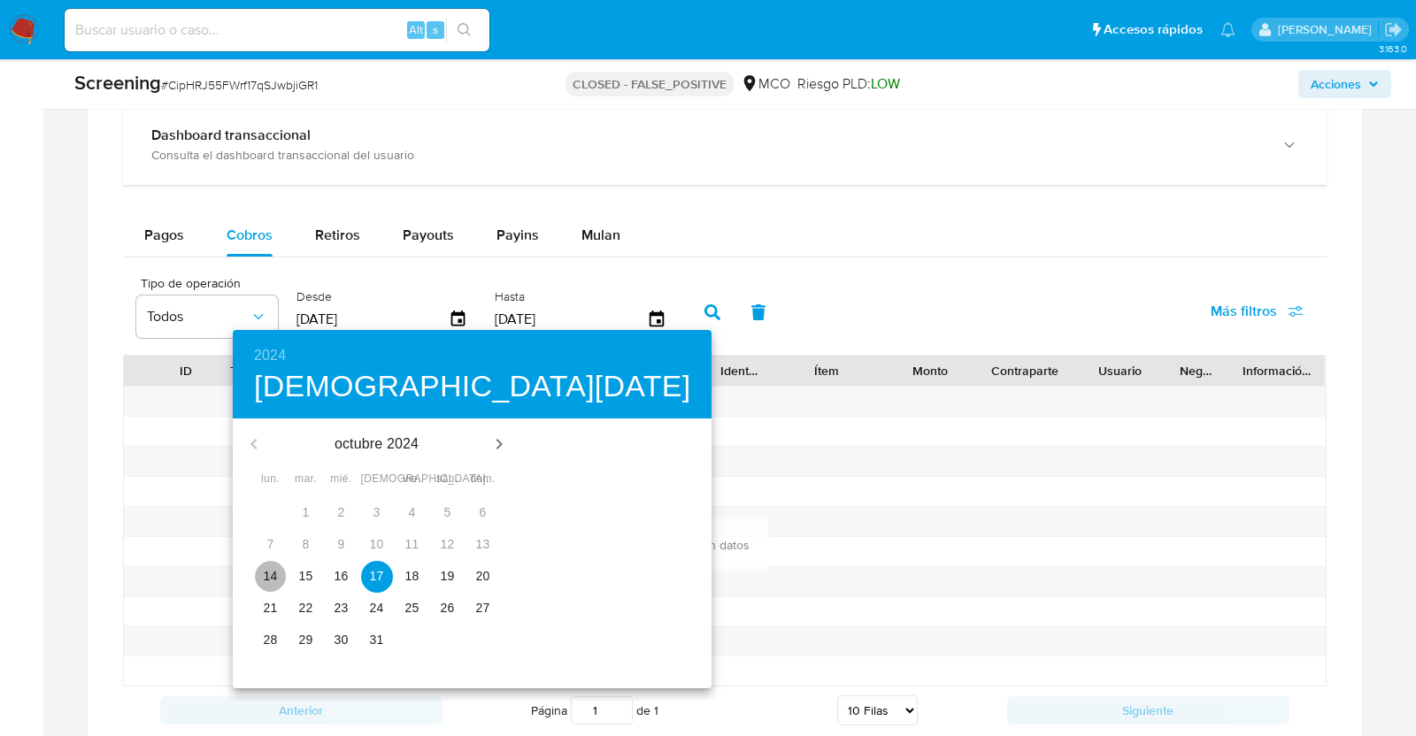
click at [265, 584] on p "14" at bounding box center [271, 576] width 14 height 18
type input "[DATE]"
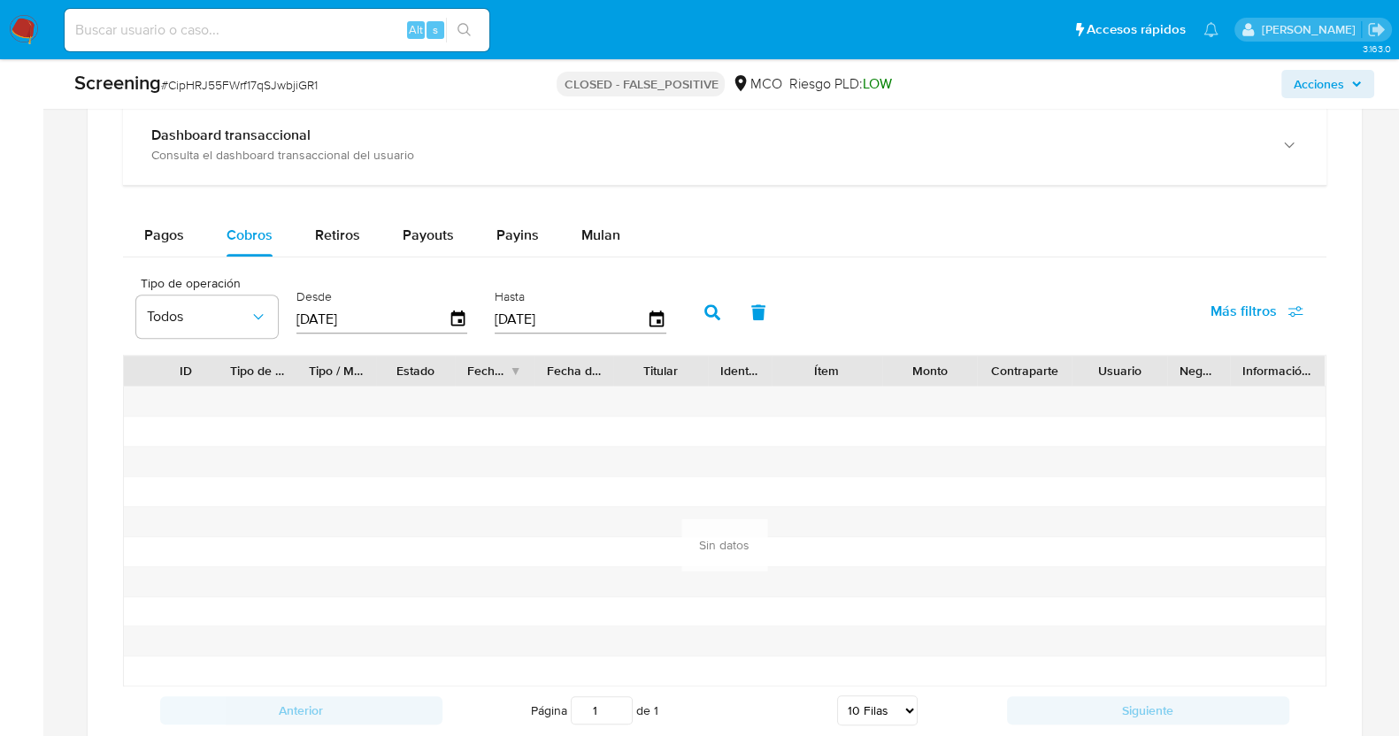
click at [704, 311] on icon "button" at bounding box center [712, 312] width 16 height 16
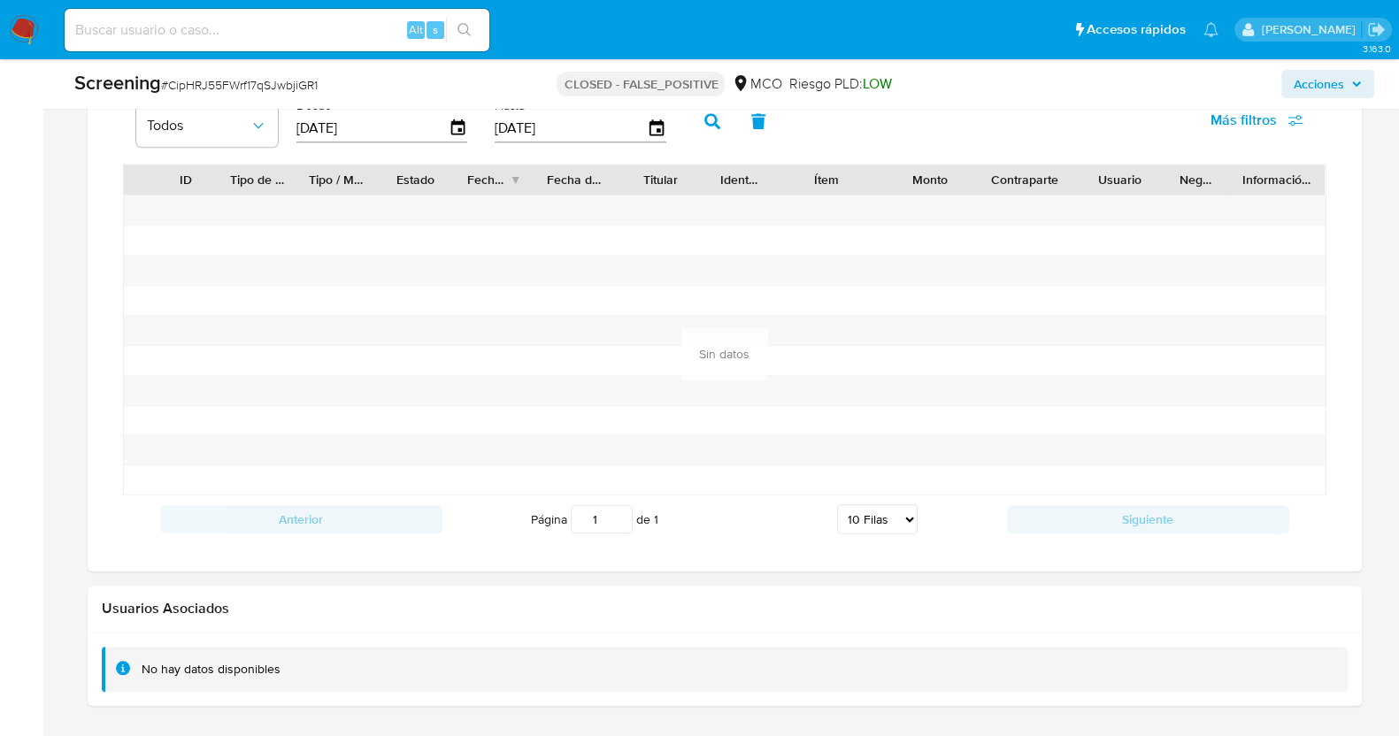
scroll to position [1614, 0]
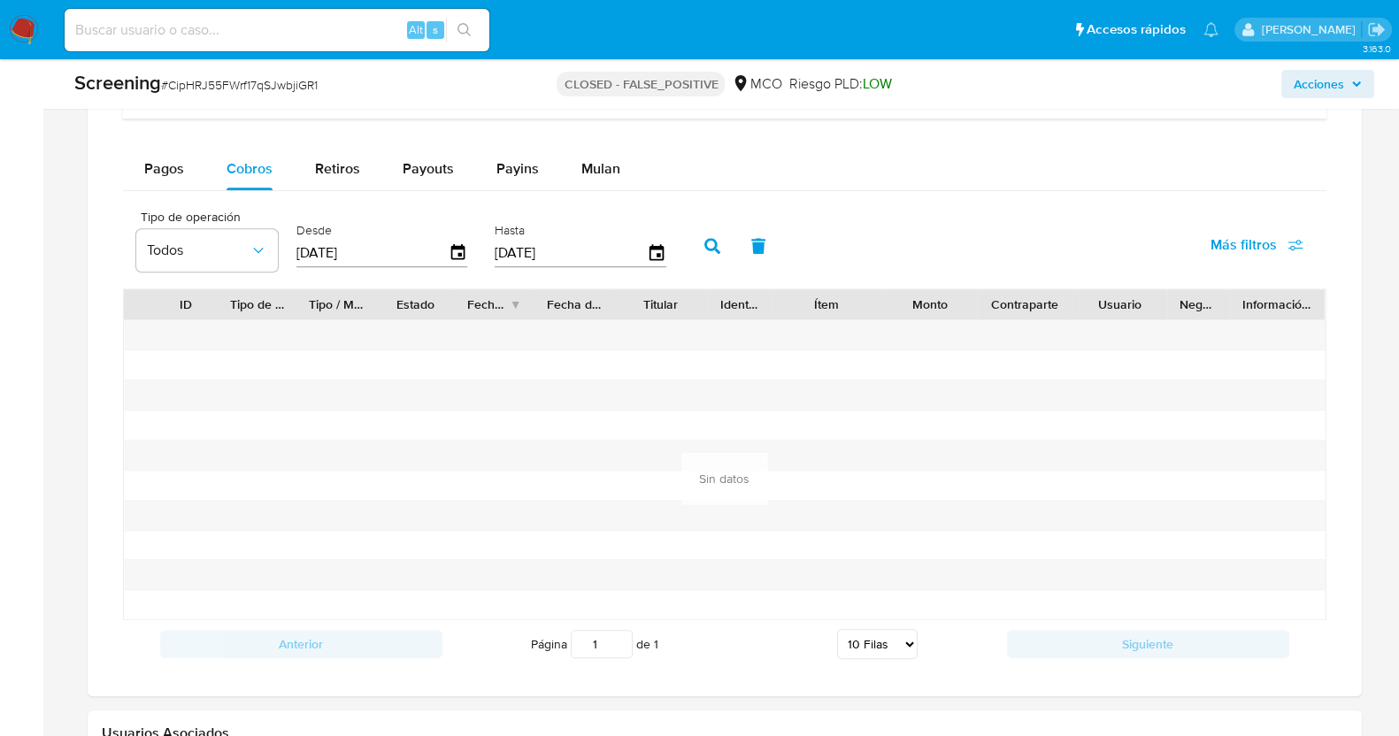
drag, startPoint x: 320, startPoint y: 167, endPoint x: 349, endPoint y: 195, distance: 40.1
click at [320, 168] on span "Retiros" at bounding box center [337, 168] width 45 height 20
select select "10"
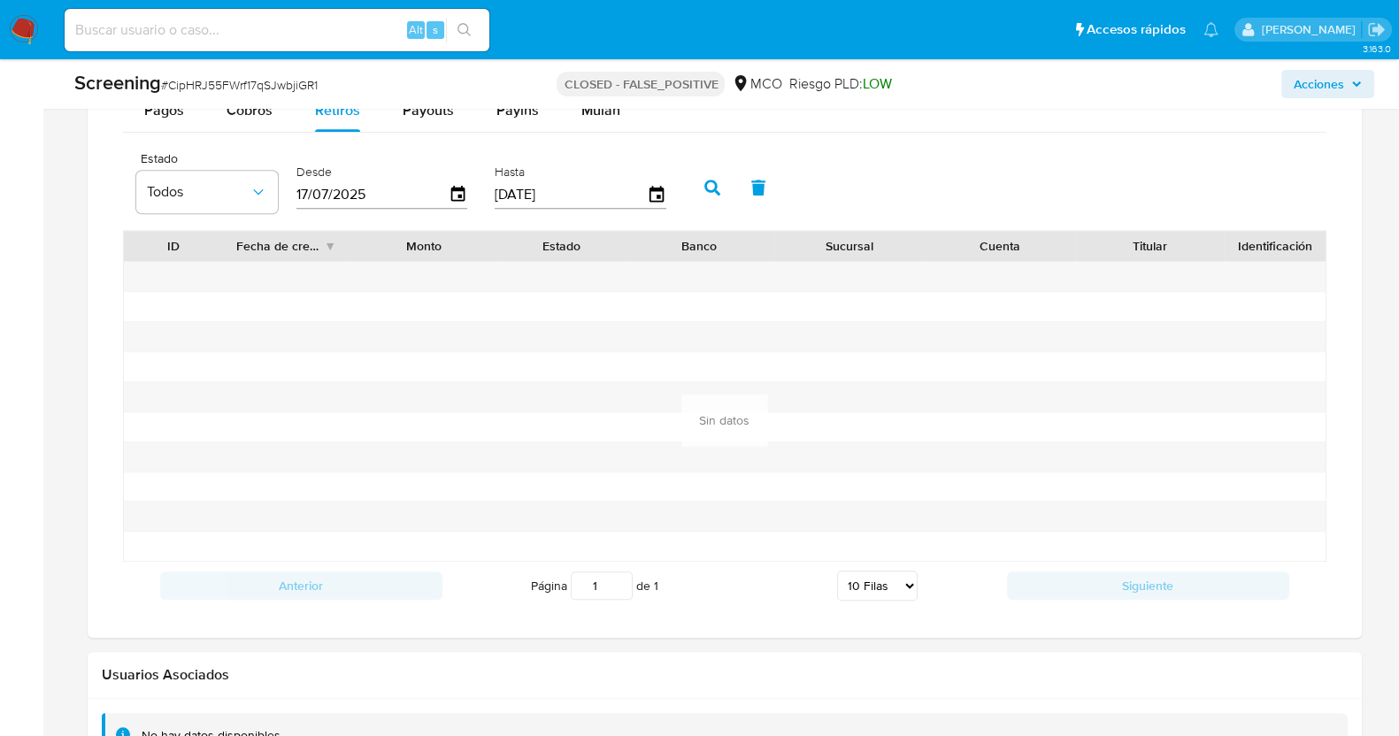
scroll to position [1503, 0]
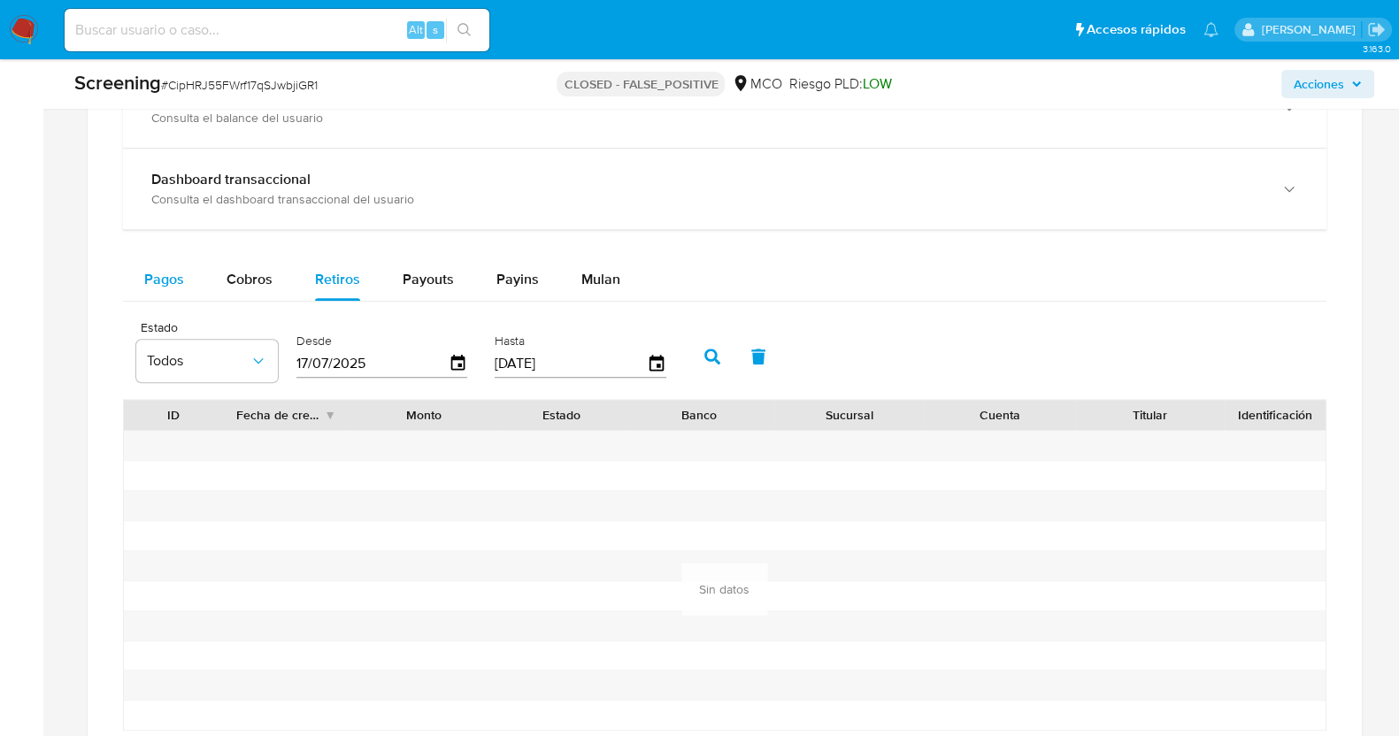
drag, startPoint x: 173, startPoint y: 273, endPoint x: 187, endPoint y: 286, distance: 18.8
click at [173, 273] on span "Pagos" at bounding box center [164, 279] width 40 height 20
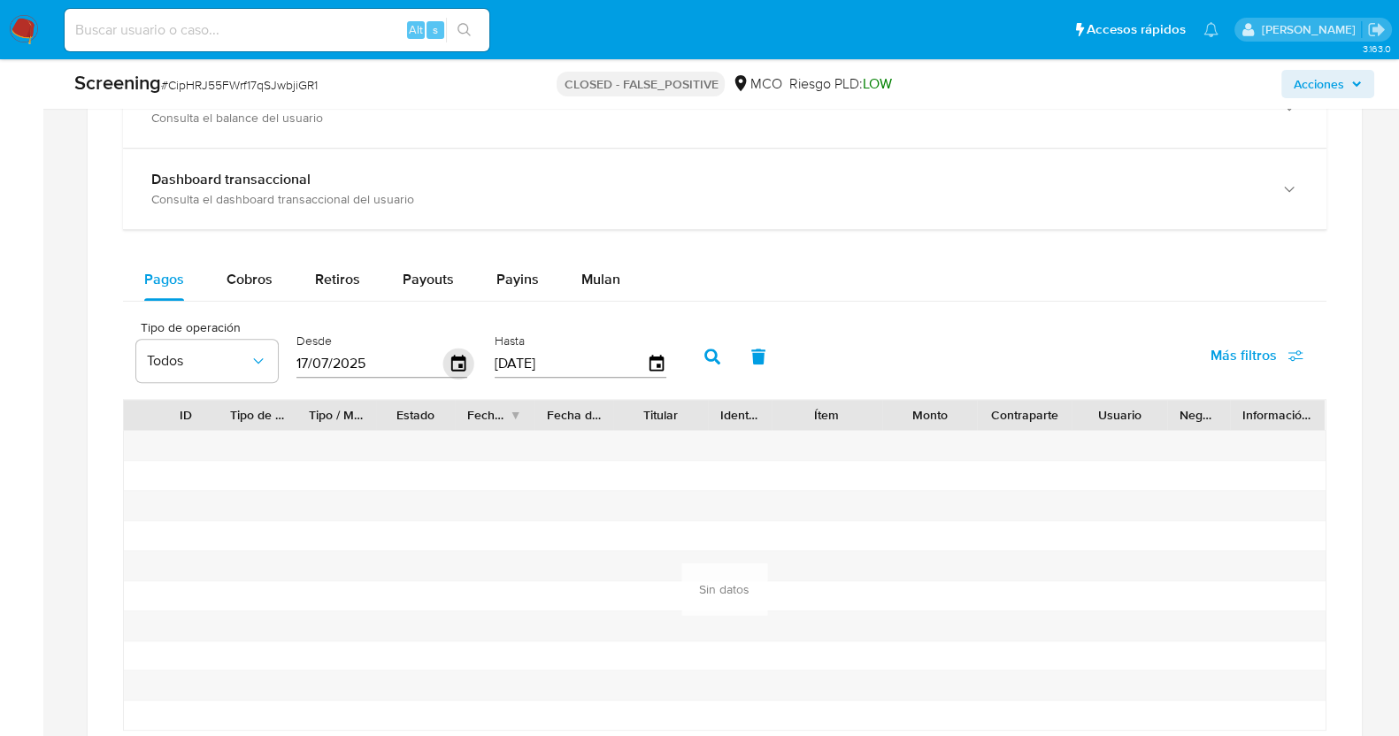
click at [456, 350] on icon "button" at bounding box center [457, 364] width 31 height 31
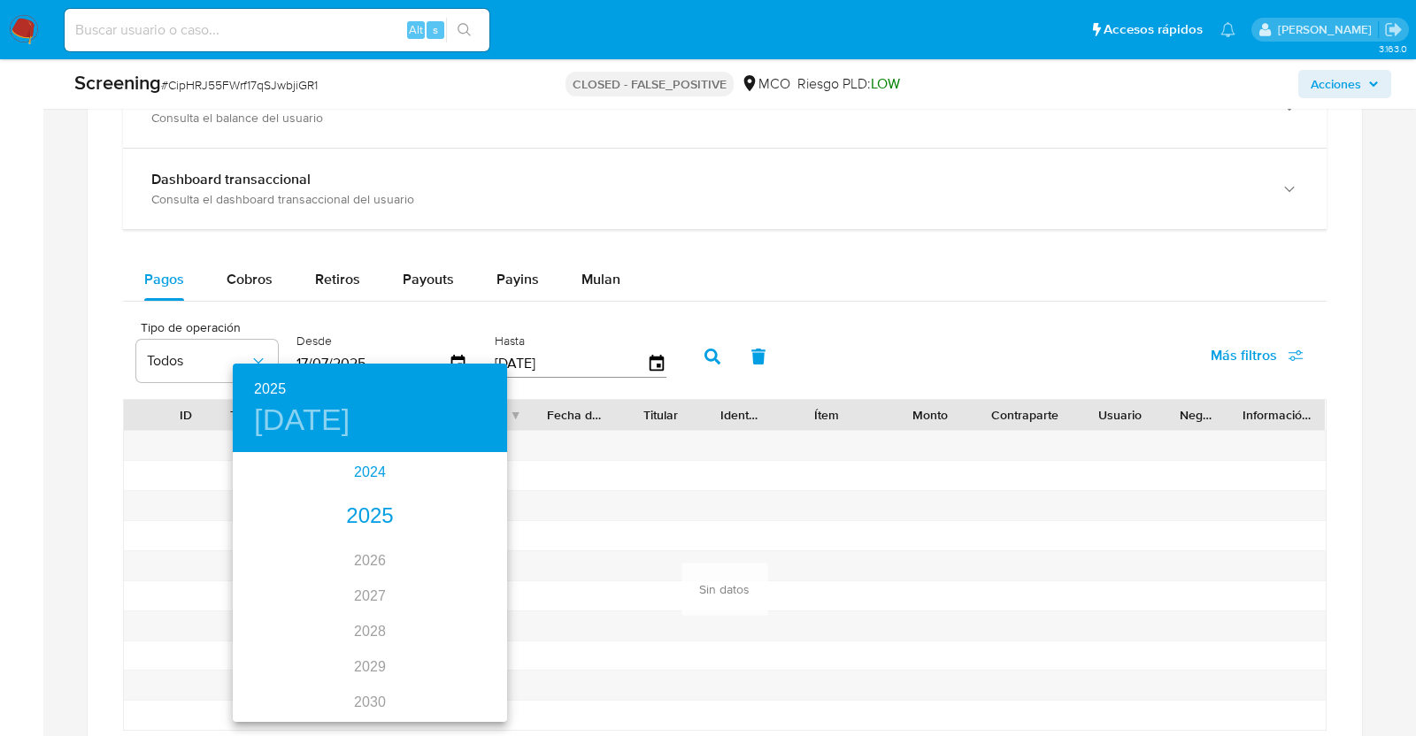
click at [364, 469] on div "2024" at bounding box center [370, 472] width 274 height 35
click at [269, 683] on div "oct." at bounding box center [278, 687] width 91 height 66
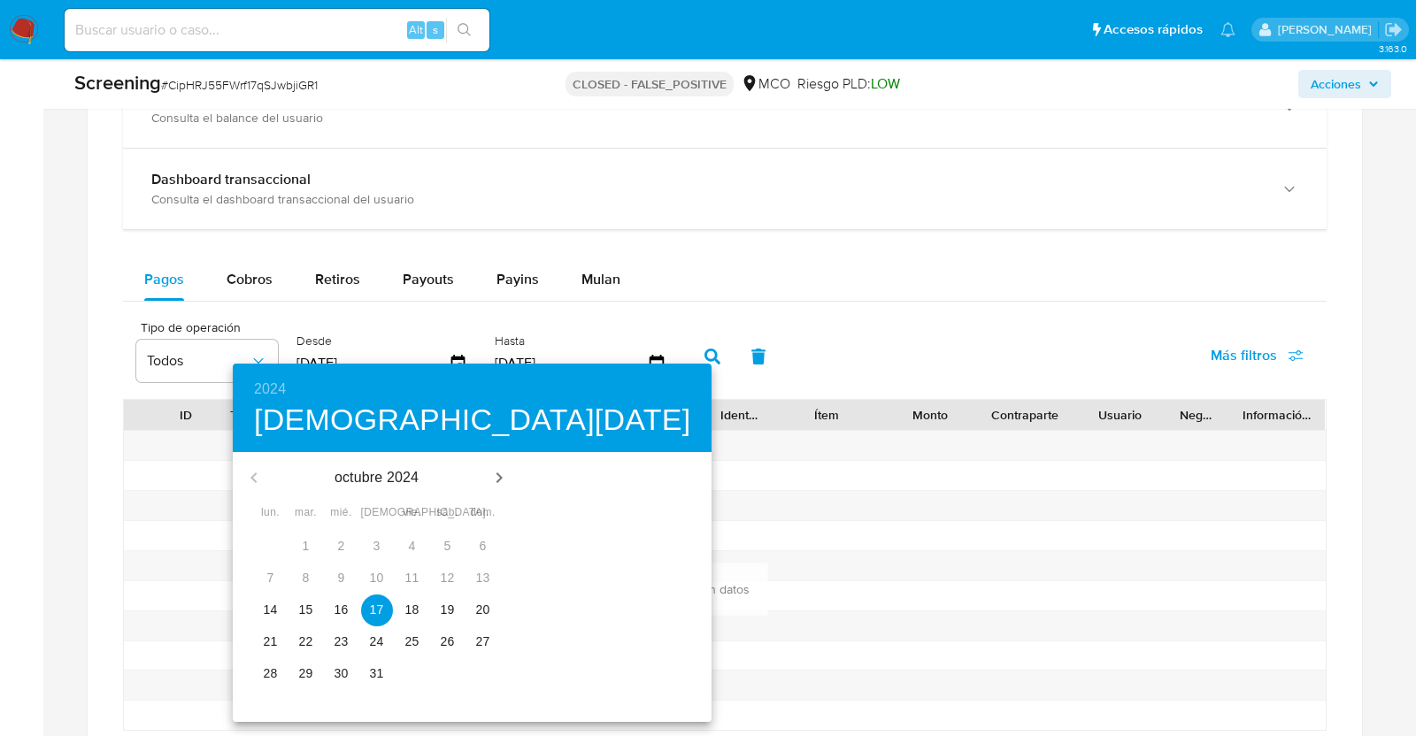
click at [273, 610] on span "14" at bounding box center [271, 610] width 32 height 18
type input "14/10/2024"
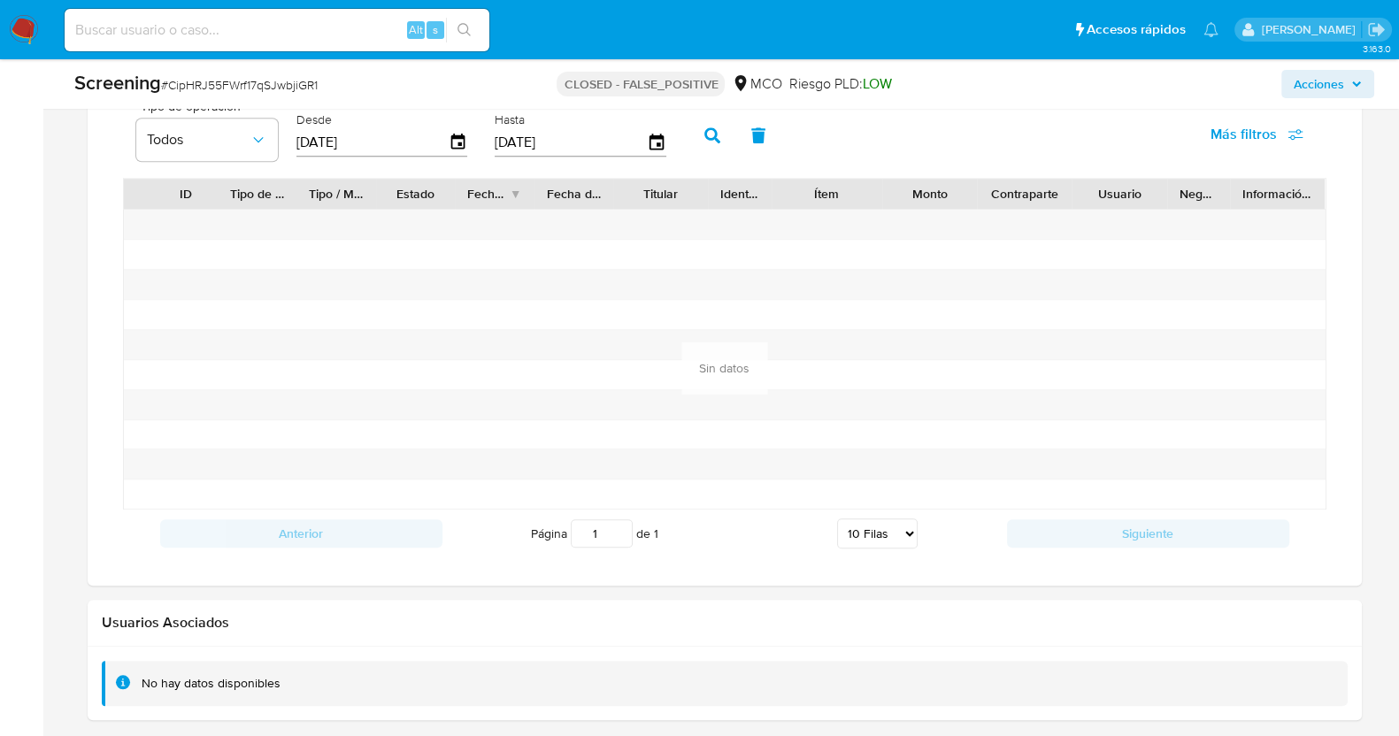
scroll to position [1614, 0]
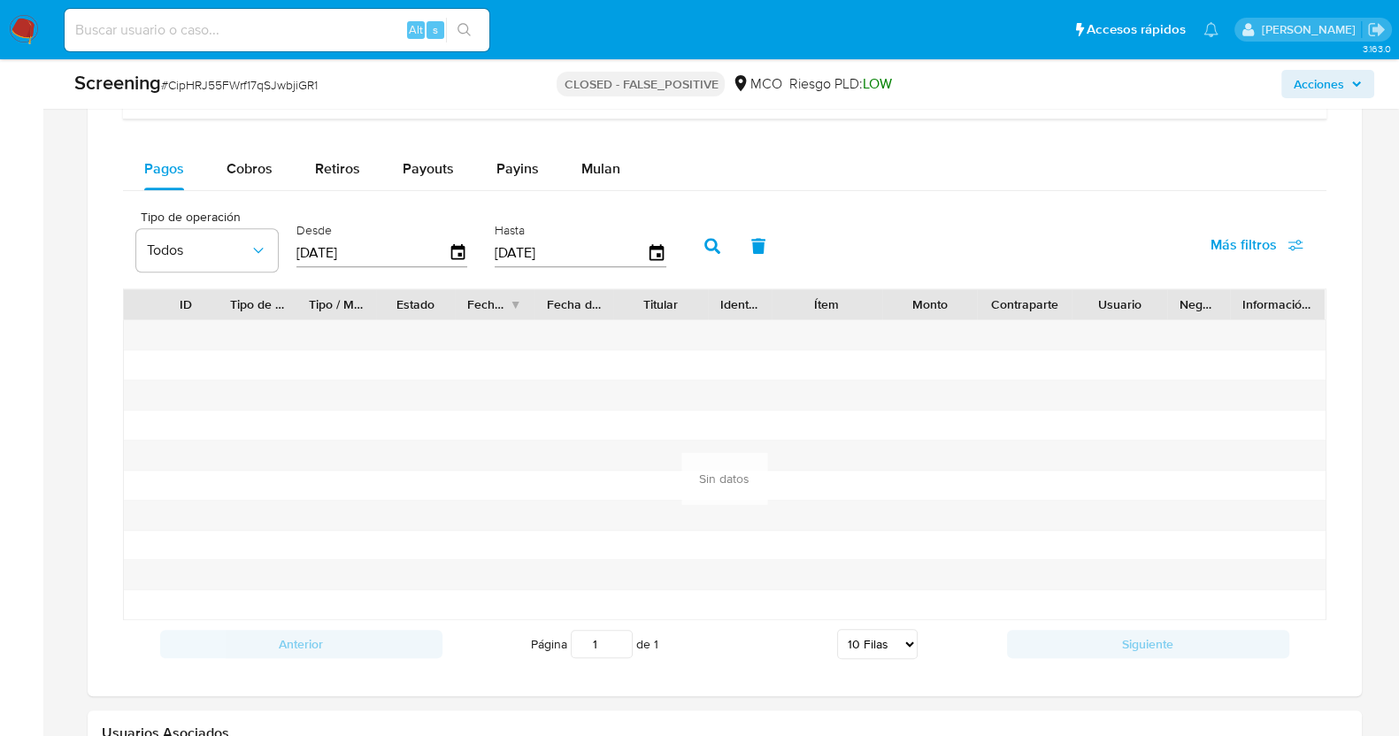
click at [704, 242] on icon "button" at bounding box center [712, 246] width 16 height 16
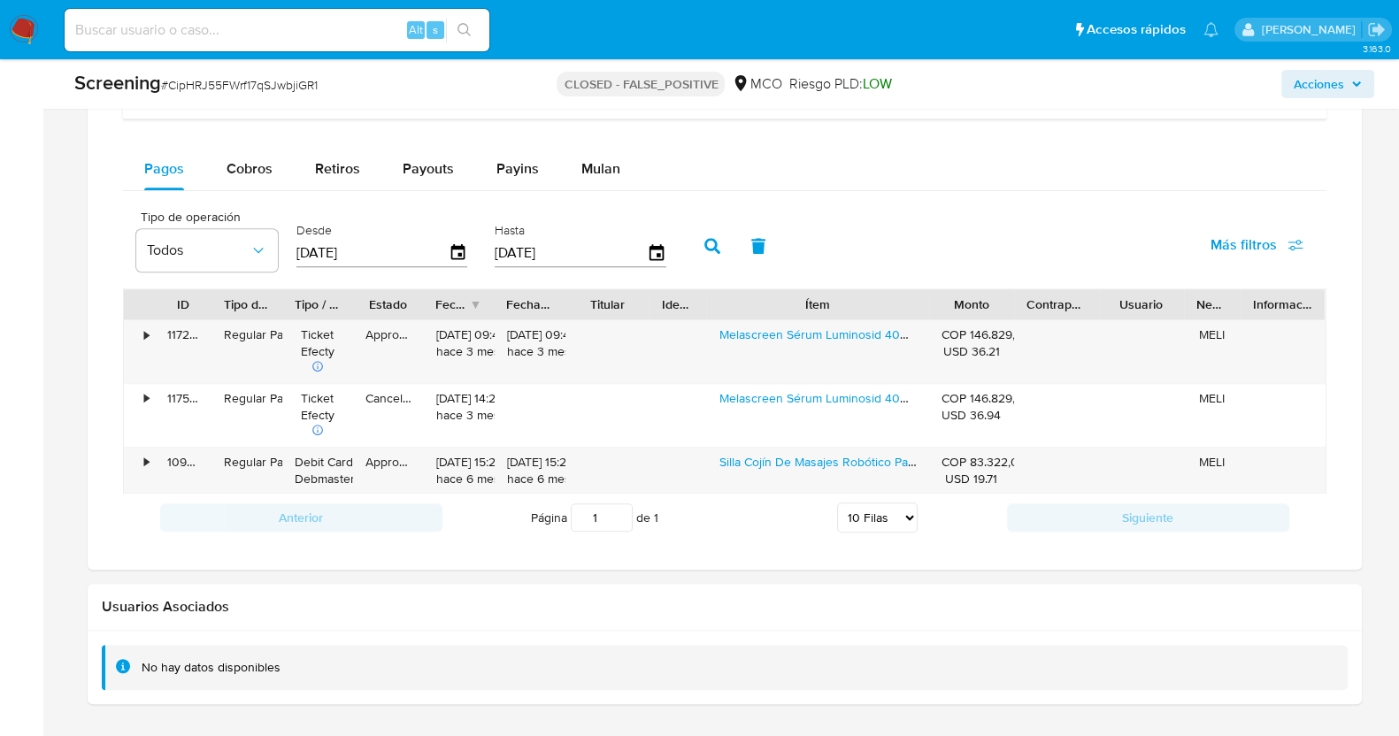
drag, startPoint x: 891, startPoint y: 305, endPoint x: 1002, endPoint y: 291, distance: 112.4
click at [1002, 291] on div "ID Tipo de operación Tipo / Método Estado Fecha de creación Fecha de aprobación…" at bounding box center [724, 304] width 1201 height 30
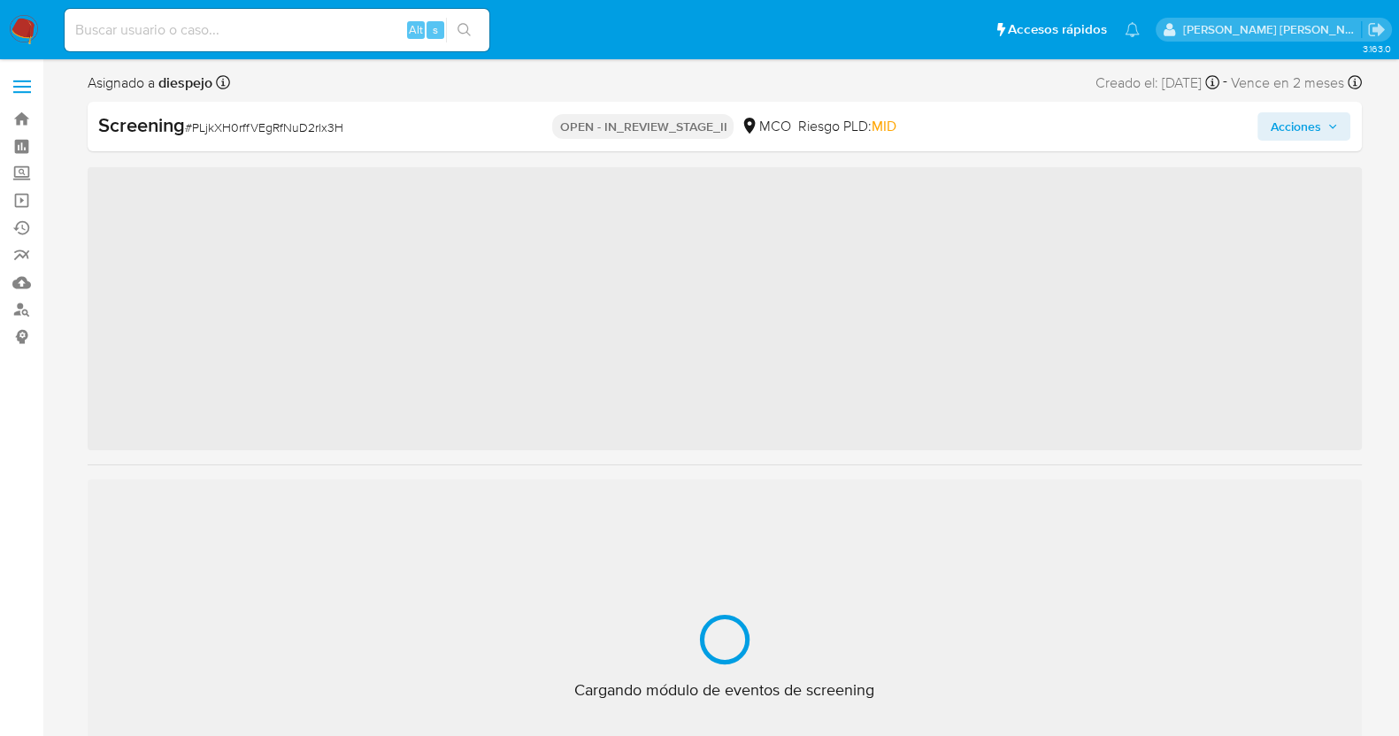
select select "10"
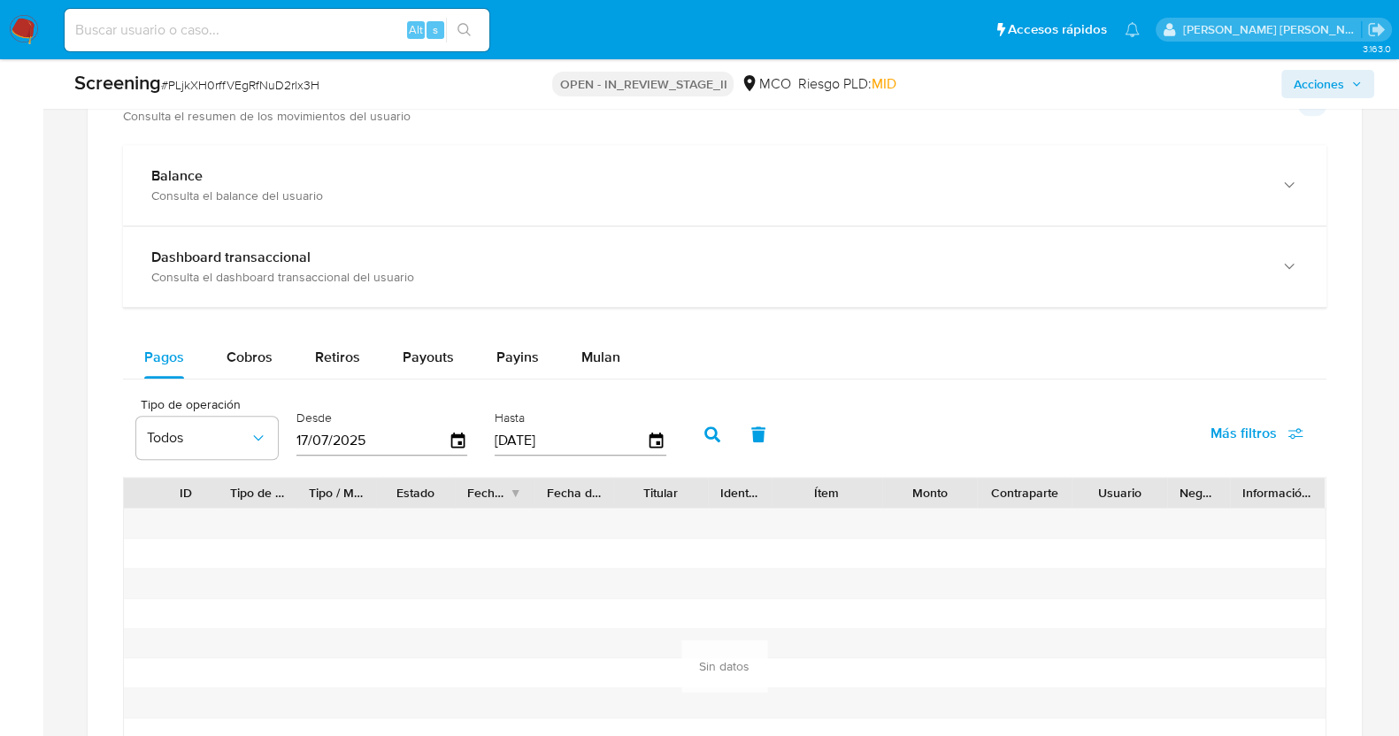
scroll to position [1658, 0]
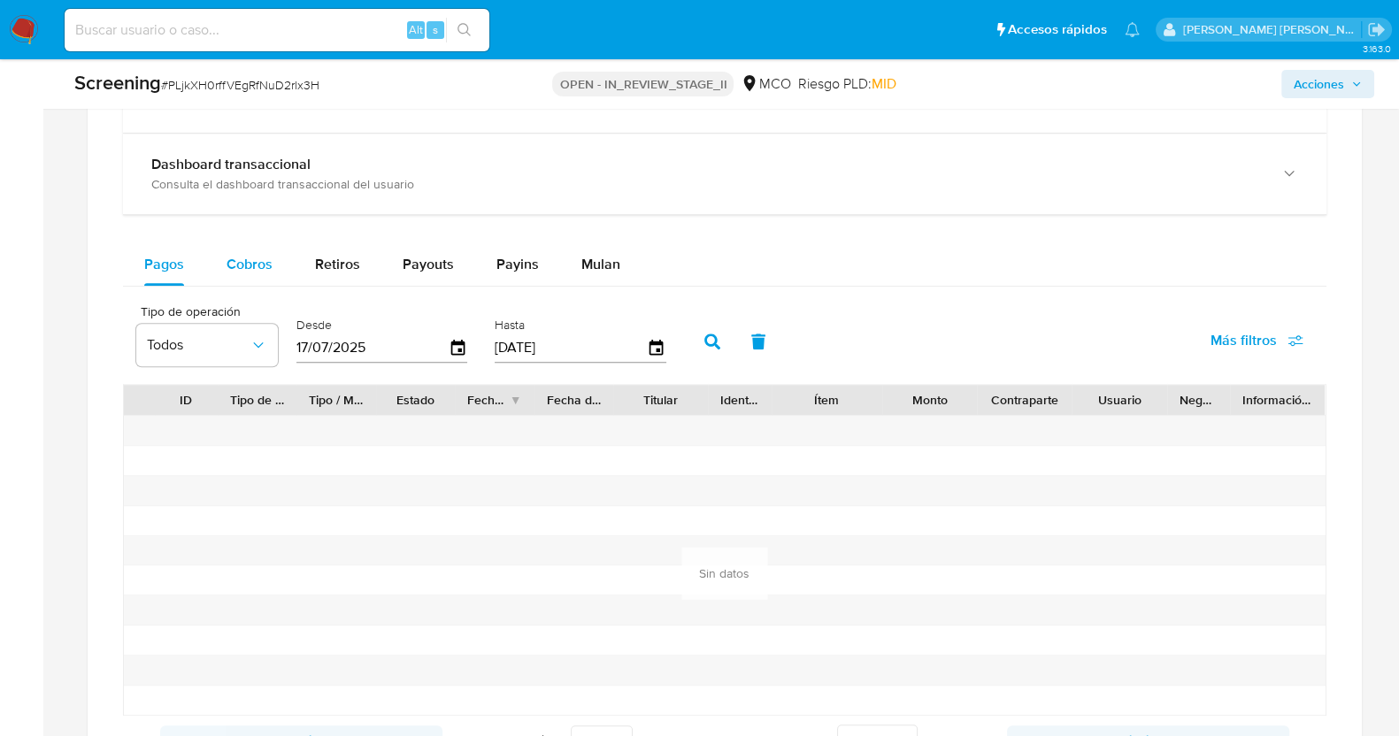
click at [224, 254] on button "Cobros" at bounding box center [249, 264] width 88 height 42
select select "10"
click at [458, 340] on icon "button" at bounding box center [457, 348] width 14 height 16
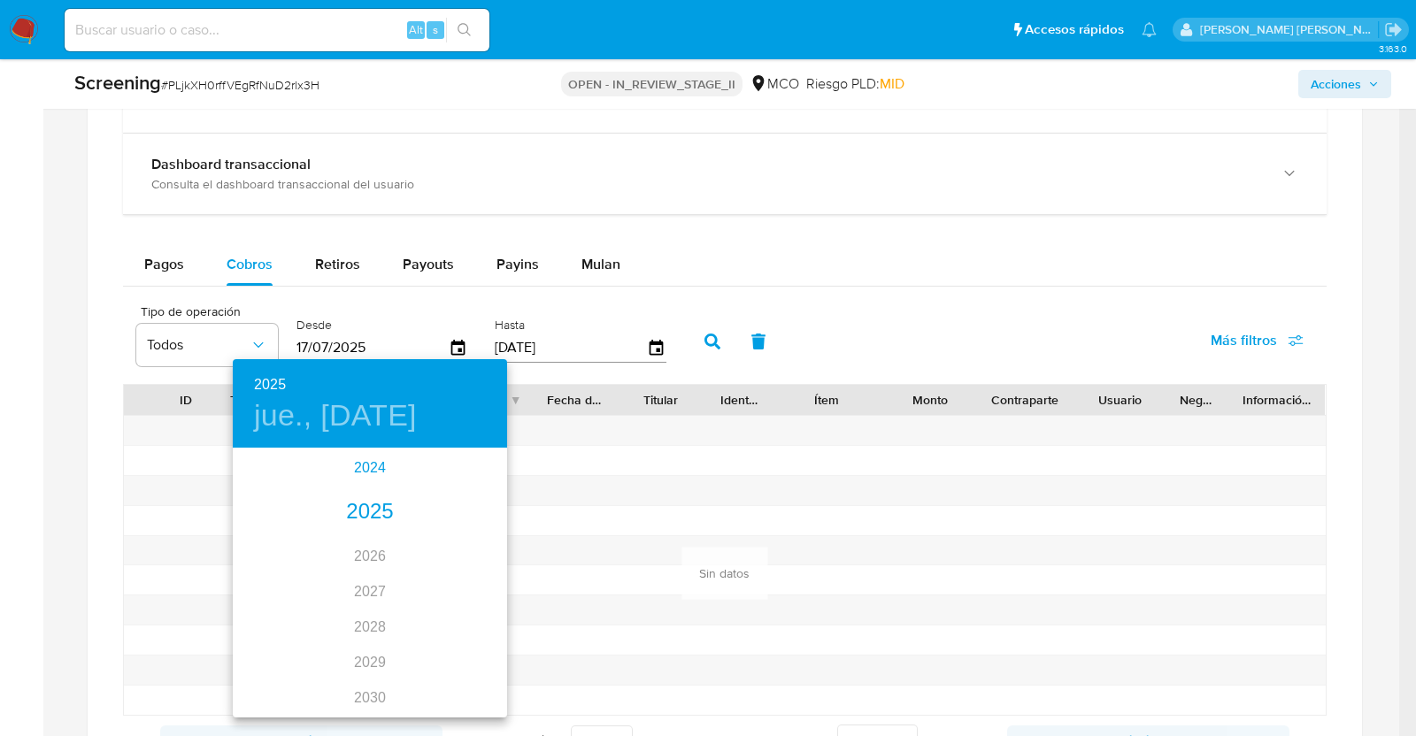
click at [358, 466] on div "2024" at bounding box center [370, 467] width 274 height 35
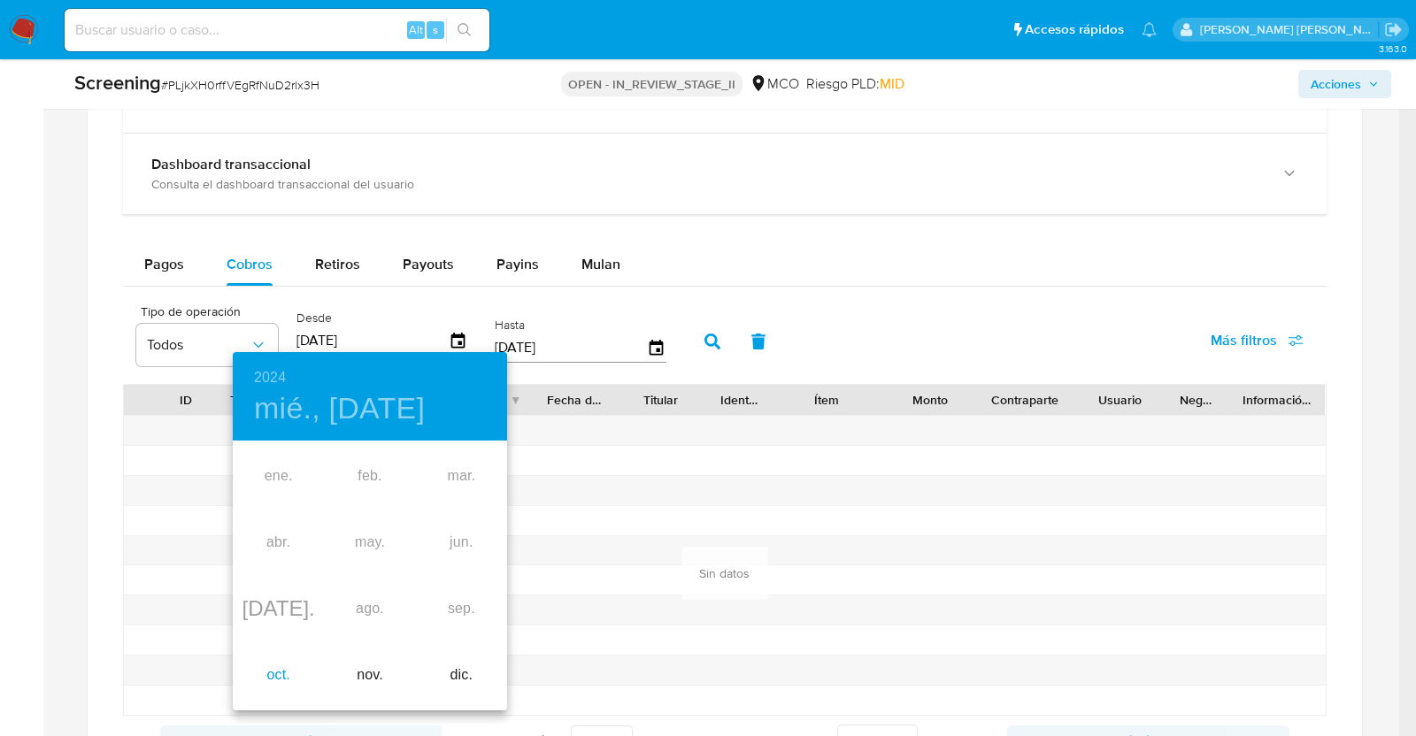
click at [284, 670] on div "oct." at bounding box center [278, 675] width 91 height 66
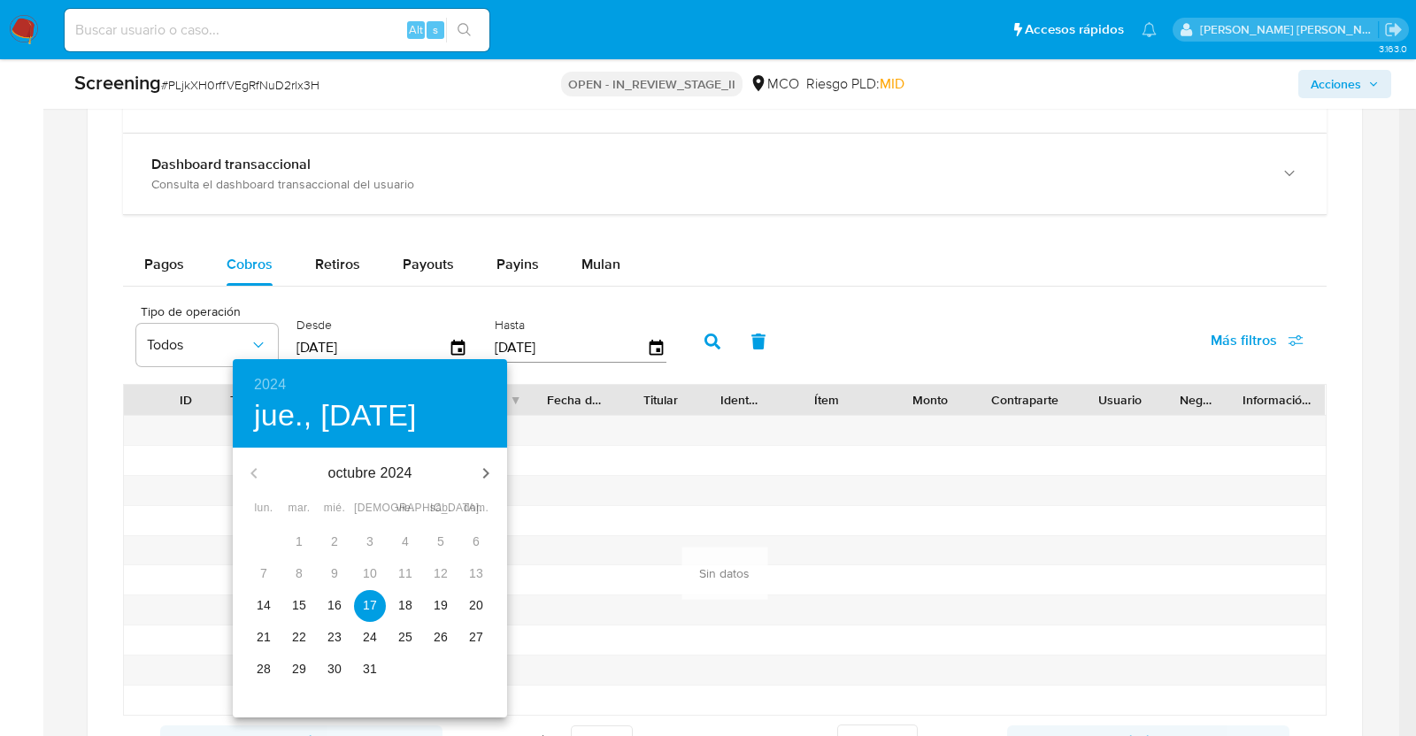
click at [267, 602] on p "14" at bounding box center [264, 605] width 14 height 18
type input "[DATE]"
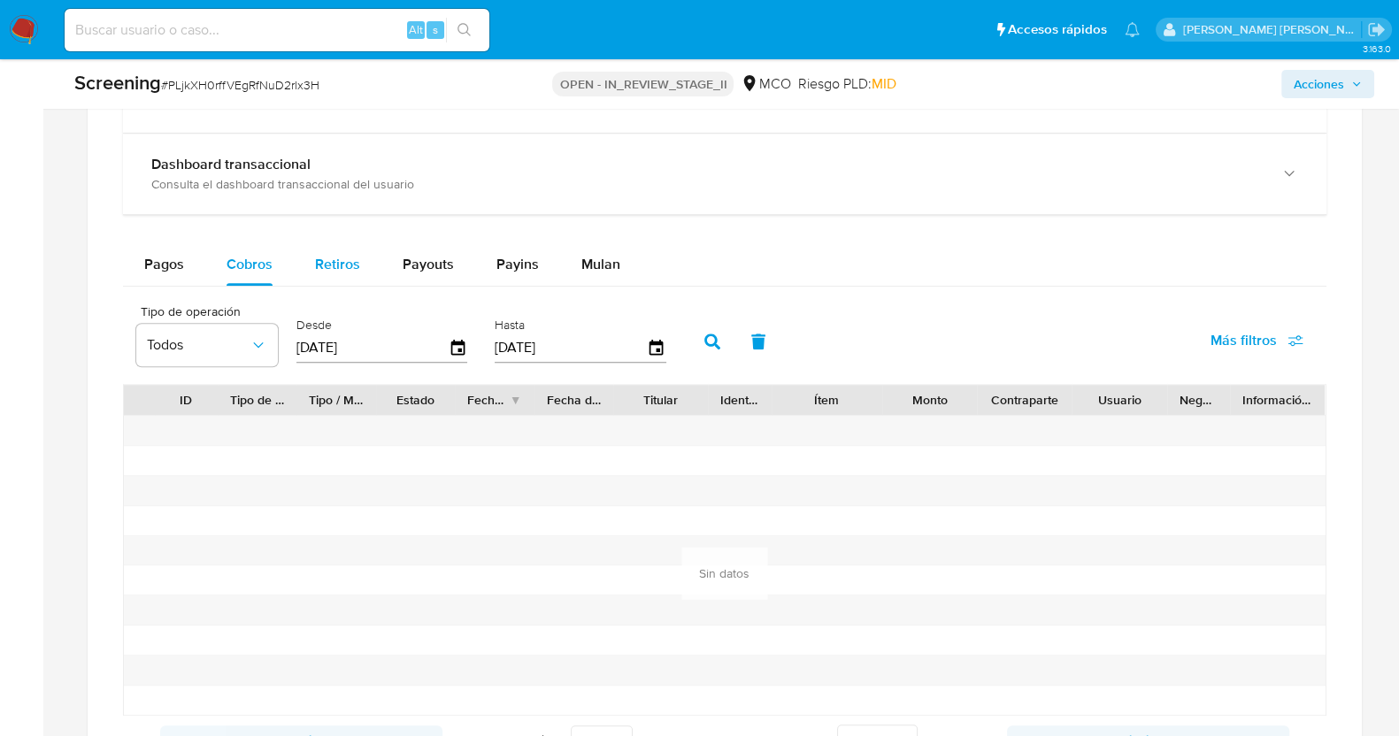
click at [326, 254] on span "Retiros" at bounding box center [337, 264] width 45 height 20
select select "10"
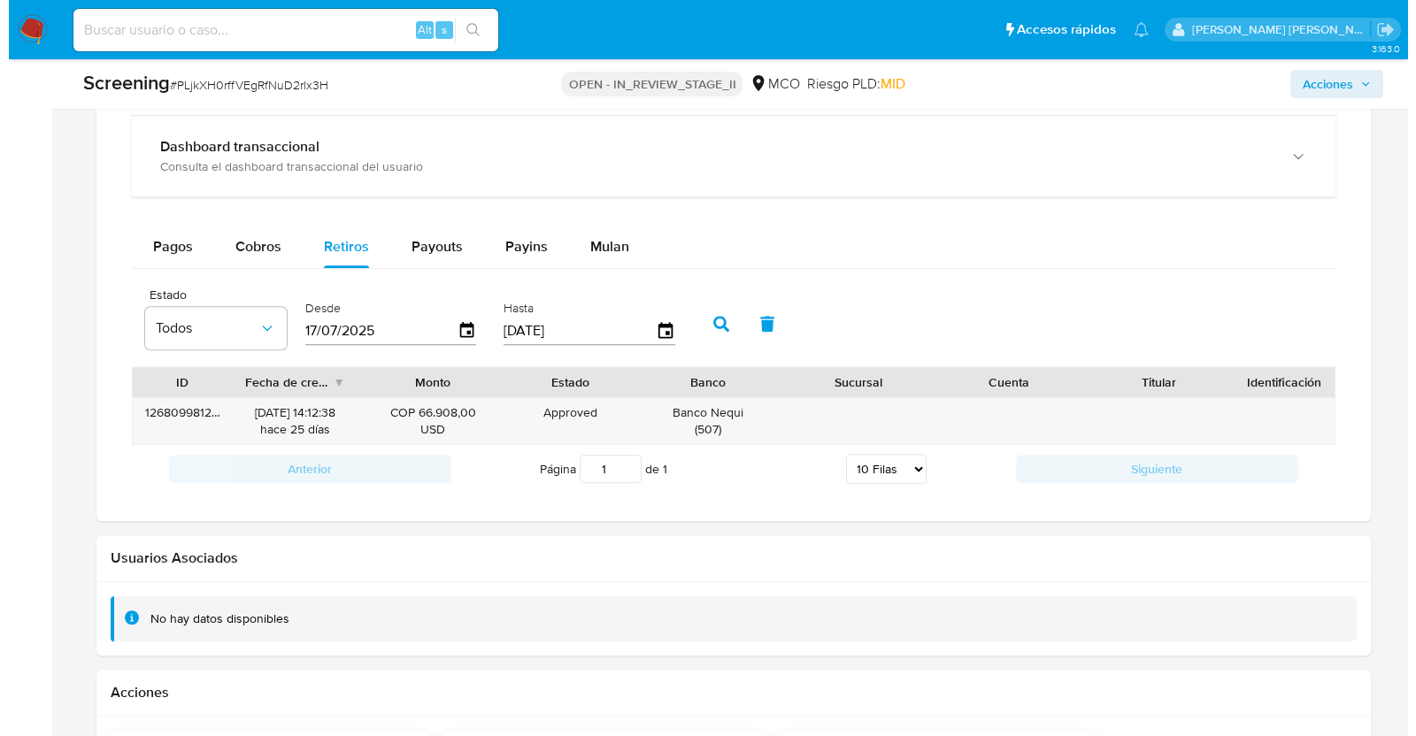
scroll to position [1547, 0]
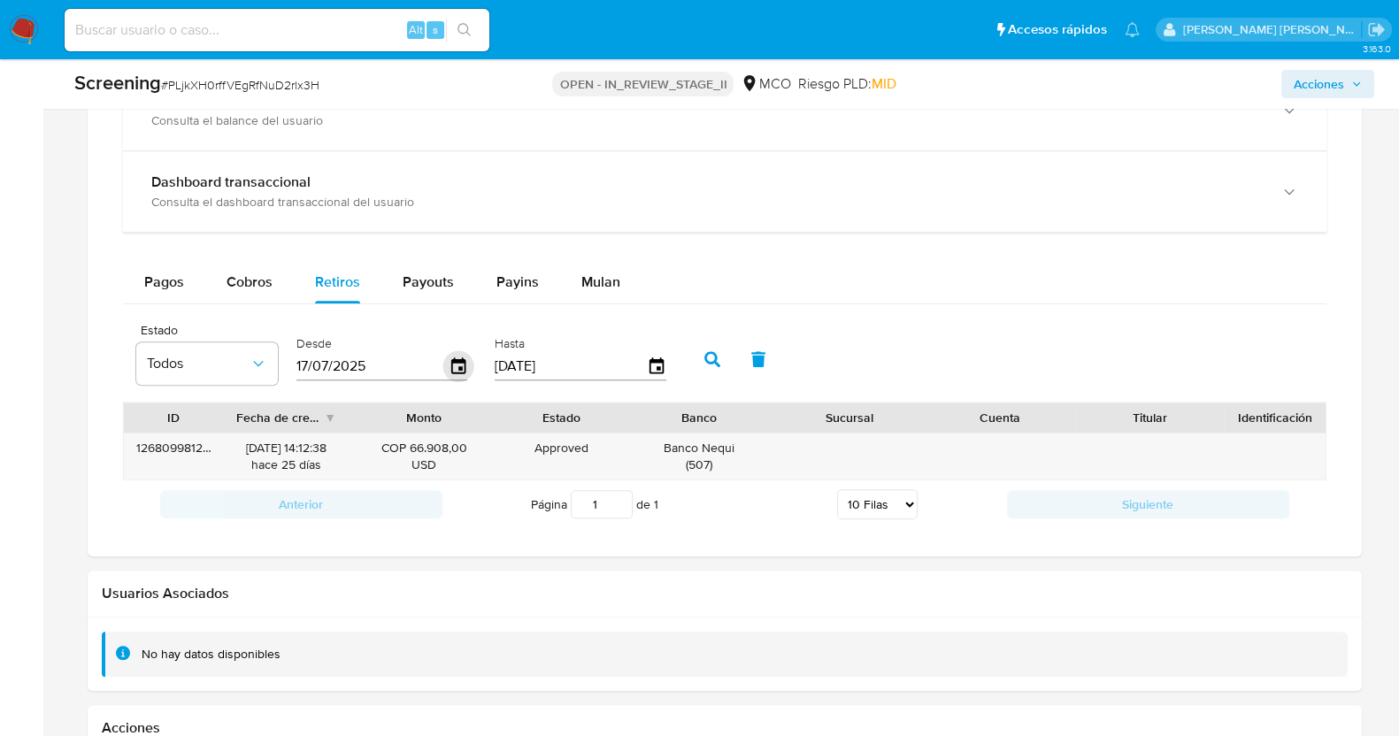
click at [455, 367] on icon "button" at bounding box center [457, 366] width 31 height 31
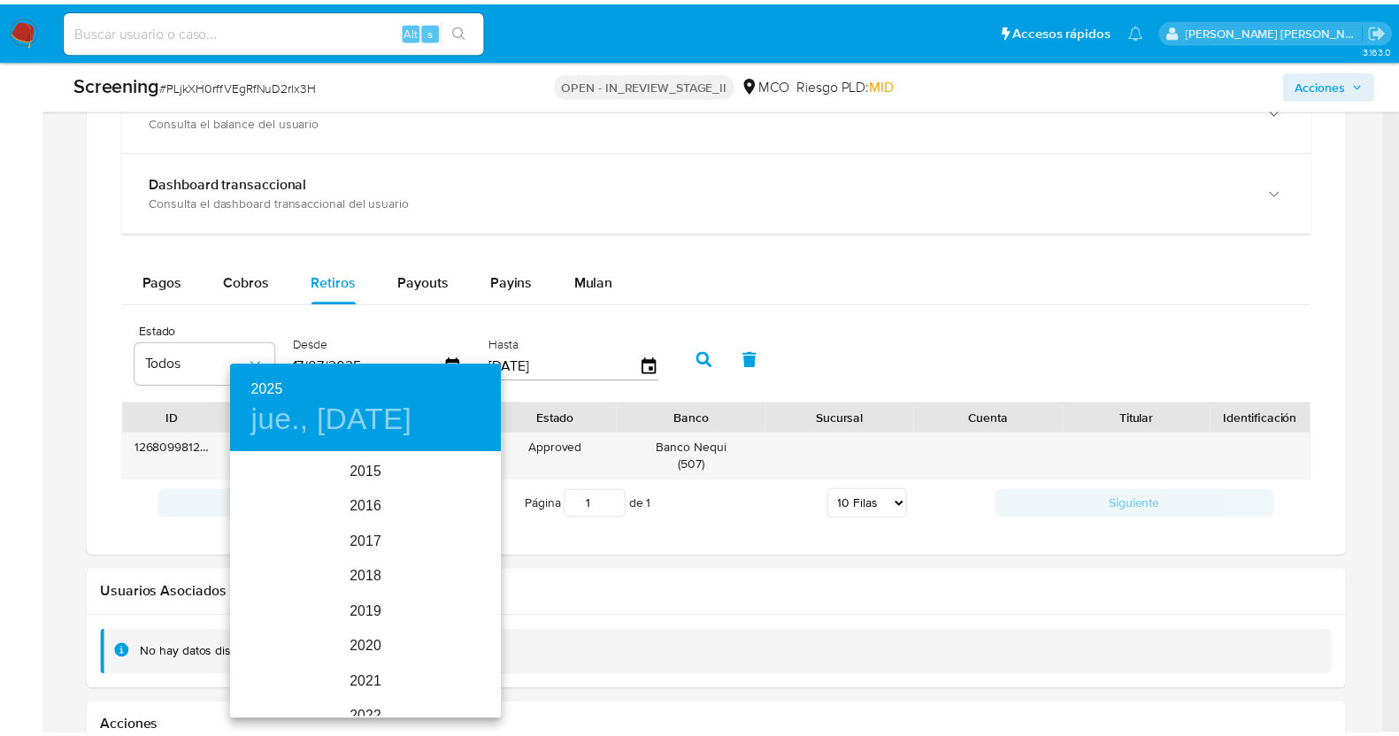
scroll to position [248, 0]
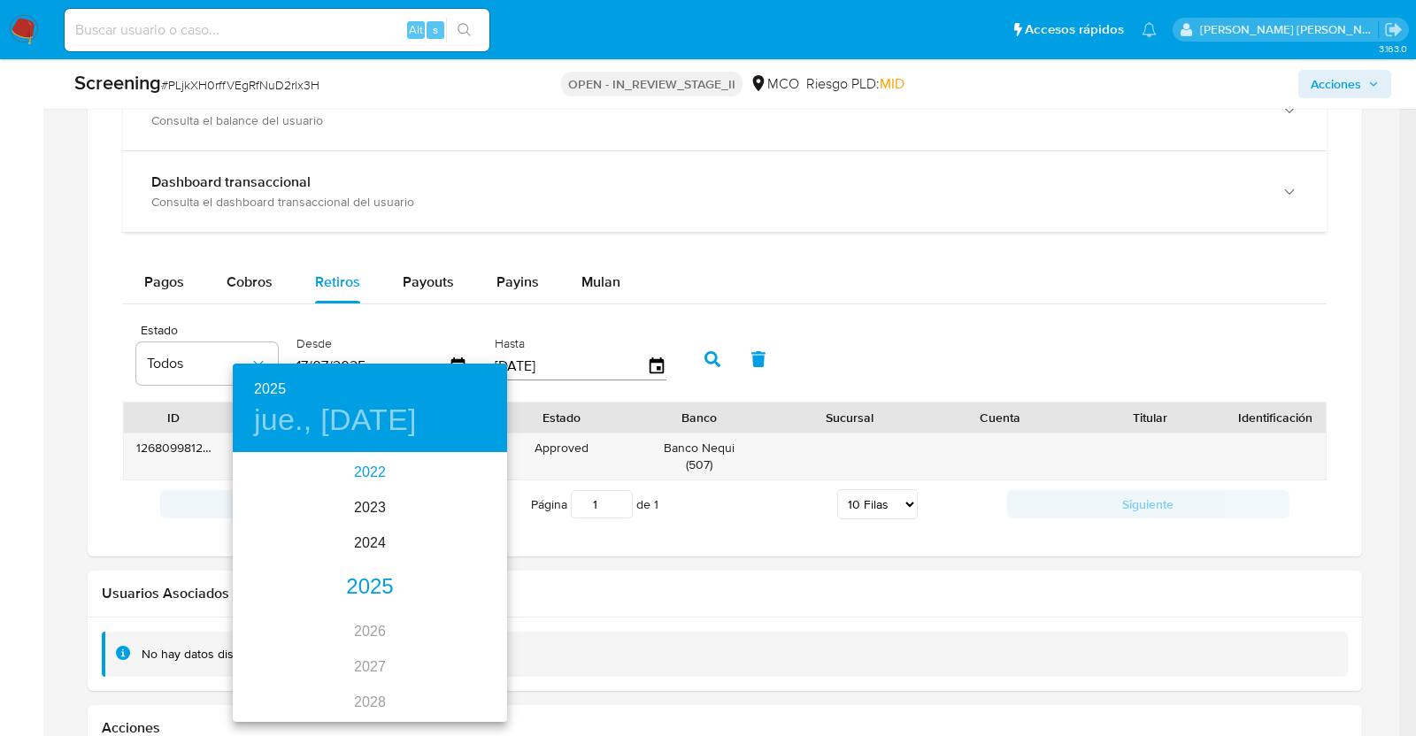
click at [349, 463] on div "2022" at bounding box center [370, 472] width 274 height 35
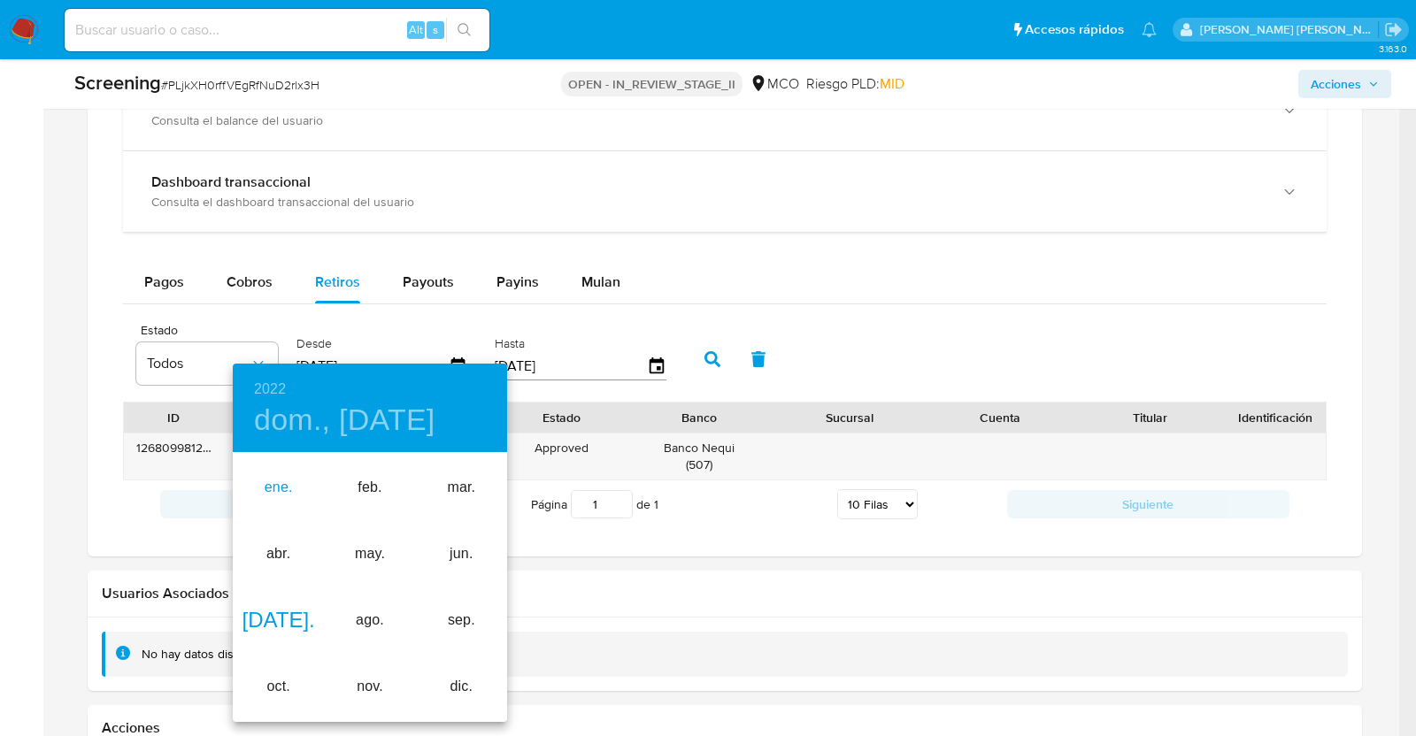
click at [270, 490] on div "ene." at bounding box center [278, 488] width 91 height 66
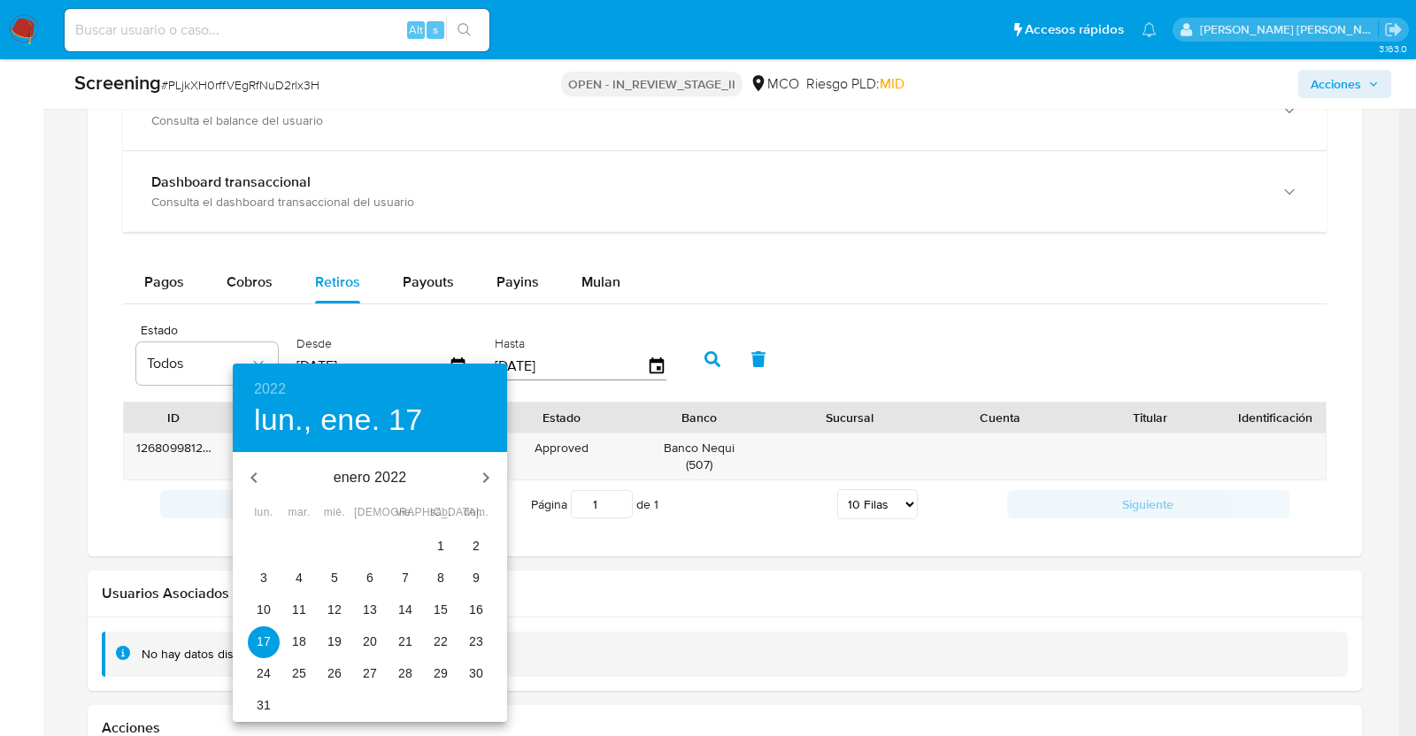
click at [261, 579] on p "3" at bounding box center [263, 578] width 7 height 18
type input "[DATE]"
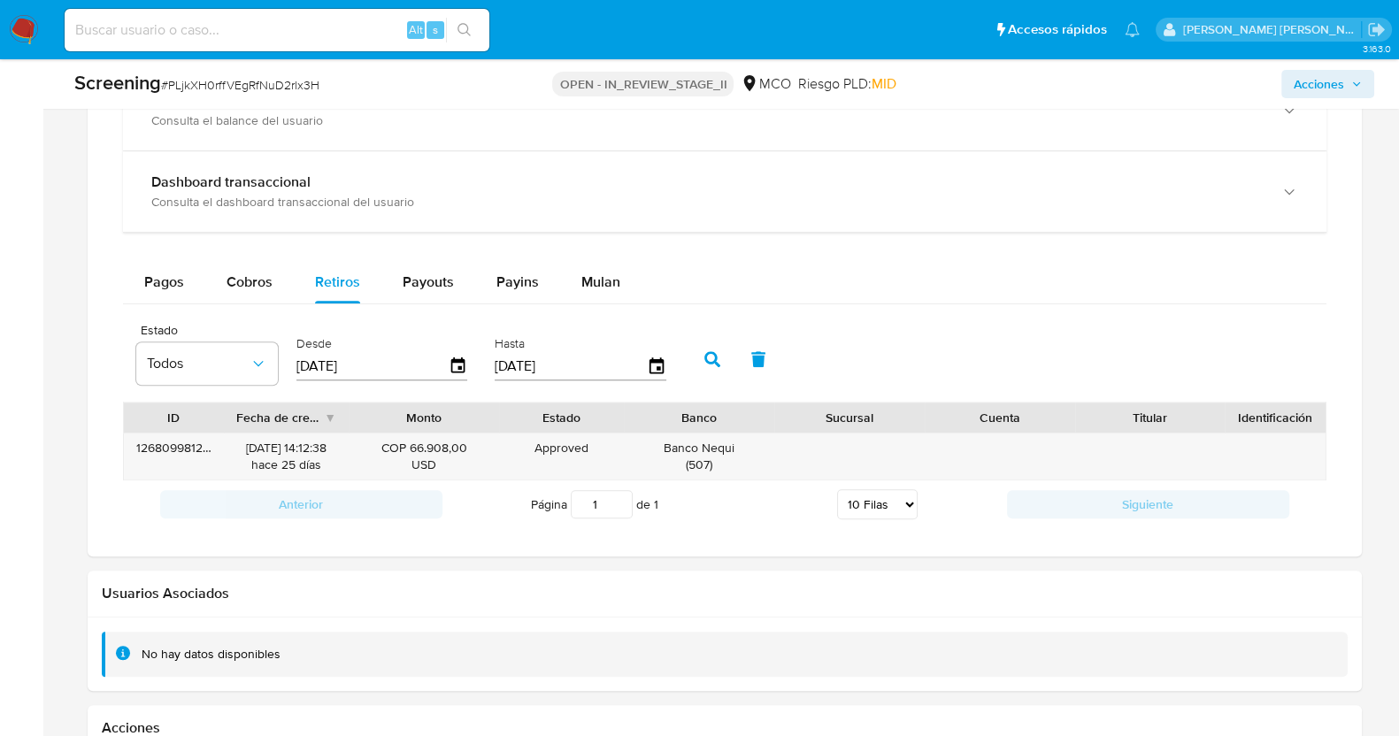
click at [706, 364] on icon "button" at bounding box center [712, 359] width 16 height 16
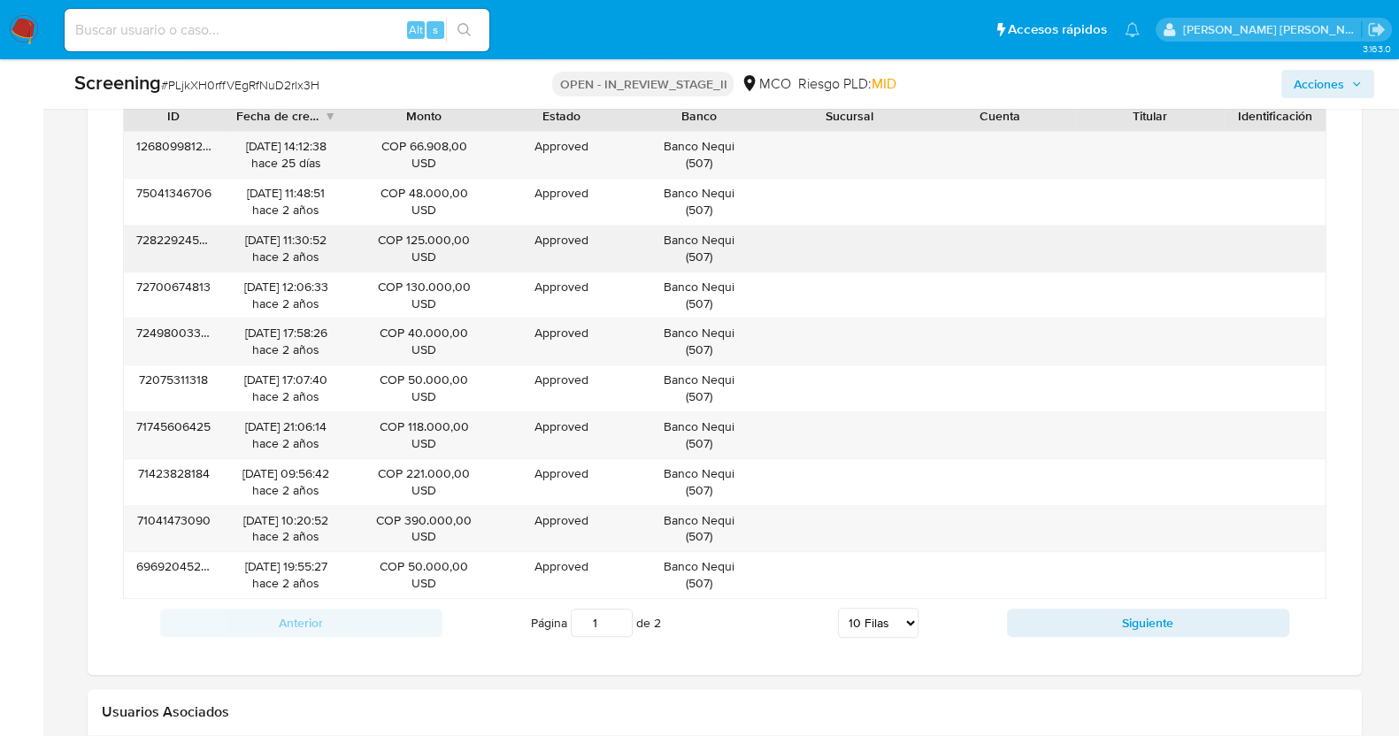
scroll to position [1880, 0]
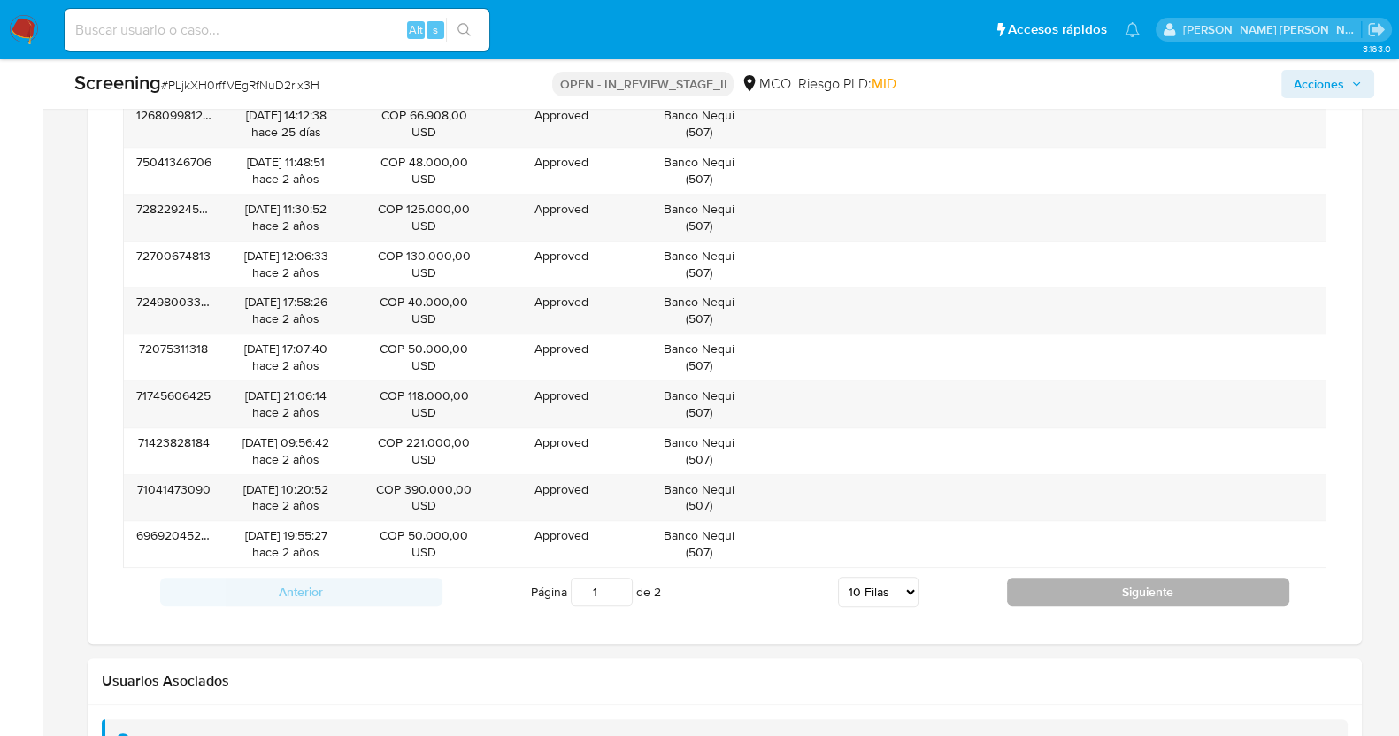
click at [1022, 581] on button "Siguiente" at bounding box center [1148, 592] width 282 height 28
type input "2"
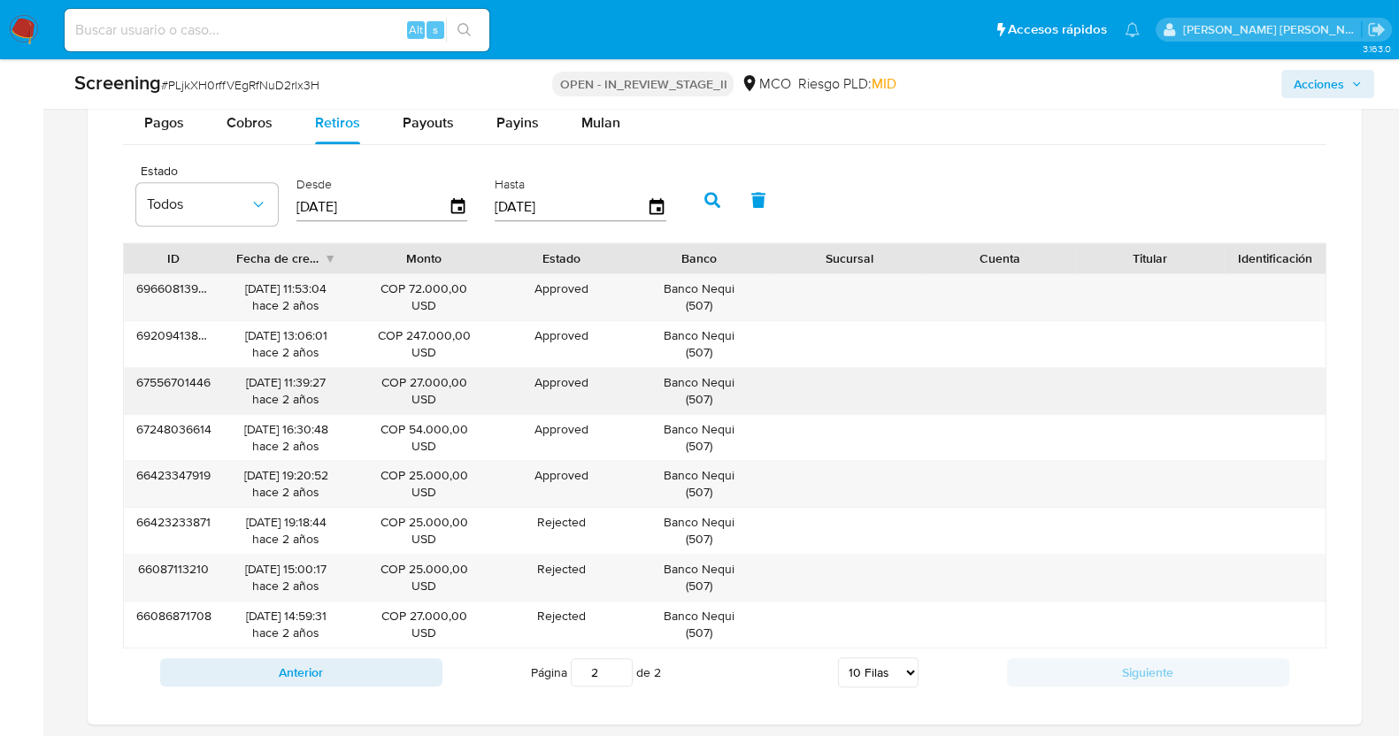
scroll to position [1658, 0]
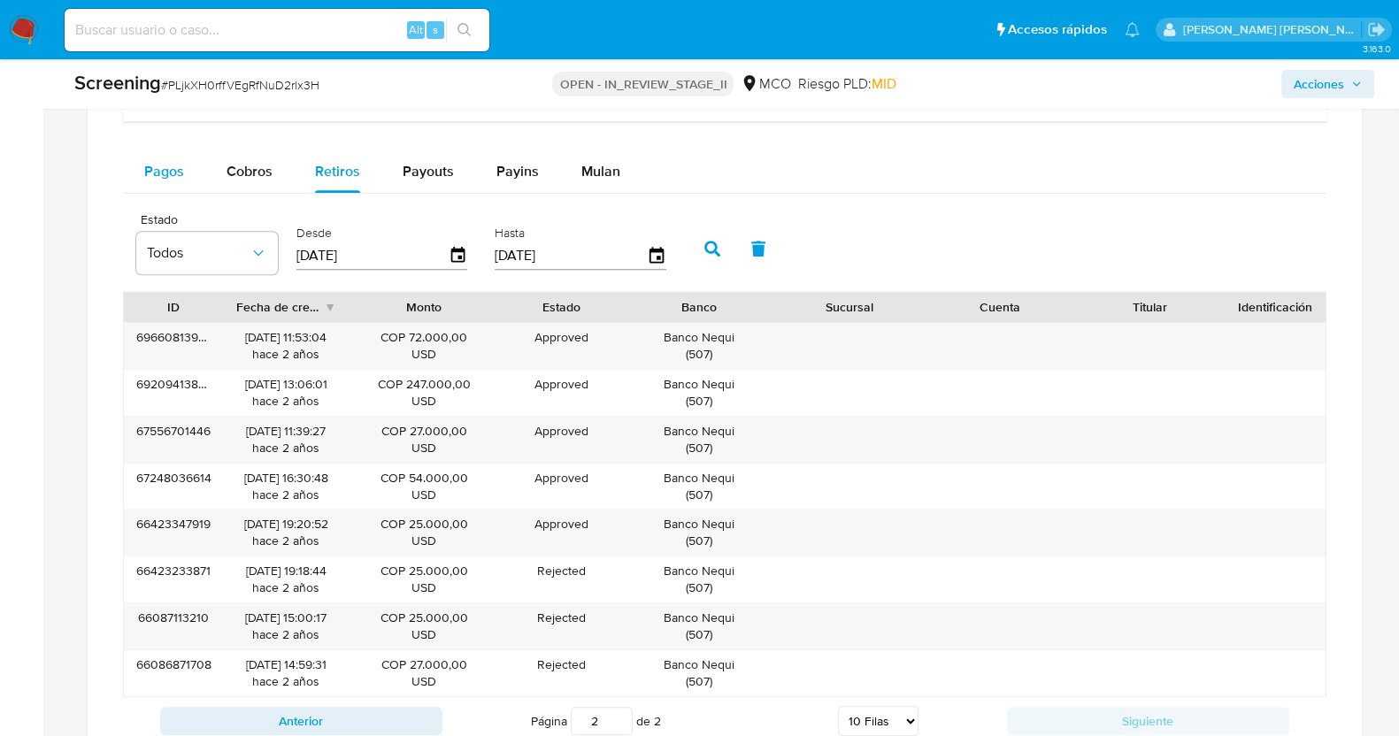
click at [163, 161] on span "Pagos" at bounding box center [164, 171] width 40 height 20
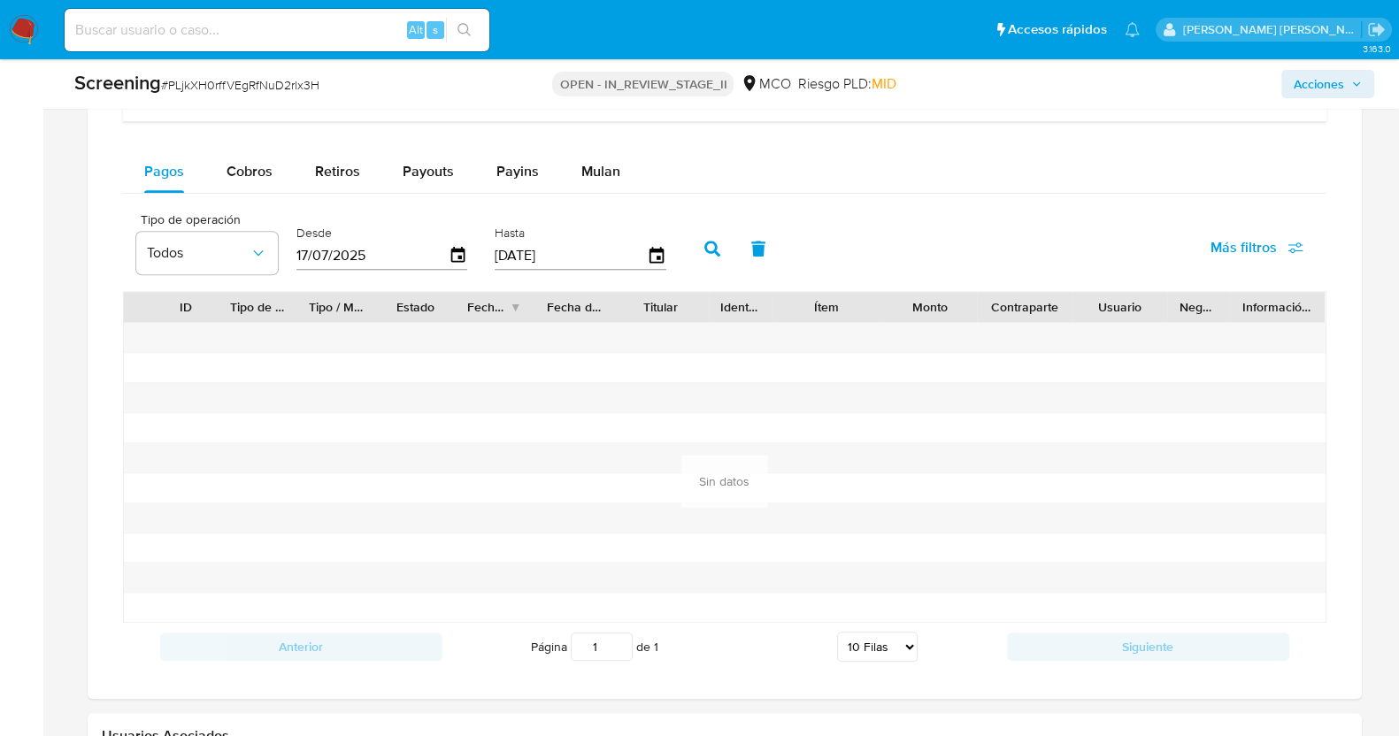
scroll to position [1547, 0]
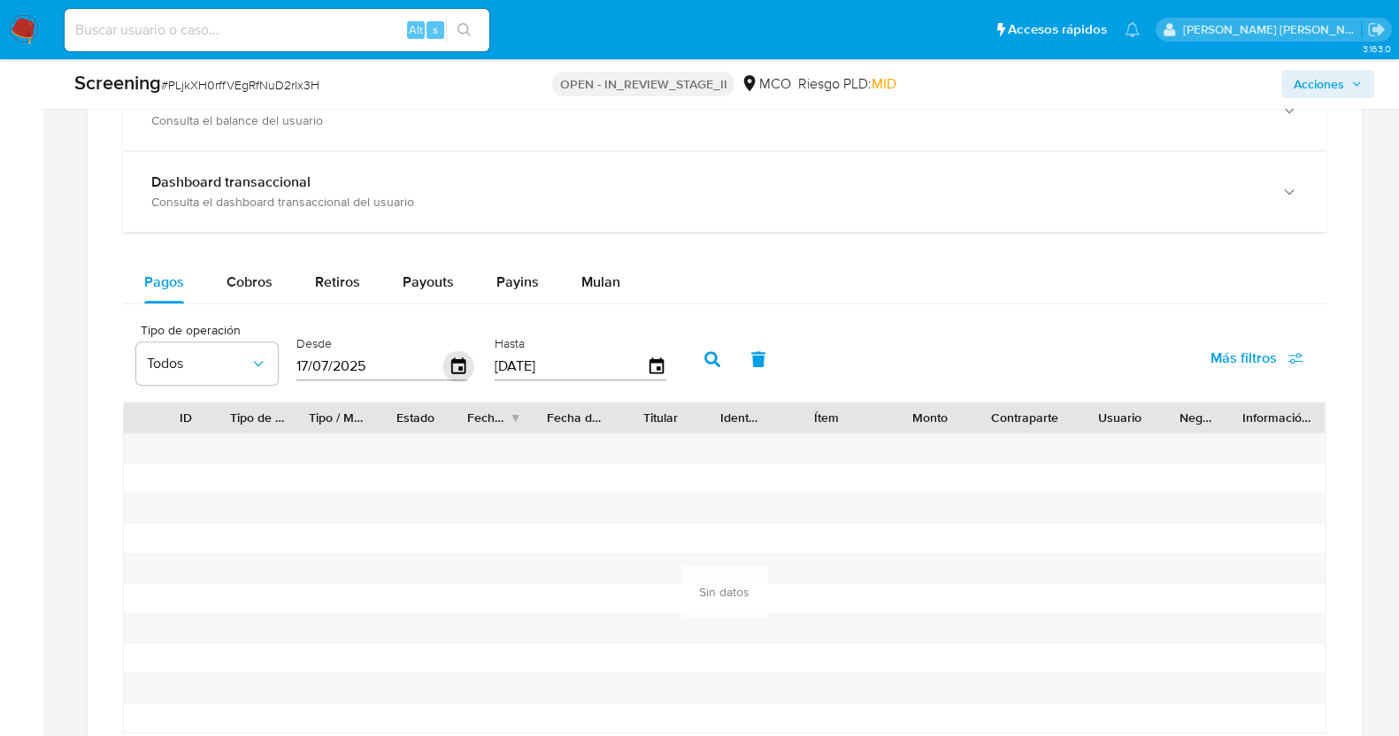
click at [453, 351] on icon "button" at bounding box center [457, 366] width 31 height 31
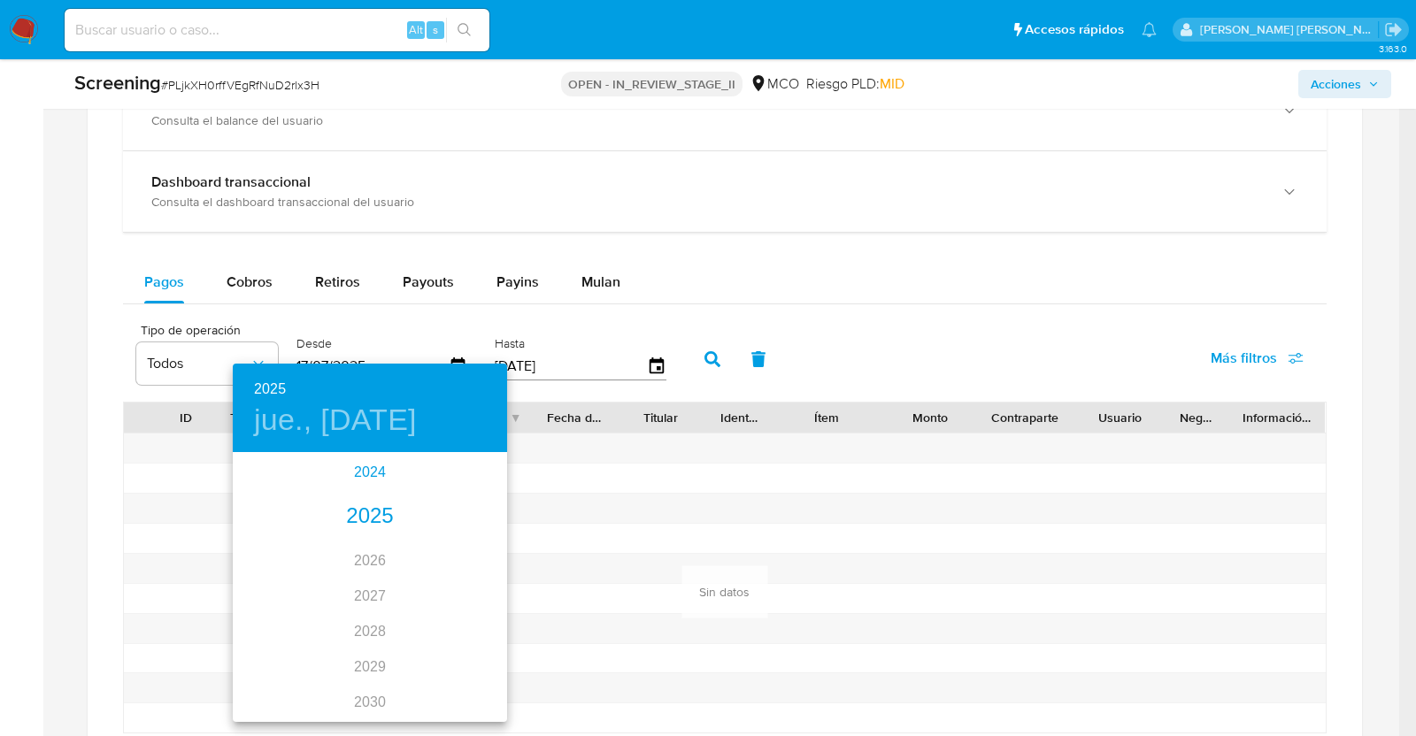
click at [358, 468] on div "2024" at bounding box center [370, 472] width 274 height 35
click at [280, 692] on div "oct." at bounding box center [278, 687] width 91 height 66
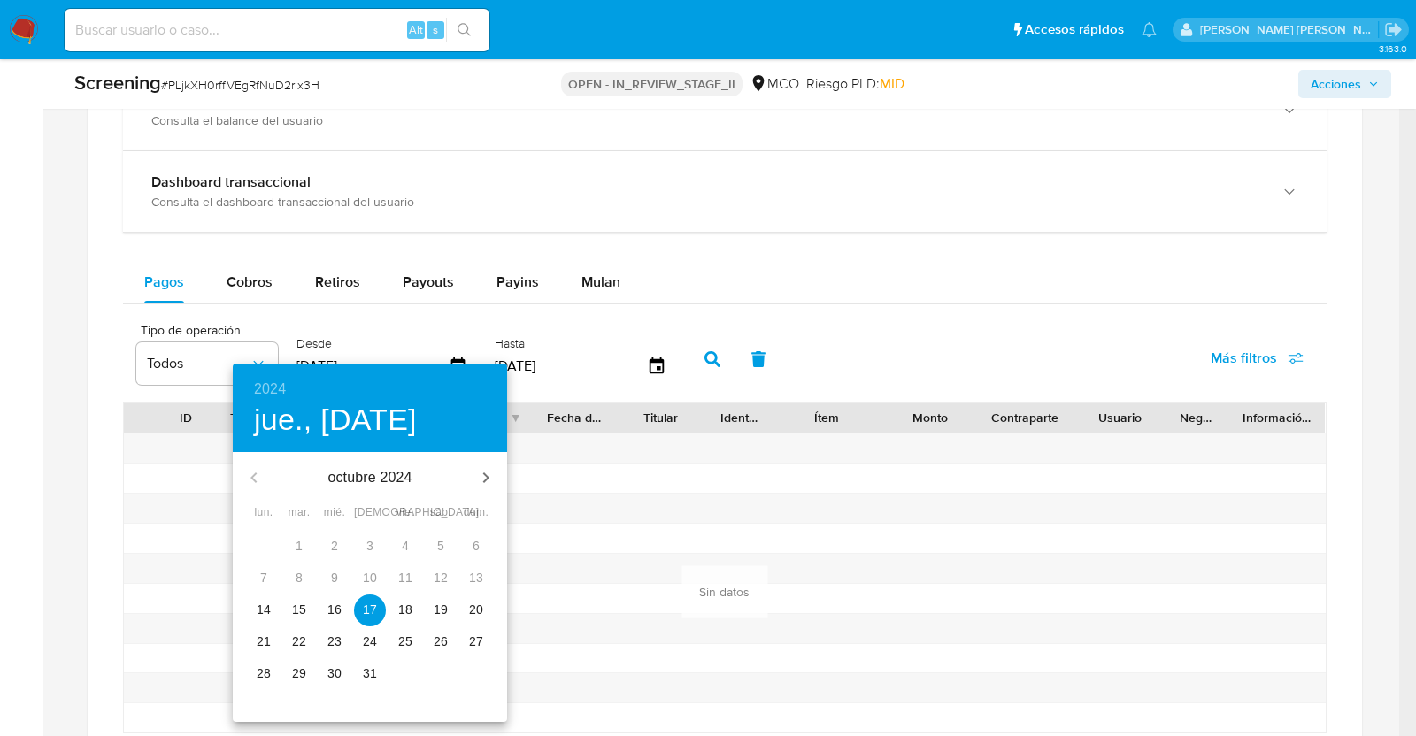
click at [270, 618] on button "14" at bounding box center [264, 611] width 32 height 32
type input "[DATE]"
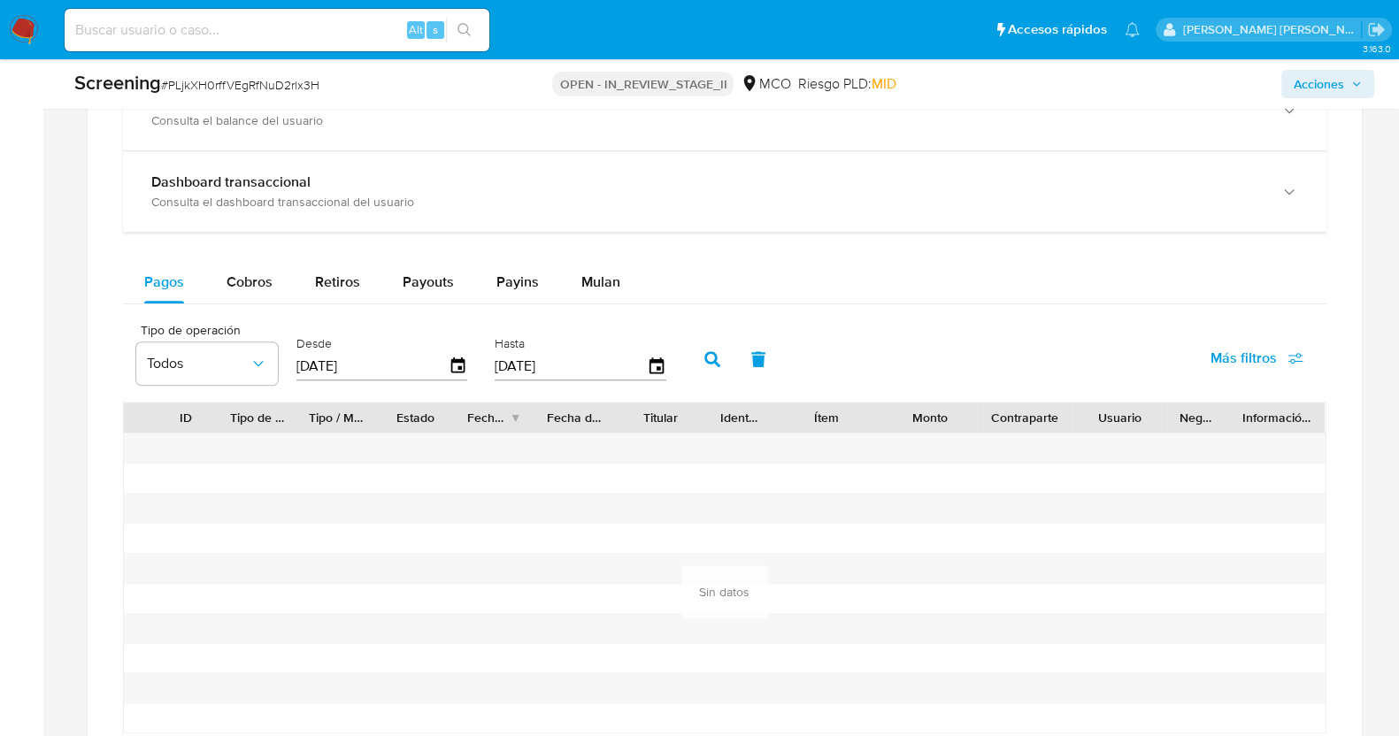
click at [704, 357] on icon "button" at bounding box center [712, 359] width 16 height 16
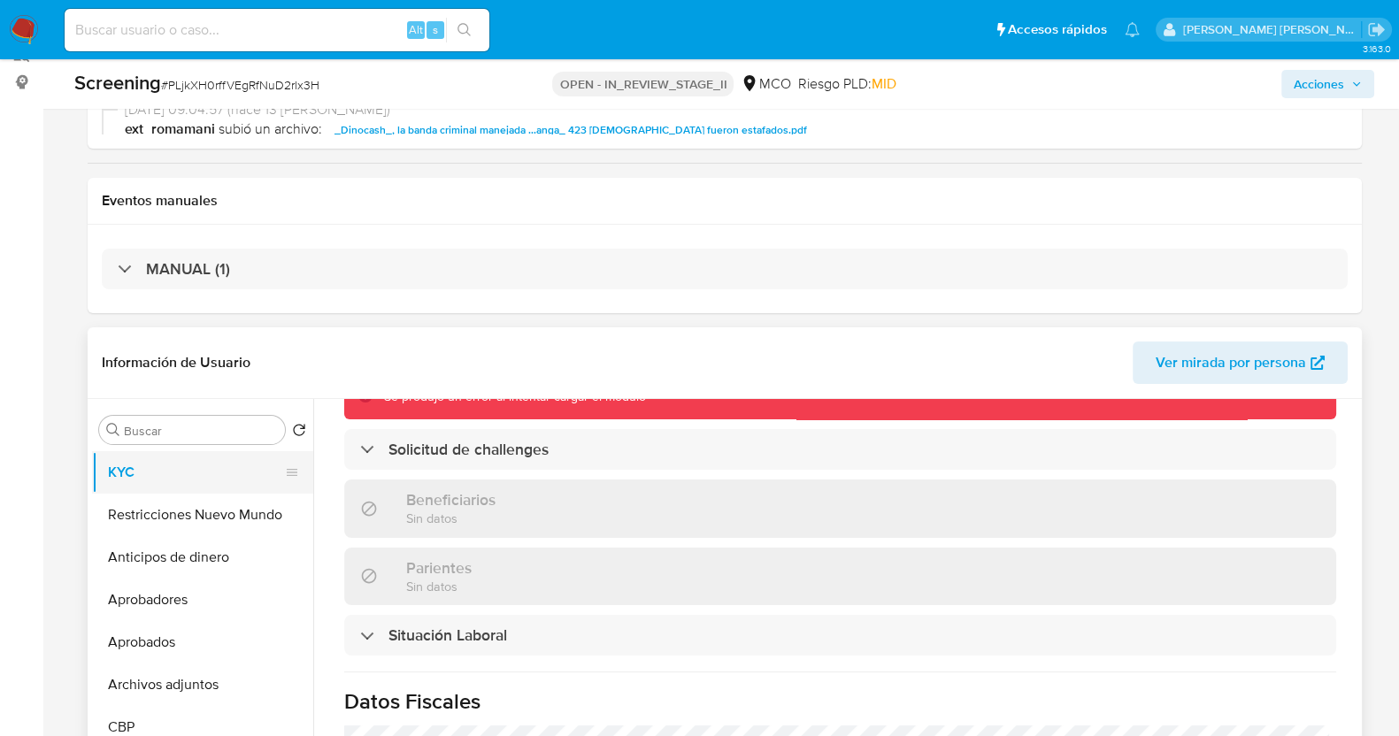
scroll to position [220, 0]
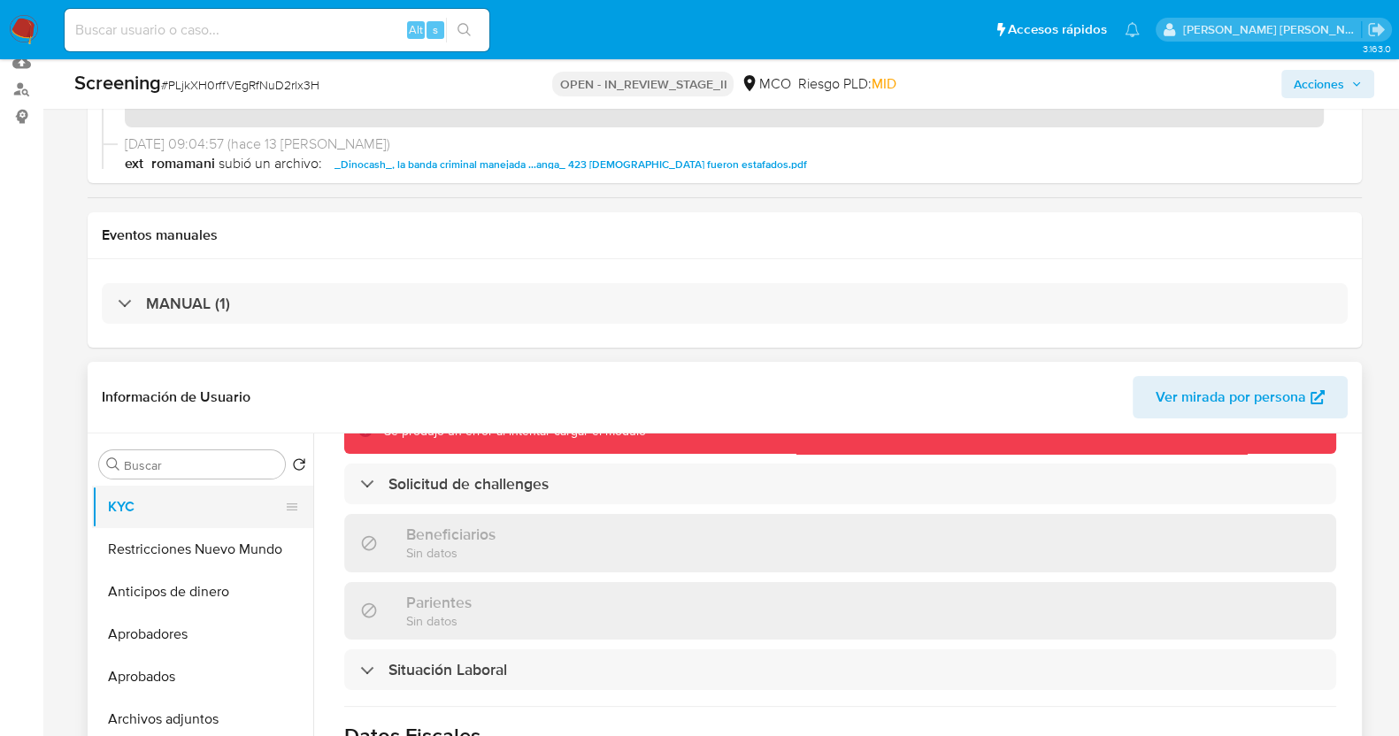
click at [177, 510] on button "KYC" at bounding box center [195, 507] width 207 height 42
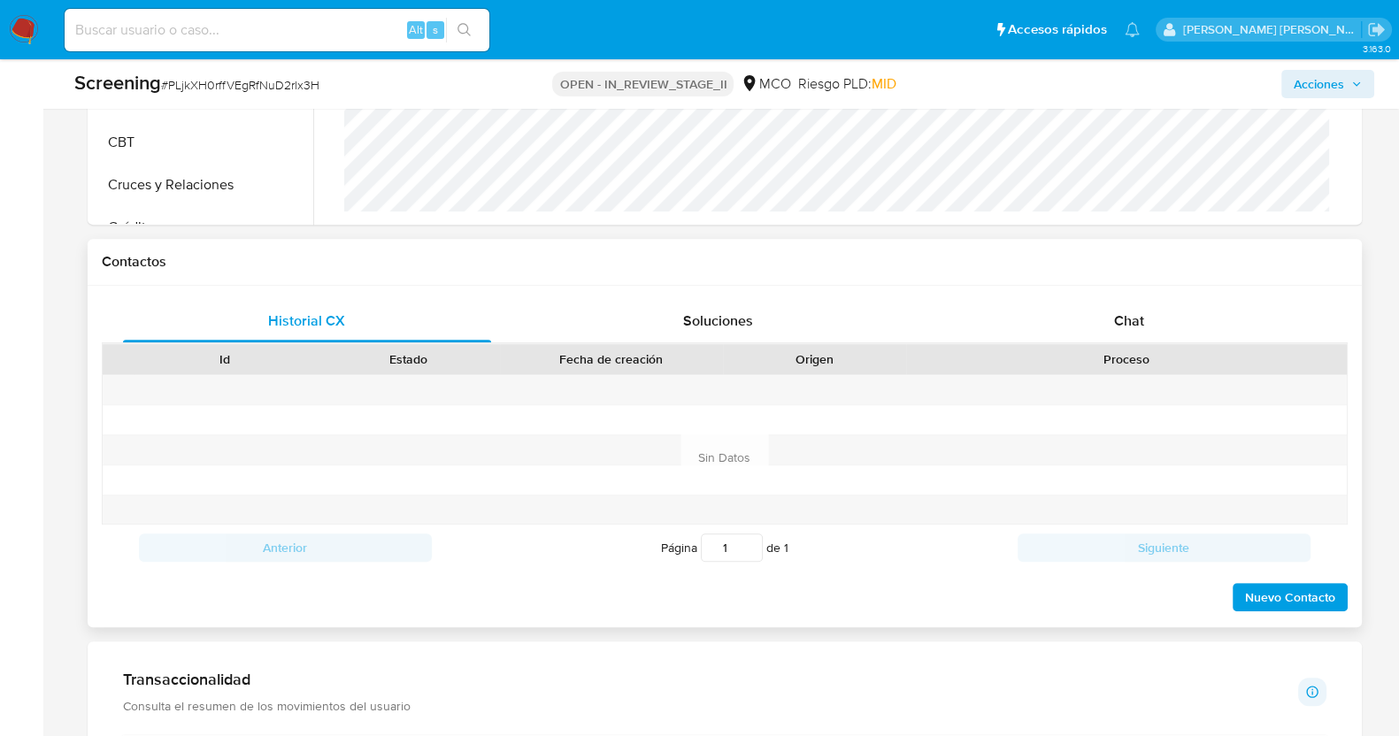
scroll to position [884, 0]
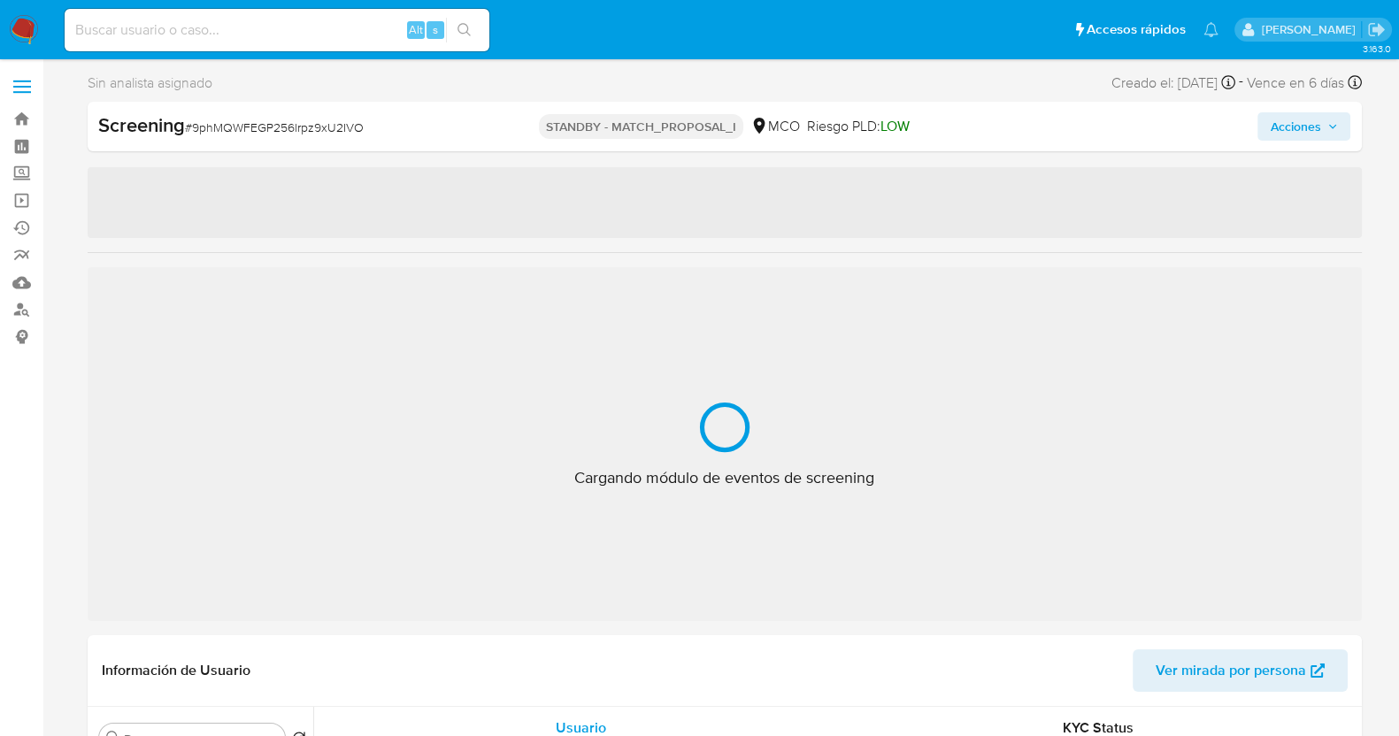
select select "10"
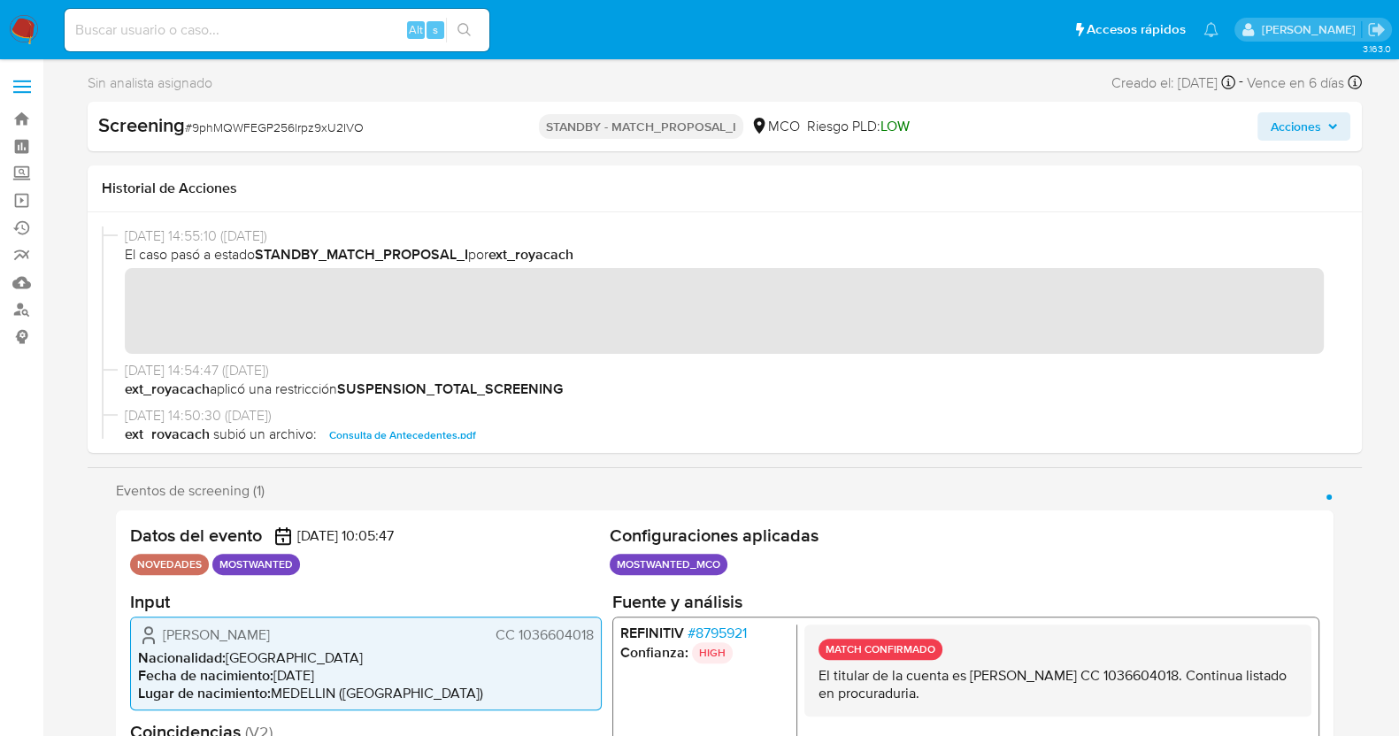
click at [217, 131] on span "# 9phMQWFEGP256lrpz9xU2IVO" at bounding box center [274, 128] width 179 height 18
copy span "9phMQWFEGP256lrpz9xU2IVO"
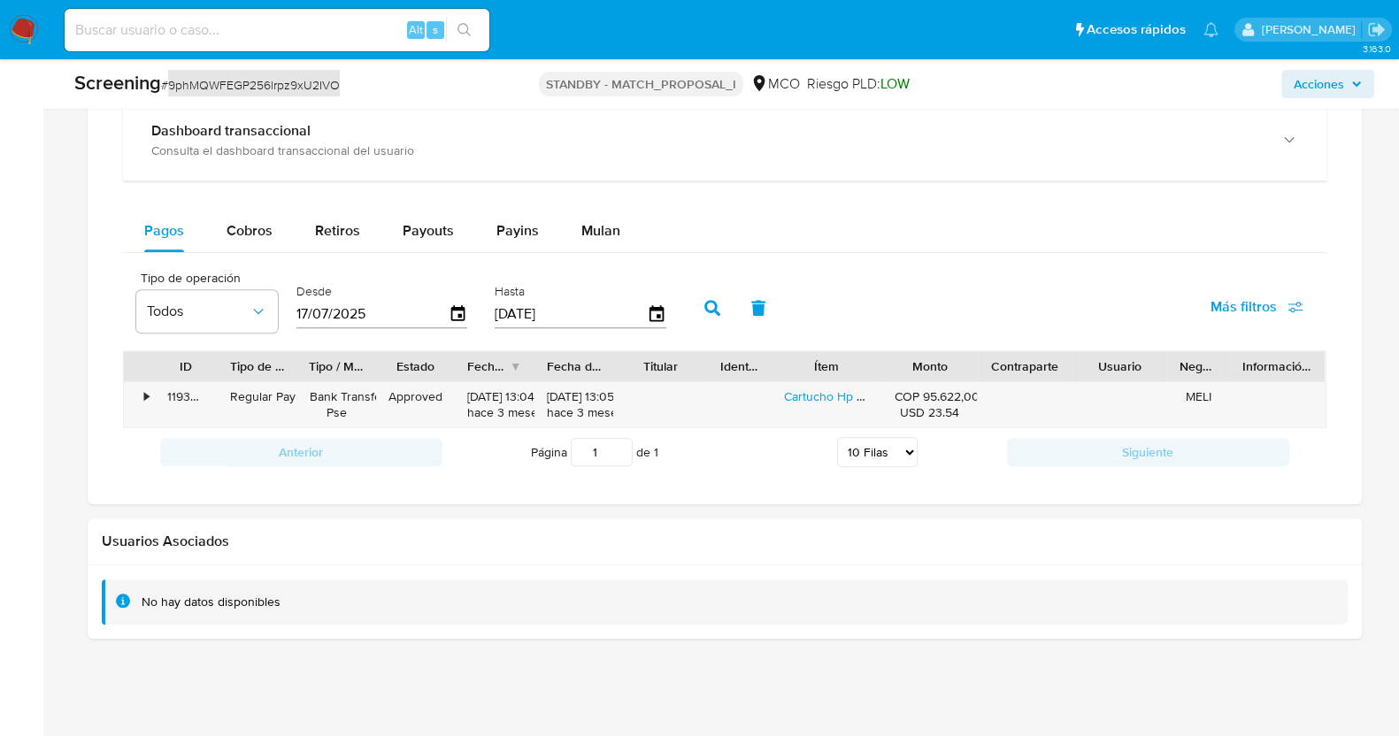
scroll to position [1834, 0]
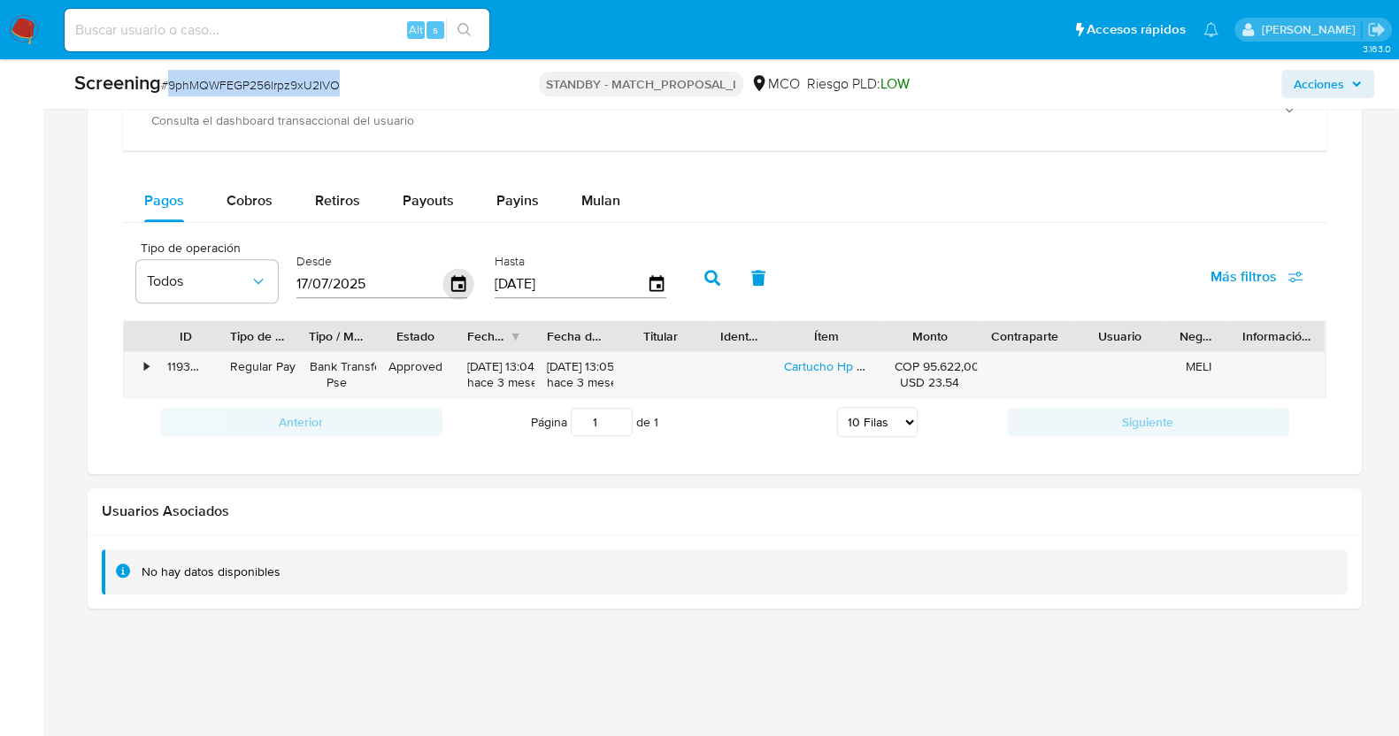
click at [459, 271] on icon "button" at bounding box center [457, 284] width 31 height 31
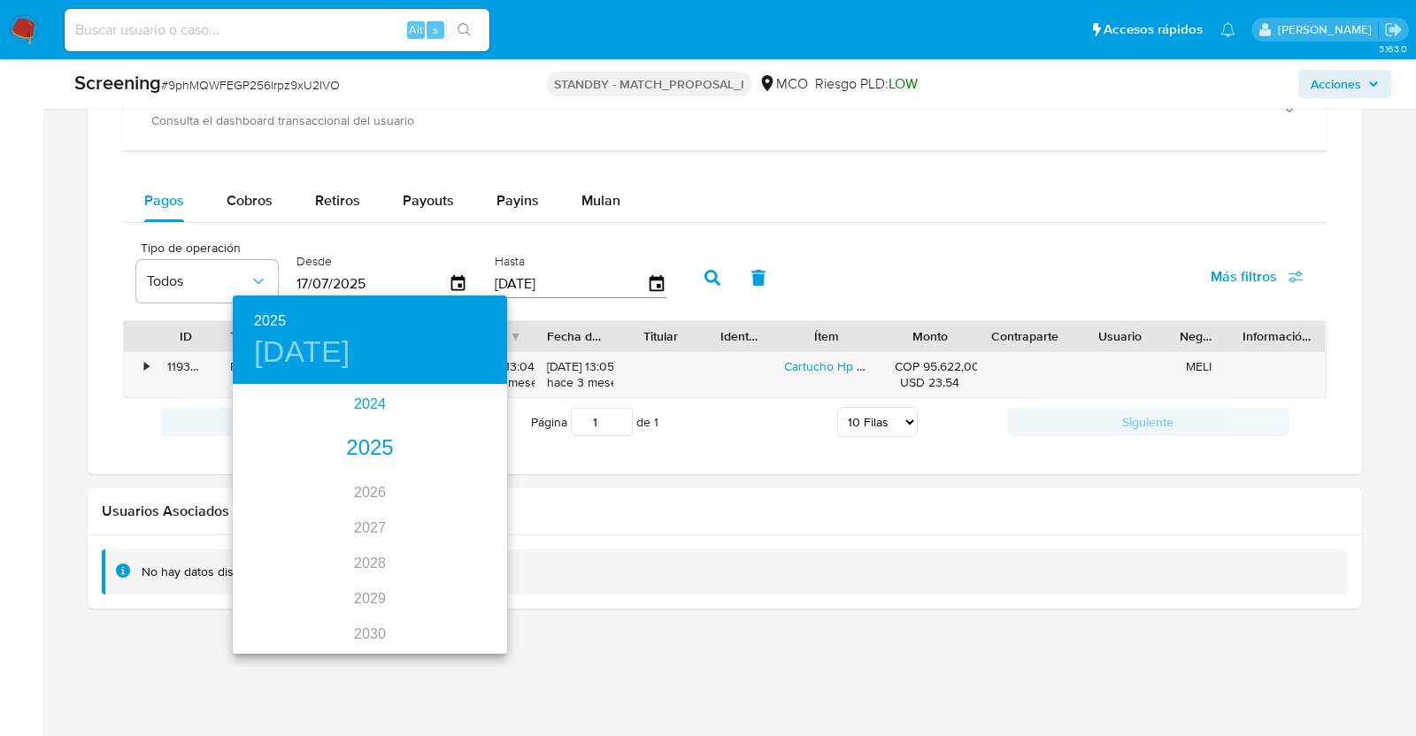
click at [363, 411] on div "2024" at bounding box center [370, 404] width 274 height 35
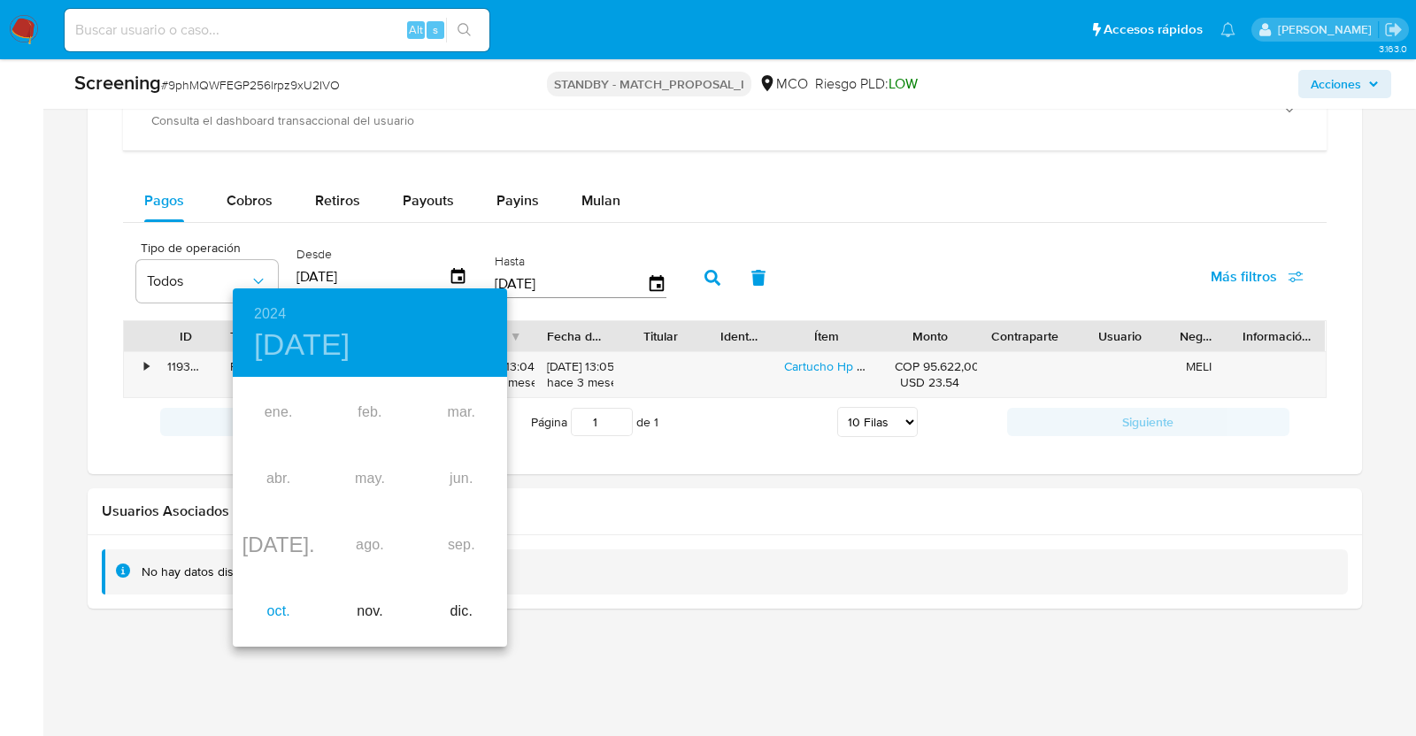
click at [268, 603] on div "oct." at bounding box center [278, 612] width 91 height 66
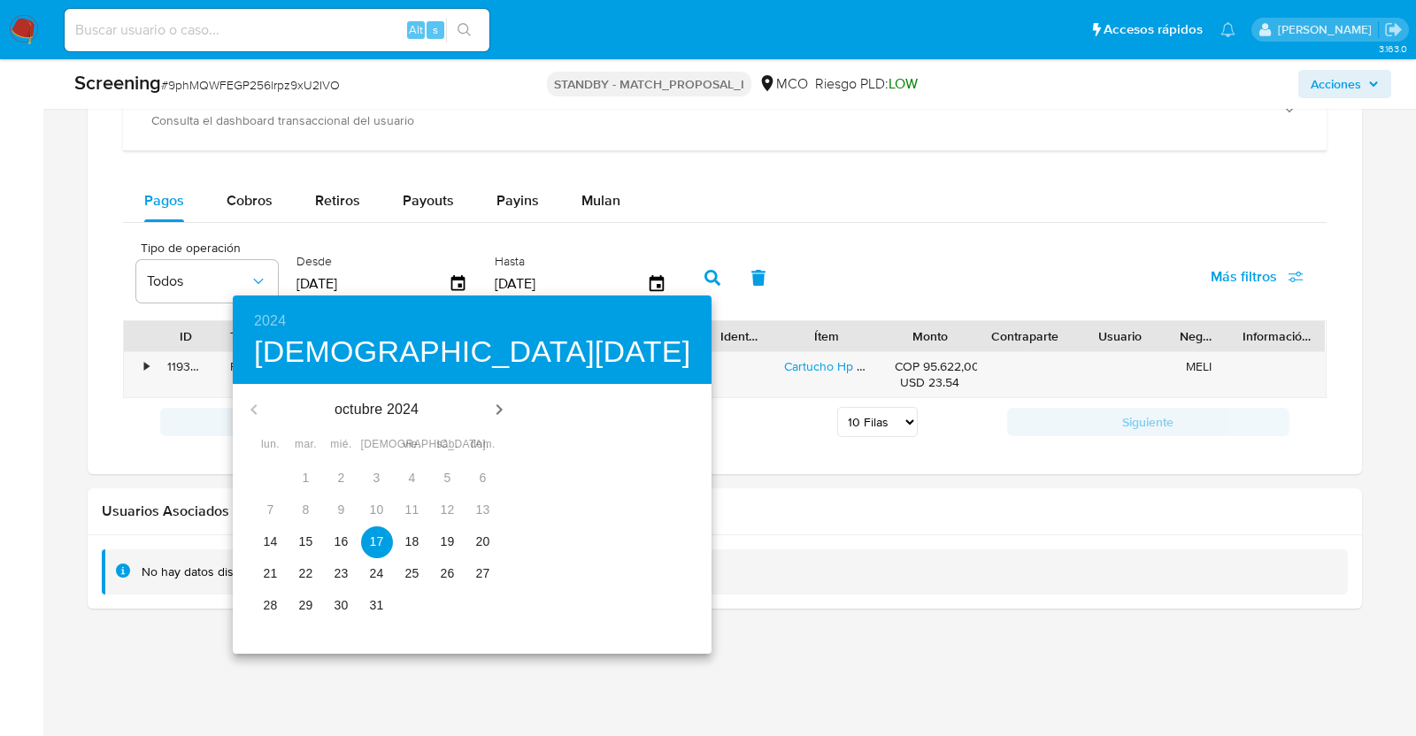
click at [272, 535] on span "14" at bounding box center [271, 542] width 32 height 18
type input "14/10/2024"
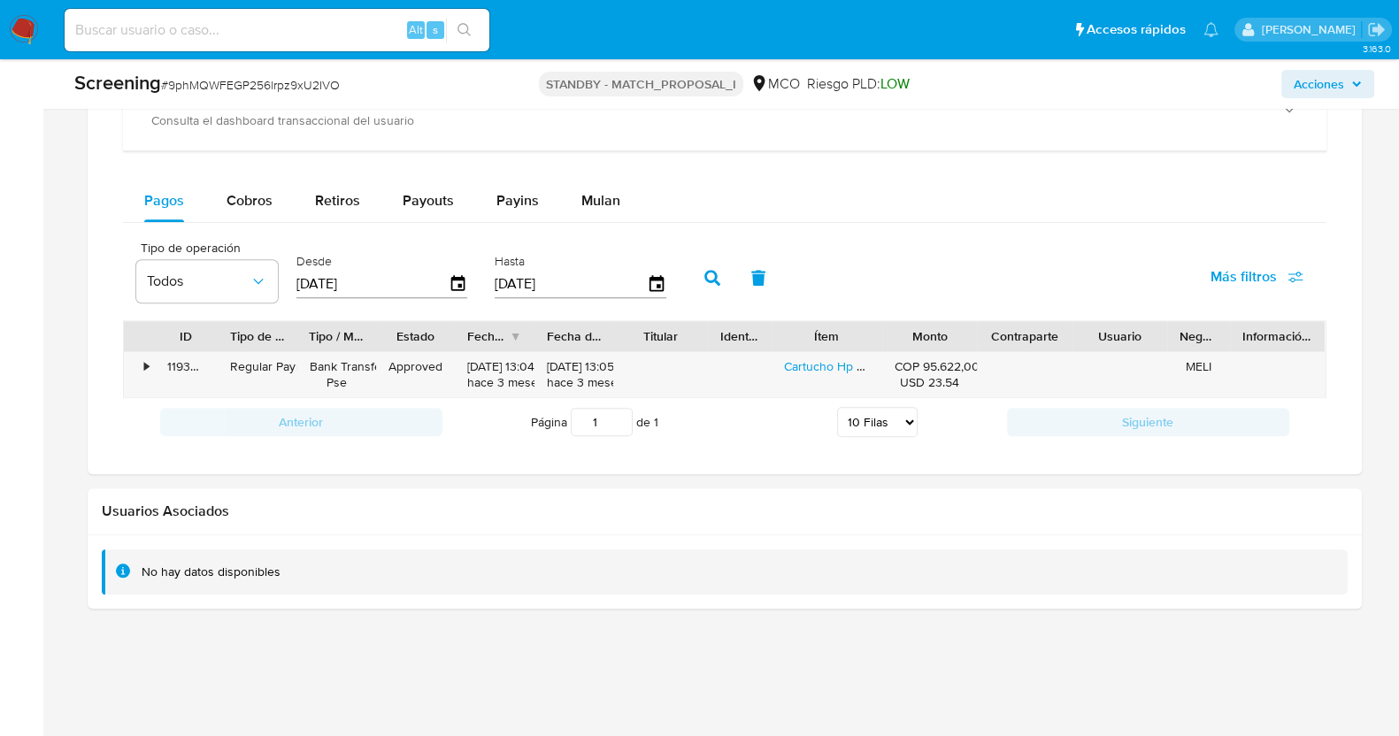
click at [705, 276] on icon "button" at bounding box center [712, 278] width 16 height 16
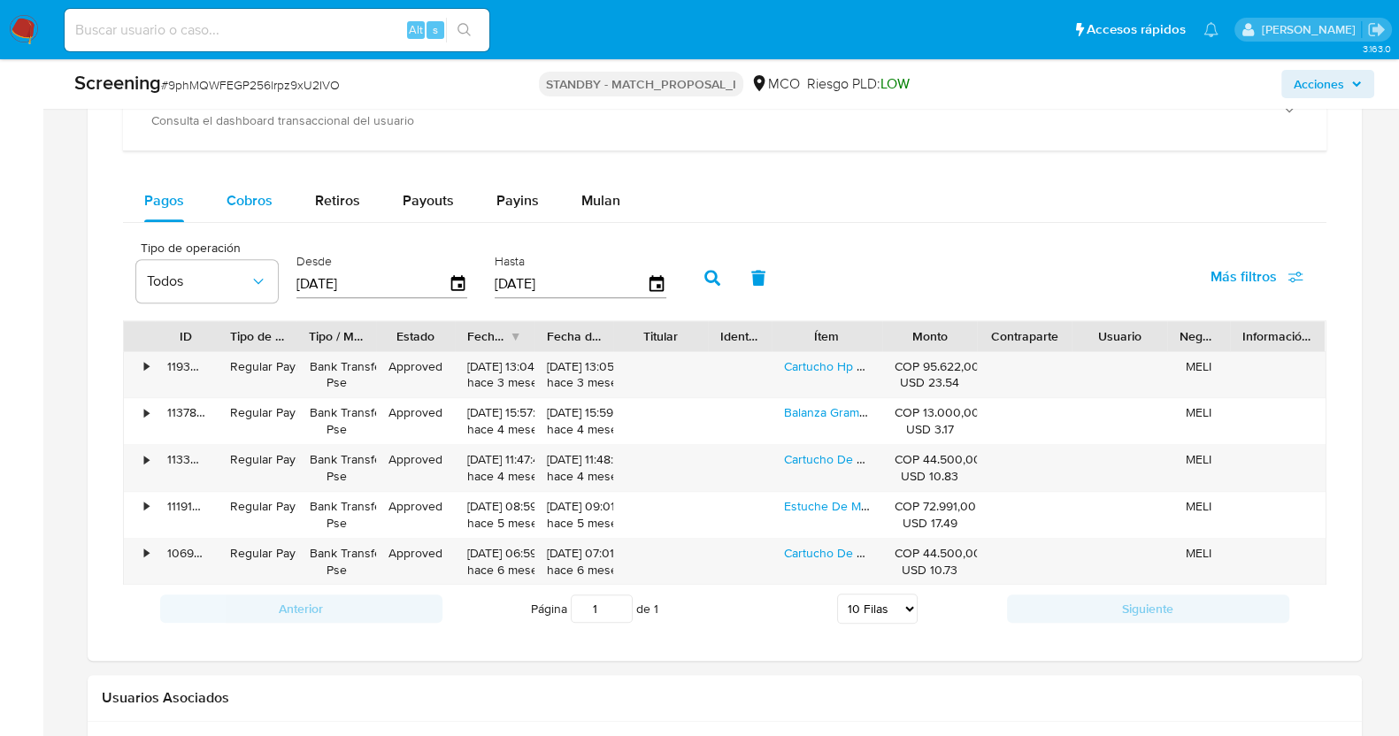
click at [234, 200] on span "Cobros" at bounding box center [249, 200] width 46 height 20
select select "10"
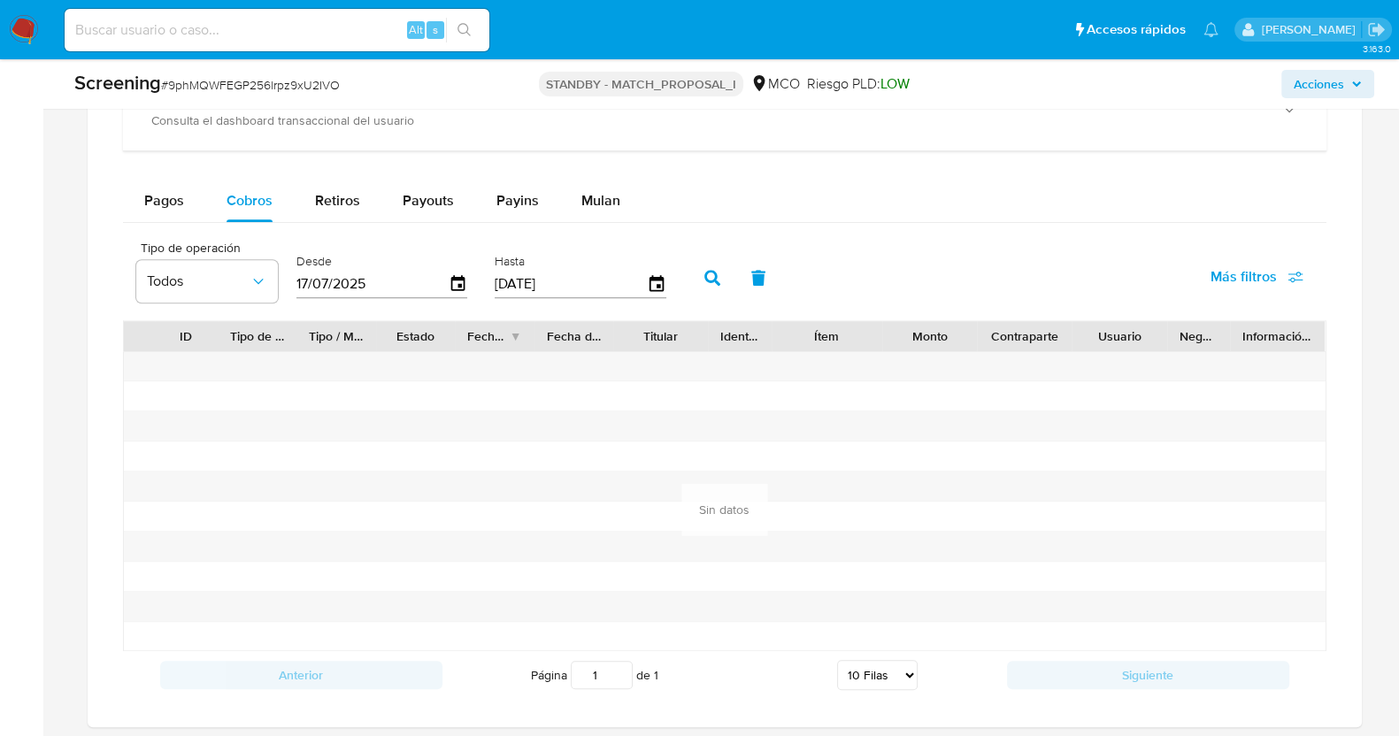
click at [442, 281] on input "17/07/2025" at bounding box center [372, 284] width 152 height 28
click at [454, 286] on icon "button" at bounding box center [457, 284] width 31 height 31
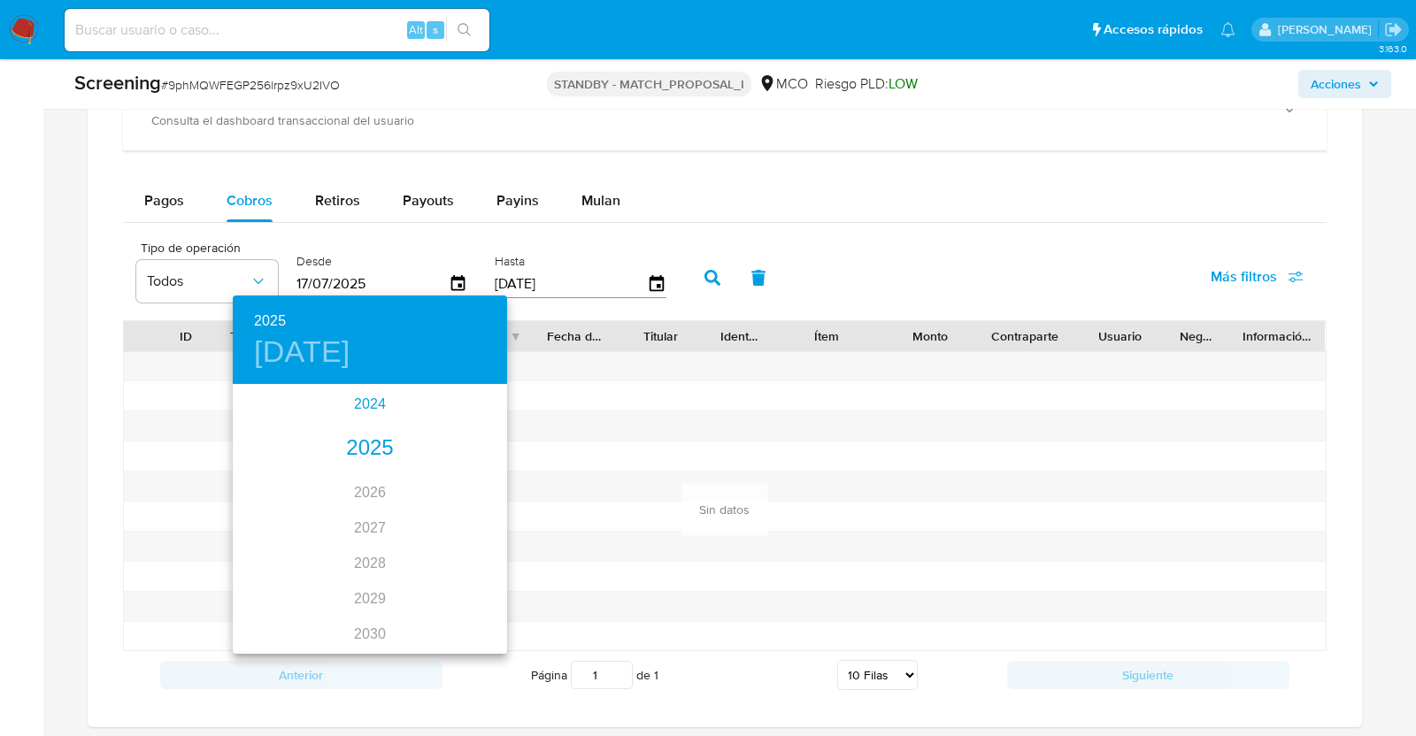
click at [366, 408] on div "2024" at bounding box center [370, 404] width 274 height 35
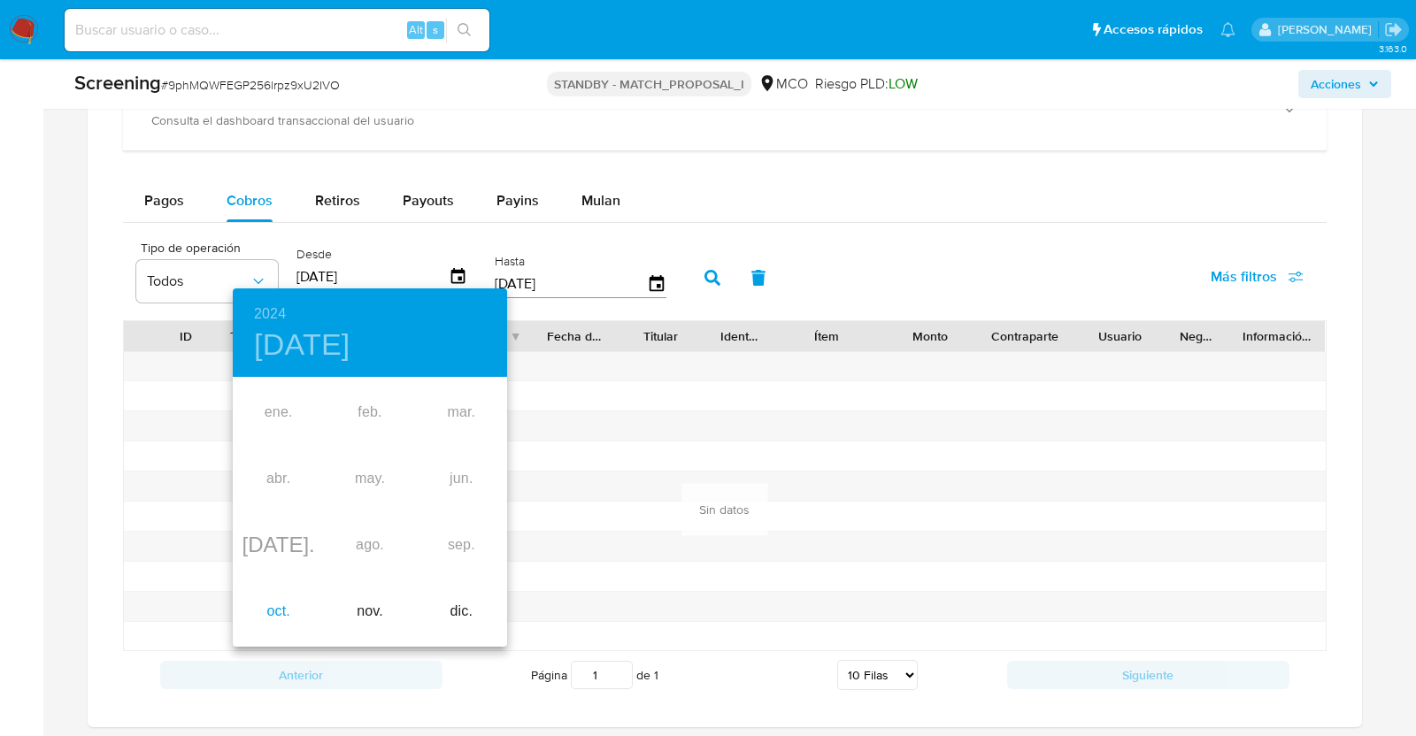
click at [283, 609] on div "oct." at bounding box center [278, 612] width 91 height 66
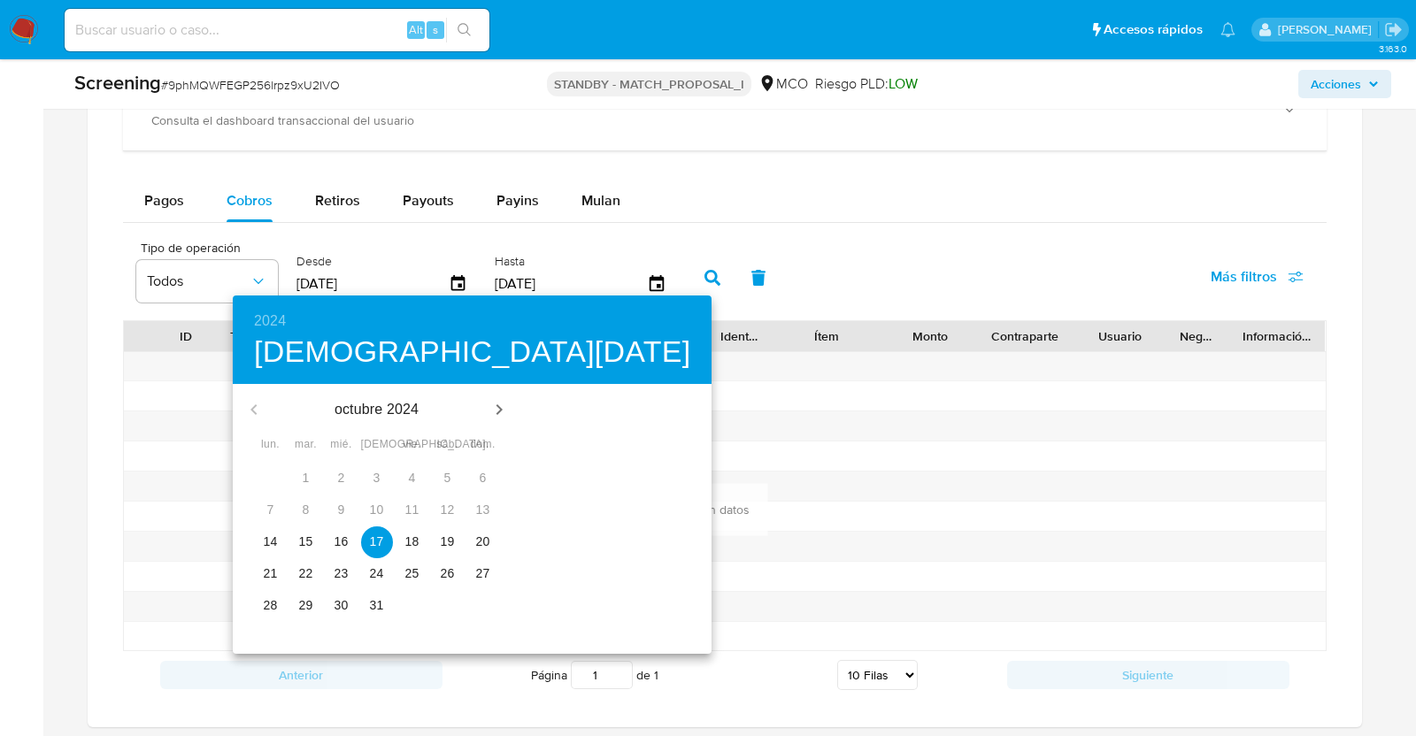
drag, startPoint x: 265, startPoint y: 544, endPoint x: 296, endPoint y: 566, distance: 38.8
click at [265, 546] on p "14" at bounding box center [271, 542] width 14 height 18
type input "14/10/2024"
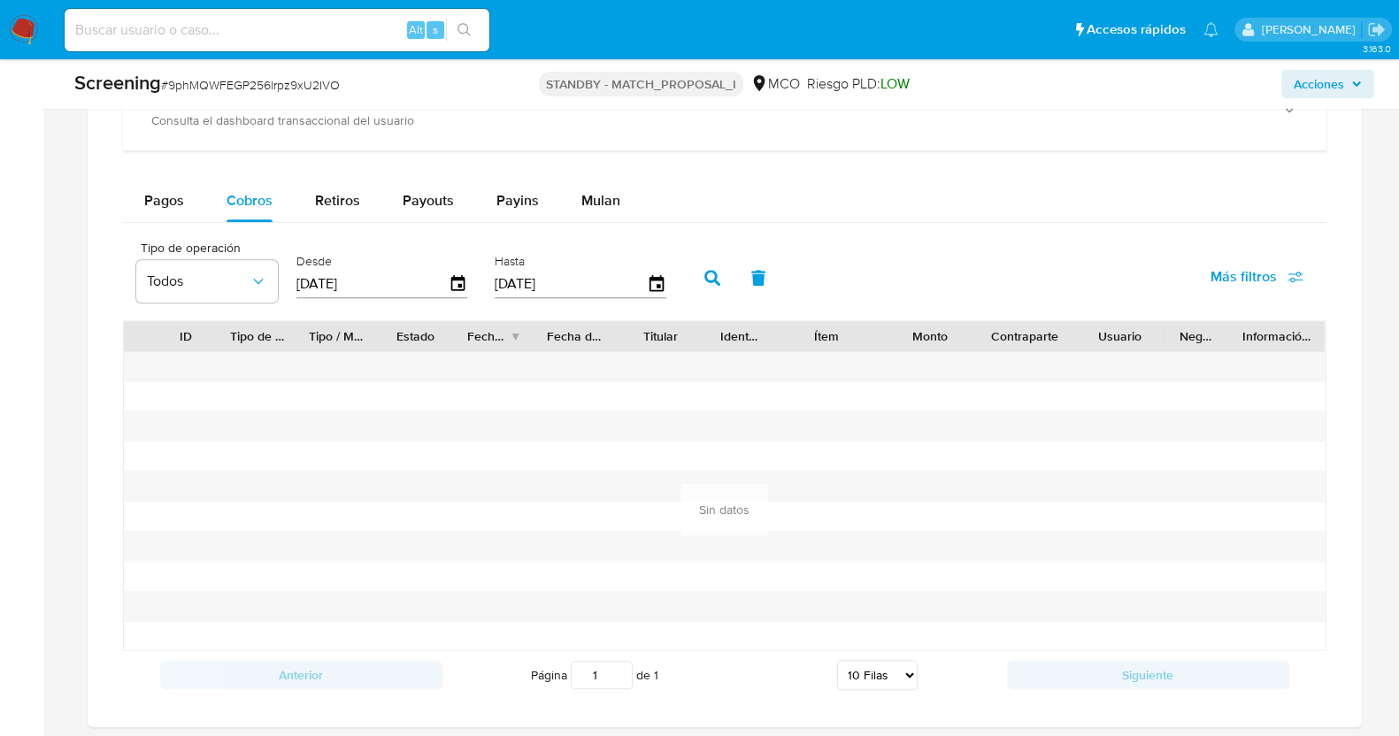
click at [707, 270] on icon "button" at bounding box center [712, 278] width 16 height 16
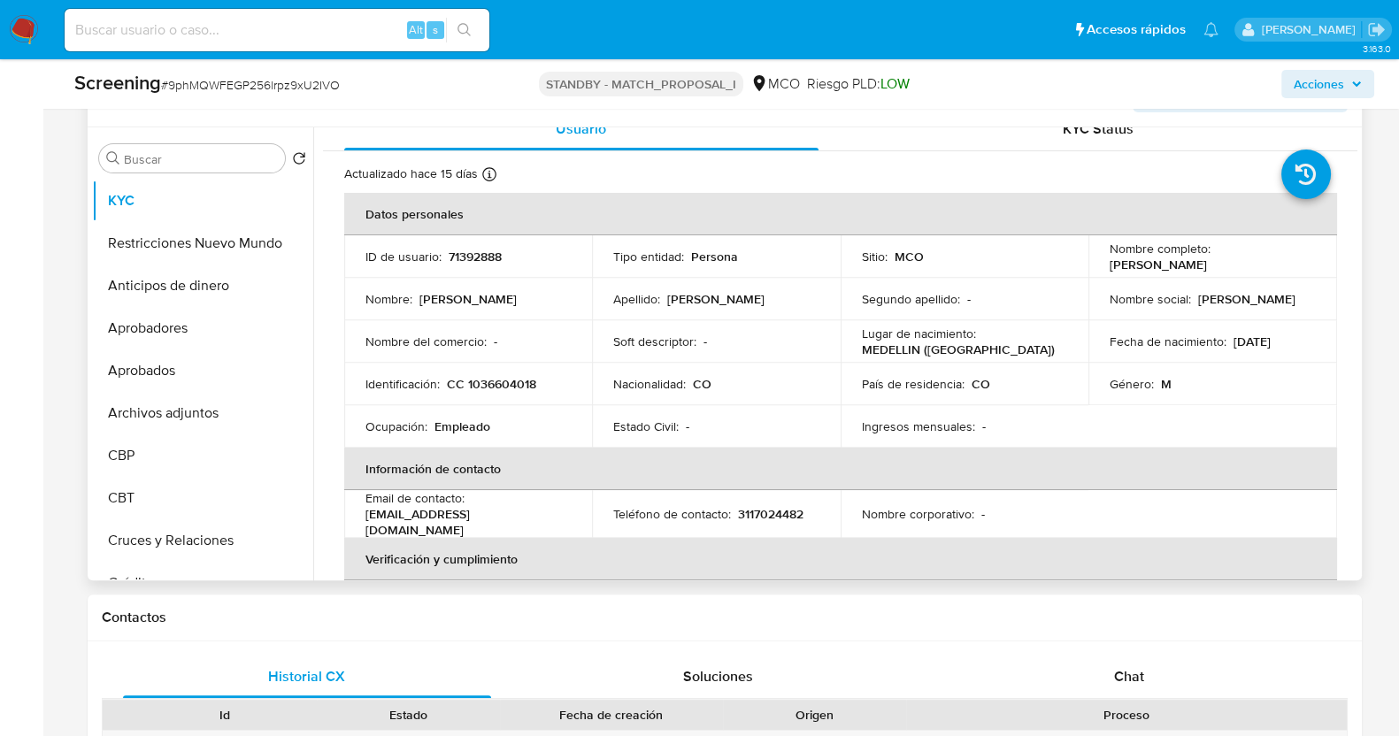
scroll to position [0, 0]
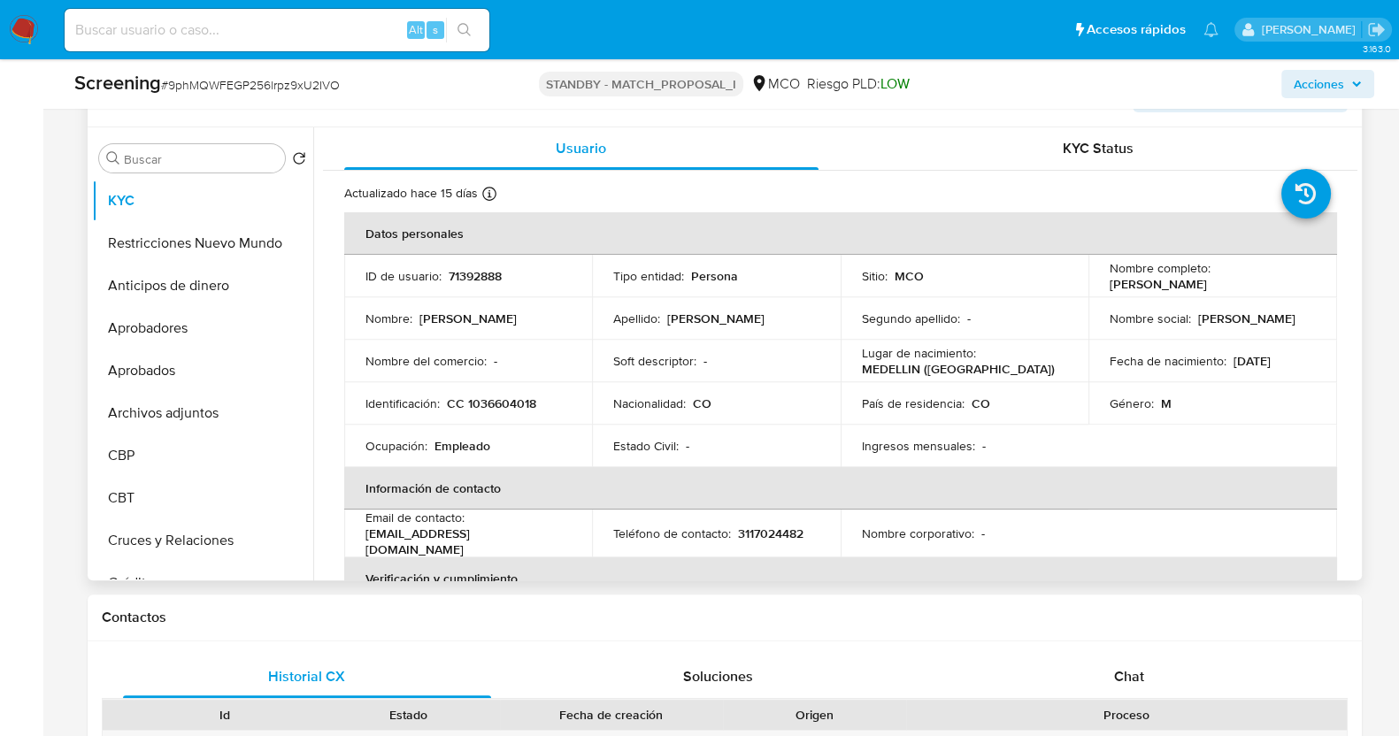
click at [487, 391] on td "Identificación : CC 1036604018" at bounding box center [468, 403] width 249 height 42
click at [497, 400] on p "CC 1036604018" at bounding box center [491, 403] width 89 height 16
copy p "1036604018"
click at [439, 315] on p "Alexander" at bounding box center [467, 319] width 97 height 16
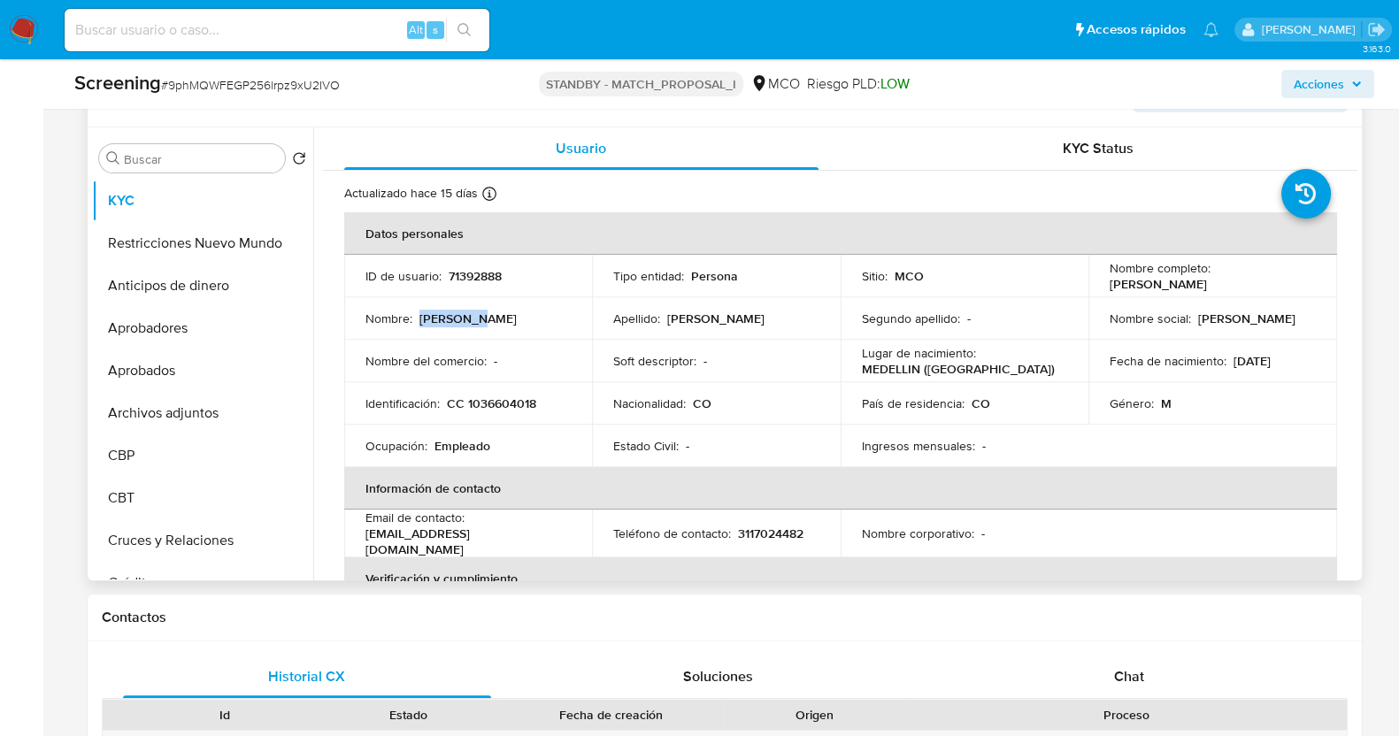
click at [439, 315] on p "Alexander" at bounding box center [467, 319] width 97 height 16
copy p "Alexander"
drag, startPoint x: 664, startPoint y: 318, endPoint x: 765, endPoint y: 325, distance: 102.0
click at [765, 325] on td "Apellido : Builes Arroyave" at bounding box center [716, 318] width 249 height 42
copy div "Builes Arroyave"
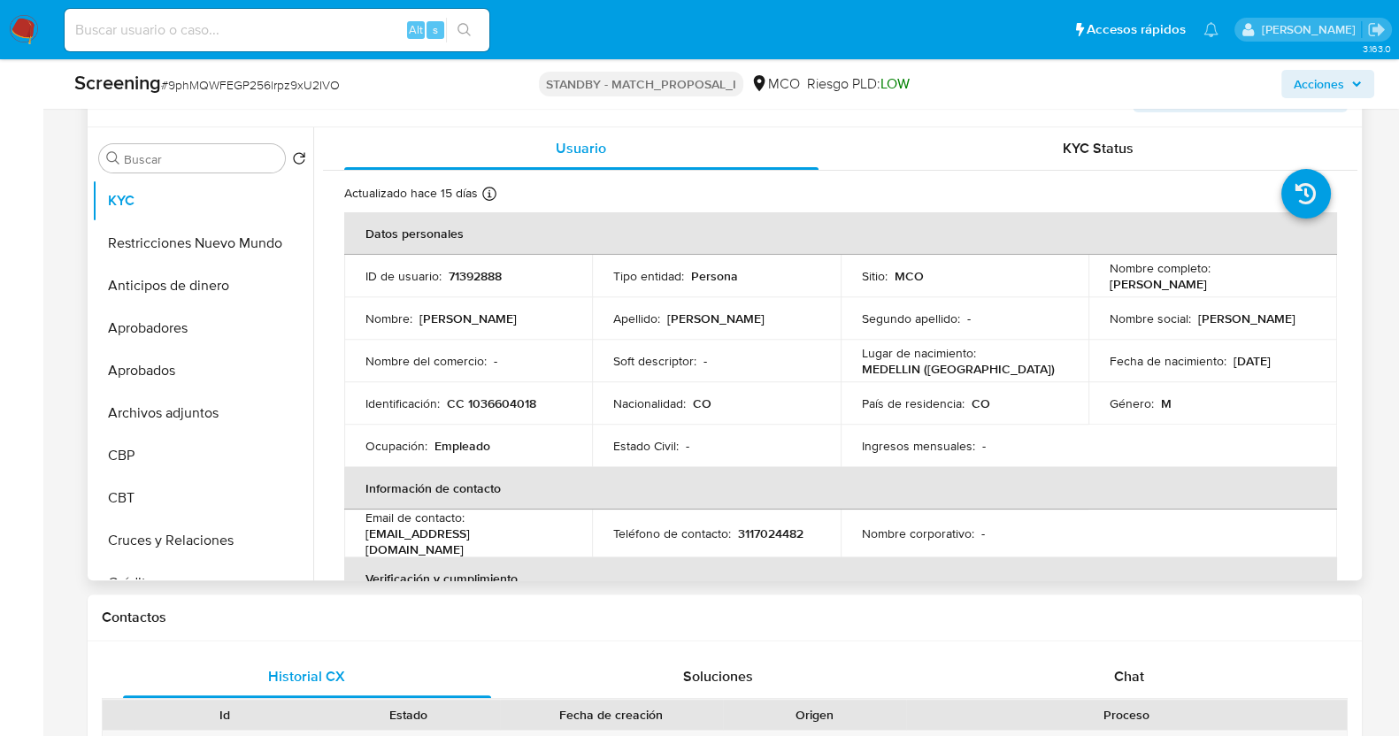
click at [447, 447] on p "Empleado" at bounding box center [462, 446] width 56 height 16
copy p "Empleado"
drag, startPoint x: 513, startPoint y: 540, endPoint x: 364, endPoint y: 533, distance: 149.6
click at [365, 533] on div "Email de contacto : alexanderbuiles@gmail.com" at bounding box center [468, 534] width 206 height 48
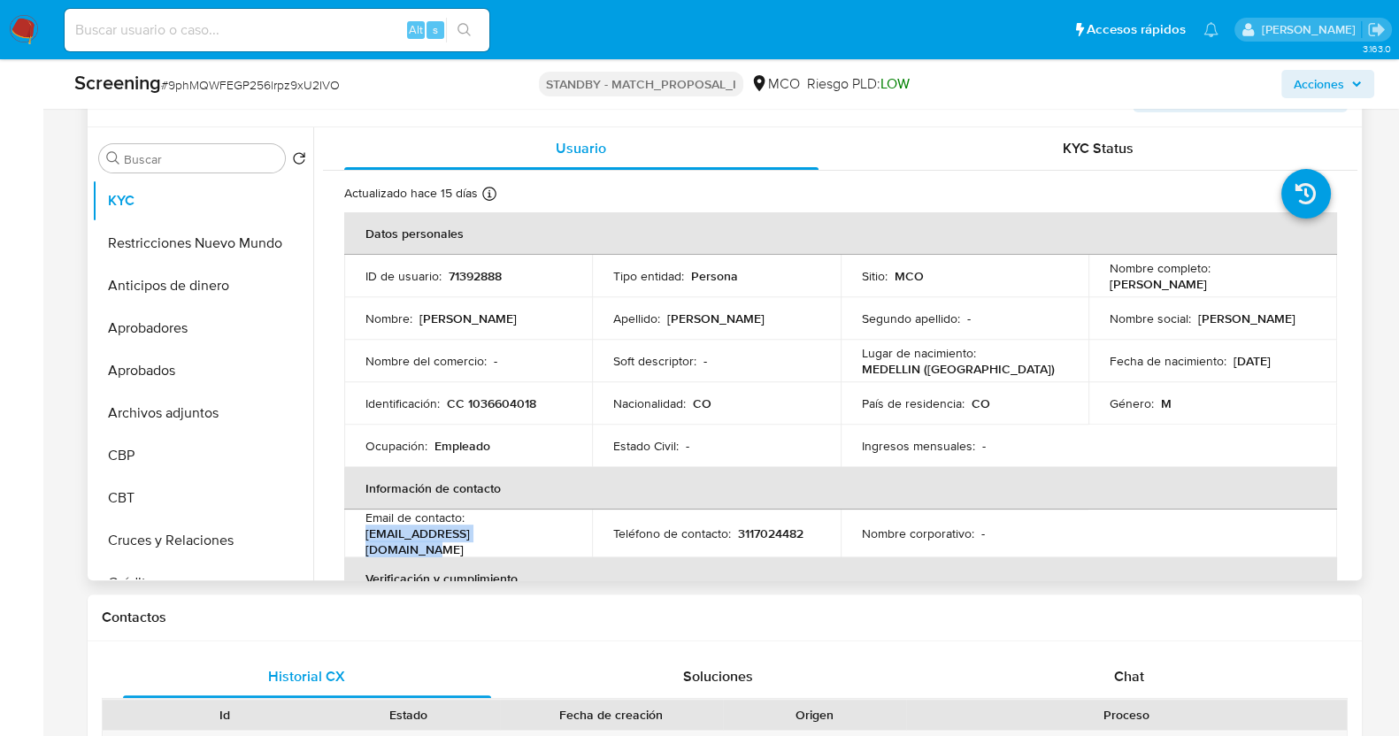
copy p "alexanderbuiles@gmail.com"
click at [764, 530] on p "3117024482" at bounding box center [770, 534] width 65 height 16
copy p "3117024482"
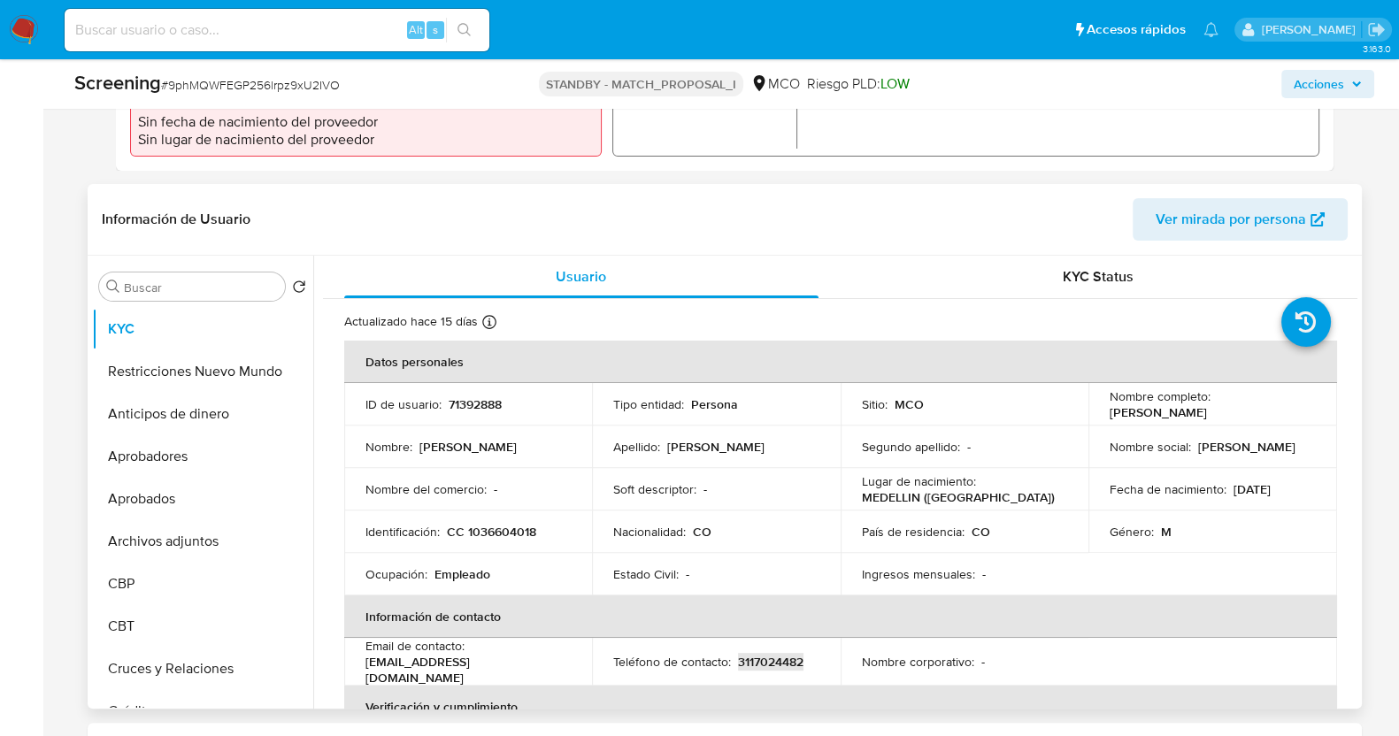
scroll to position [664, 0]
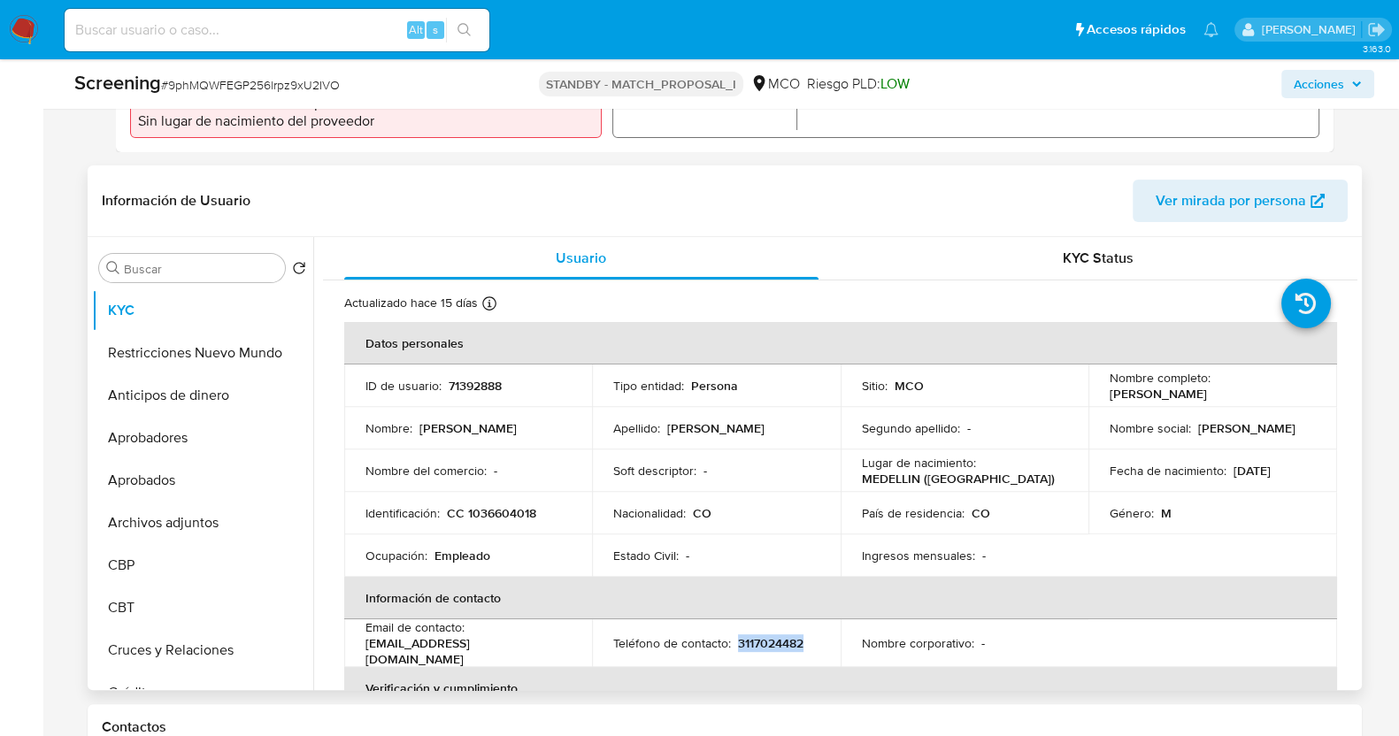
drag, startPoint x: 1266, startPoint y: 395, endPoint x: 1093, endPoint y: 395, distance: 173.4
click at [1093, 395] on td "Nombre completo : Alexander Builes Arroyave" at bounding box center [1212, 386] width 249 height 42
copy p "Alexander Builes Arroyave"
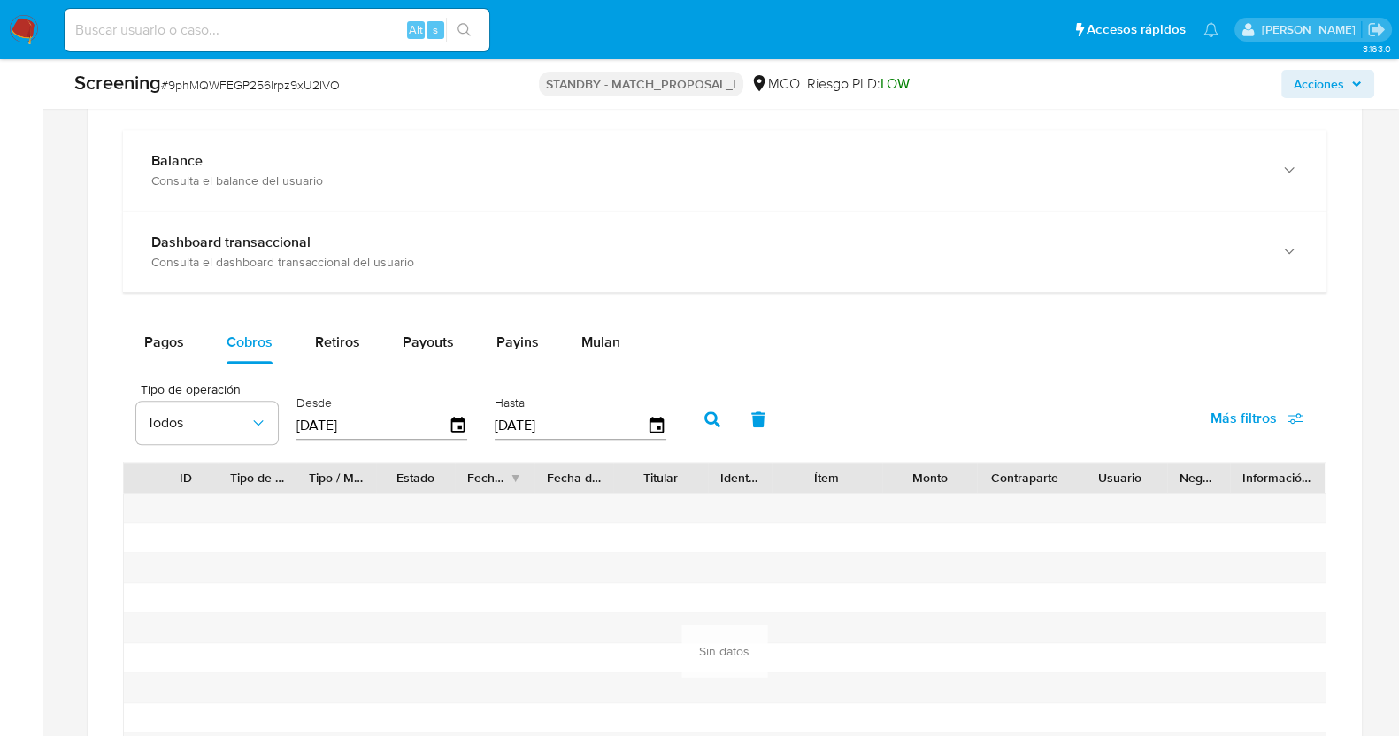
scroll to position [1644, 0]
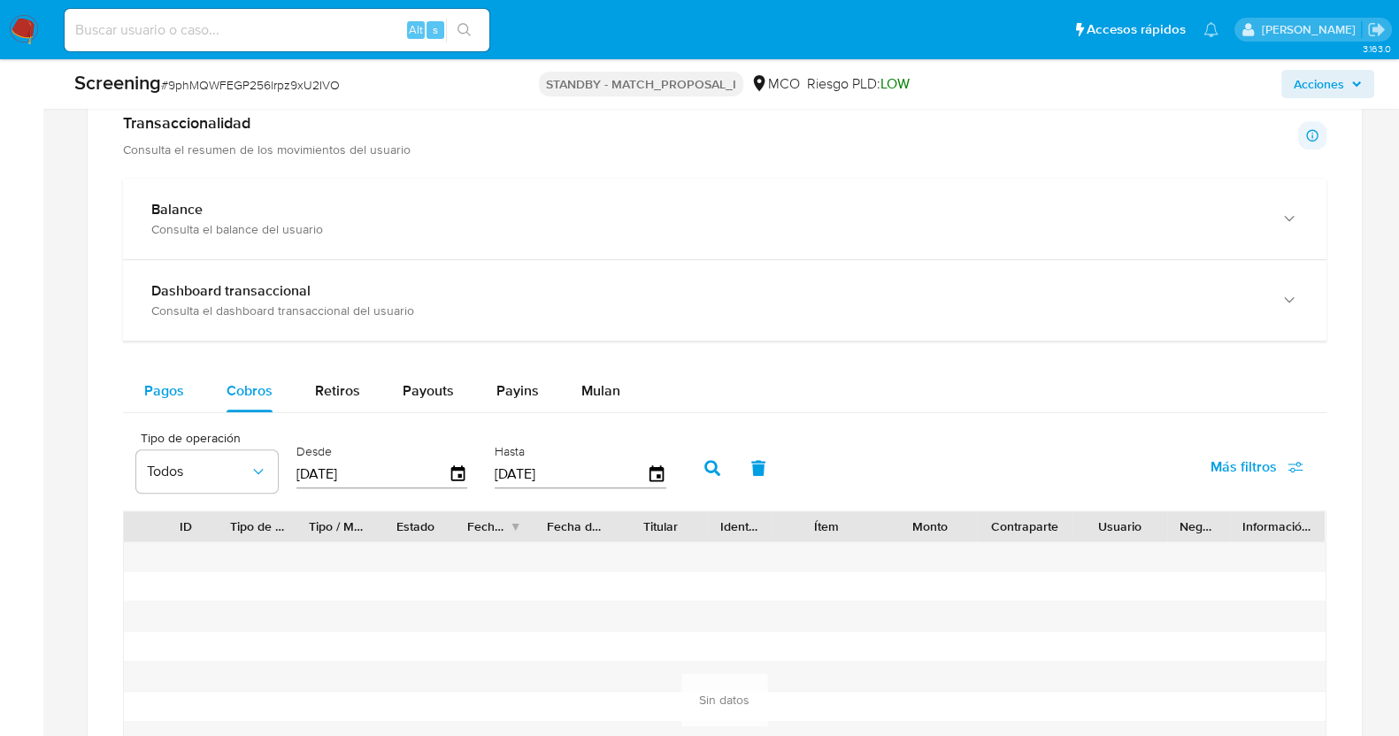
click at [182, 377] on button "Pagos" at bounding box center [164, 391] width 82 height 42
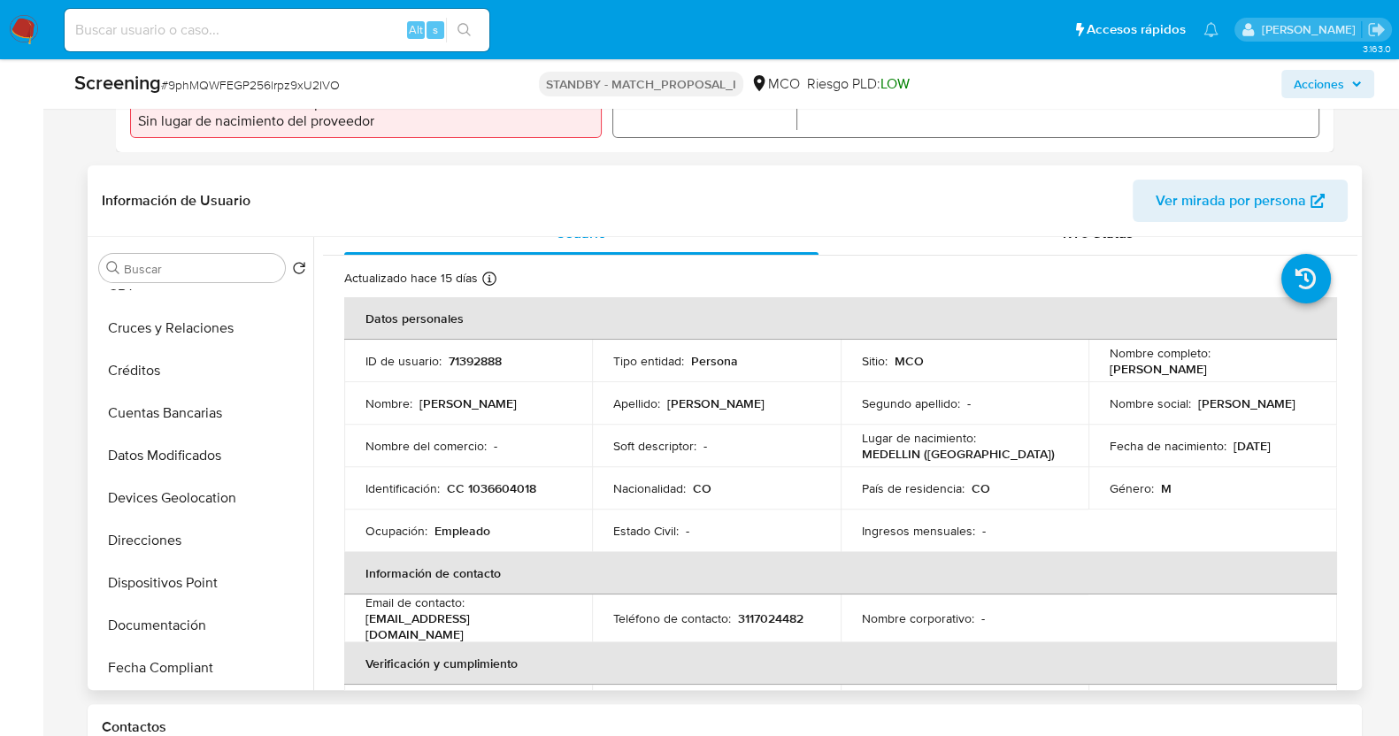
scroll to position [0, 0]
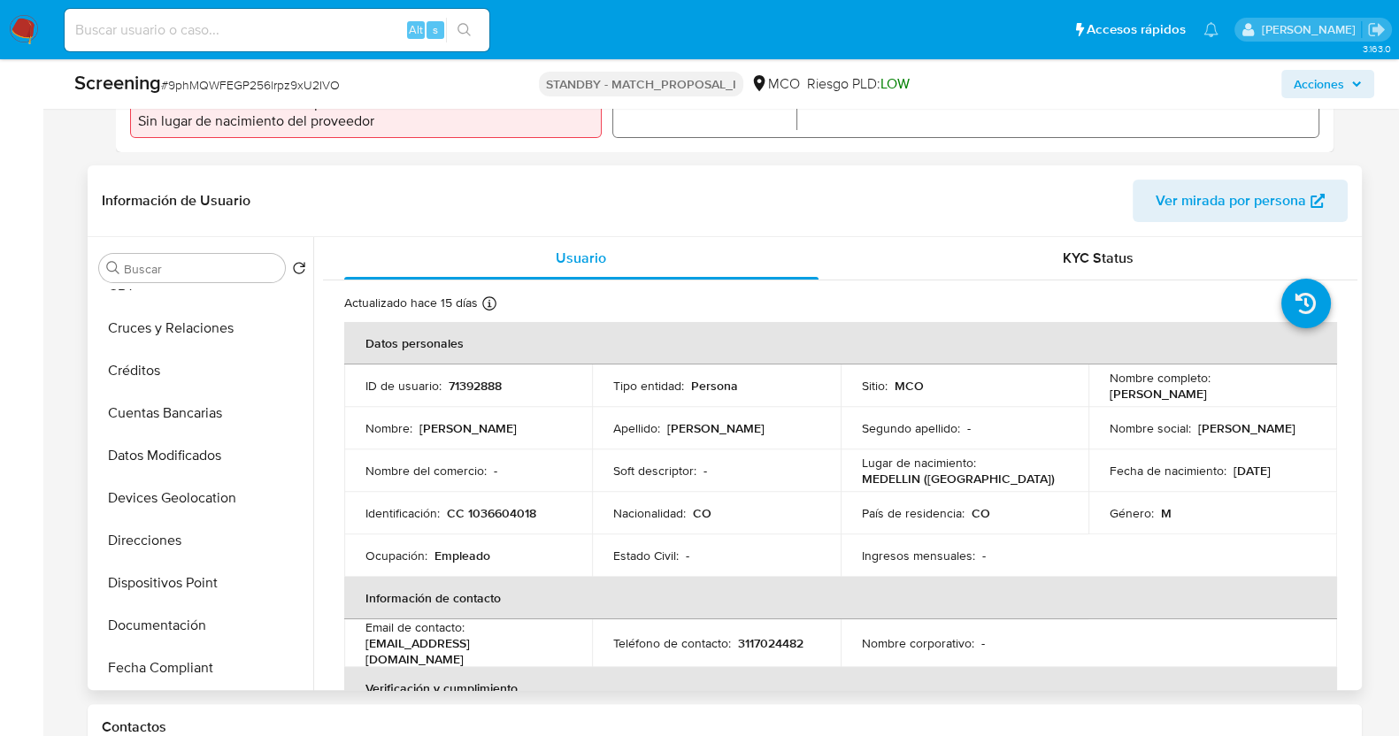
click at [500, 505] on p "CC 1036604018" at bounding box center [491, 513] width 89 height 16
copy p "1036604018"
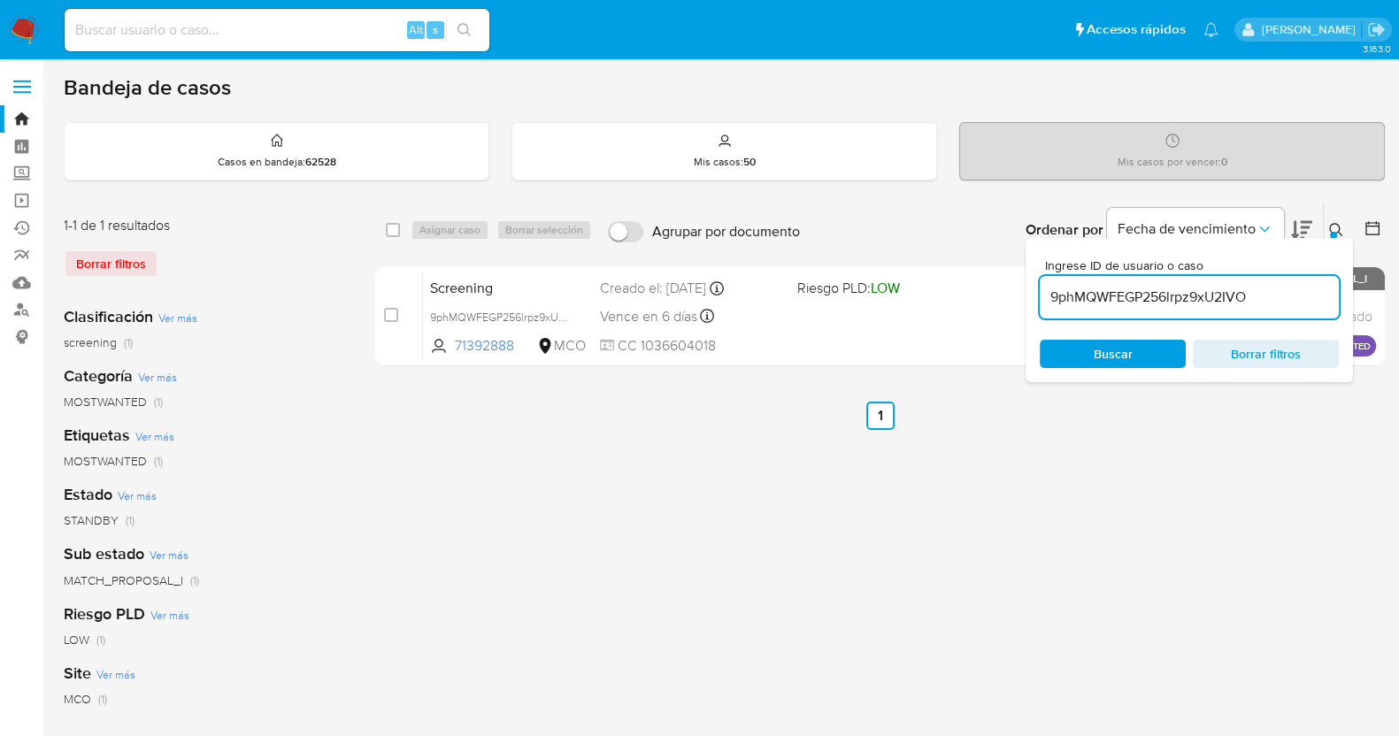
click at [1119, 309] on div "9phMQWFEGP256lrpz9xU2IVO" at bounding box center [1189, 297] width 299 height 42
click at [1125, 289] on input "9phMQWFEGP256lrpz9xU2IVO" at bounding box center [1189, 297] width 299 height 23
paste input "2LET243JZMTr7pywyNamQbr4"
type input "2LET243JZMTr7pywyNamQbr4"
